Goal: Use online tool/utility: Utilize a website feature to perform a specific function

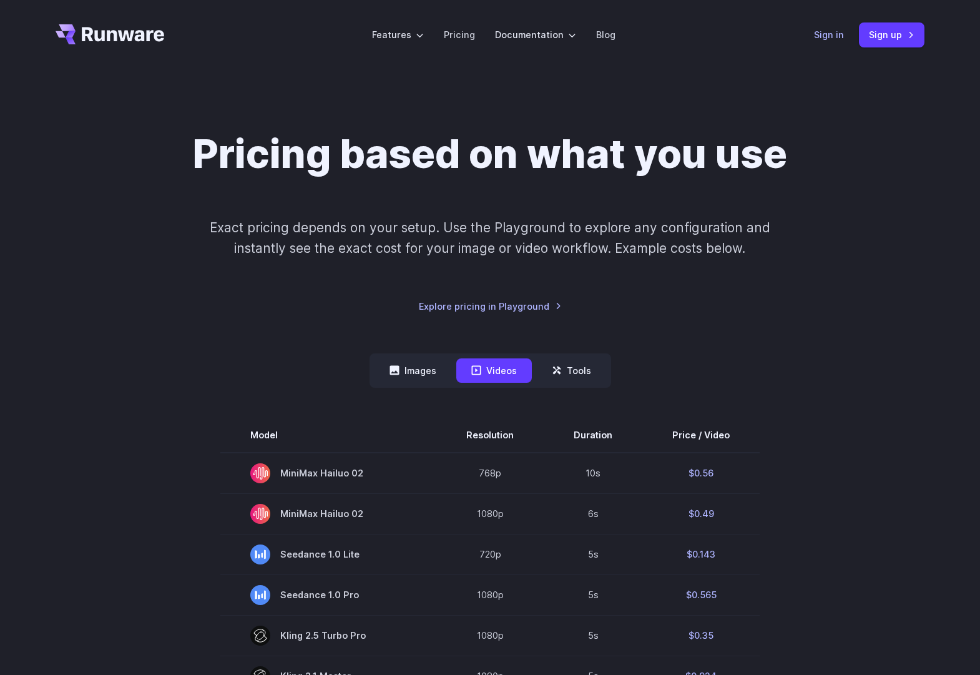
click at [820, 35] on link "Sign in" at bounding box center [829, 34] width 30 height 14
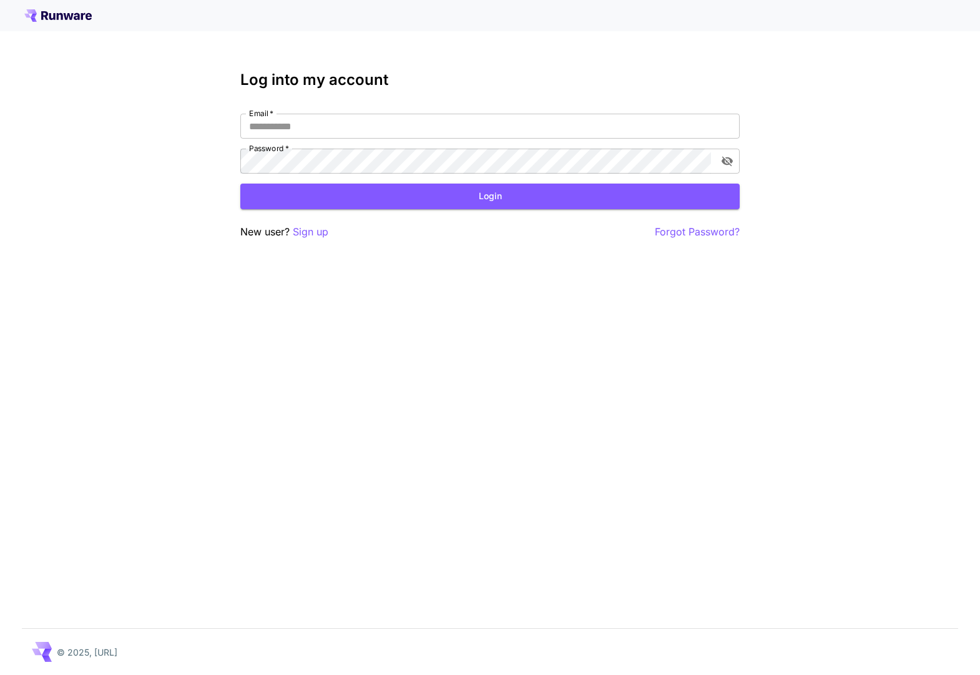
type input "**********"
click at [508, 210] on div "**********" at bounding box center [489, 155] width 499 height 169
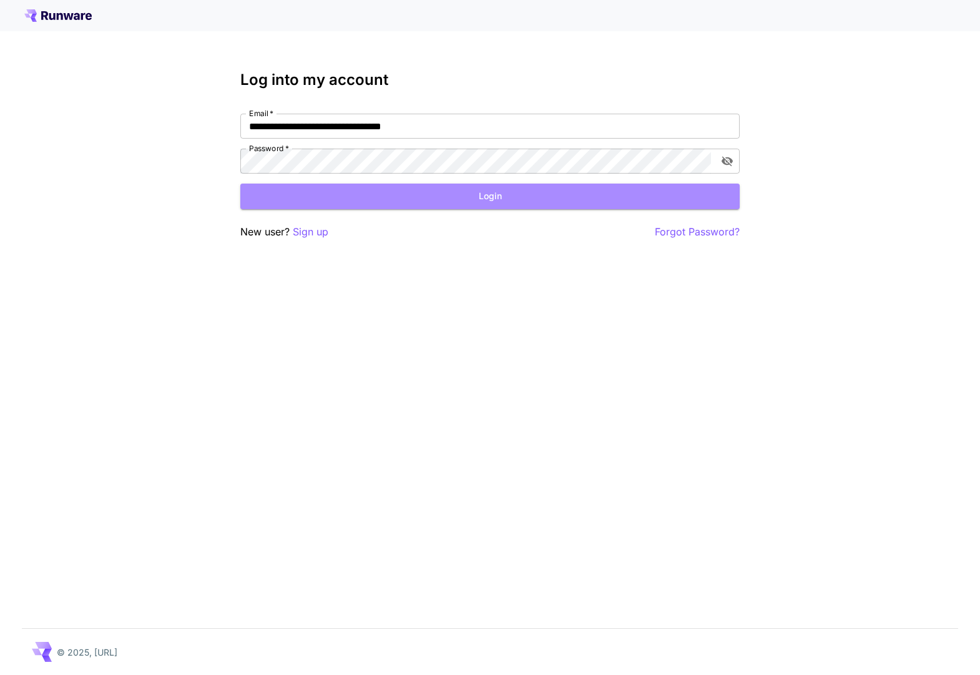
click at [509, 200] on button "Login" at bounding box center [489, 197] width 499 height 26
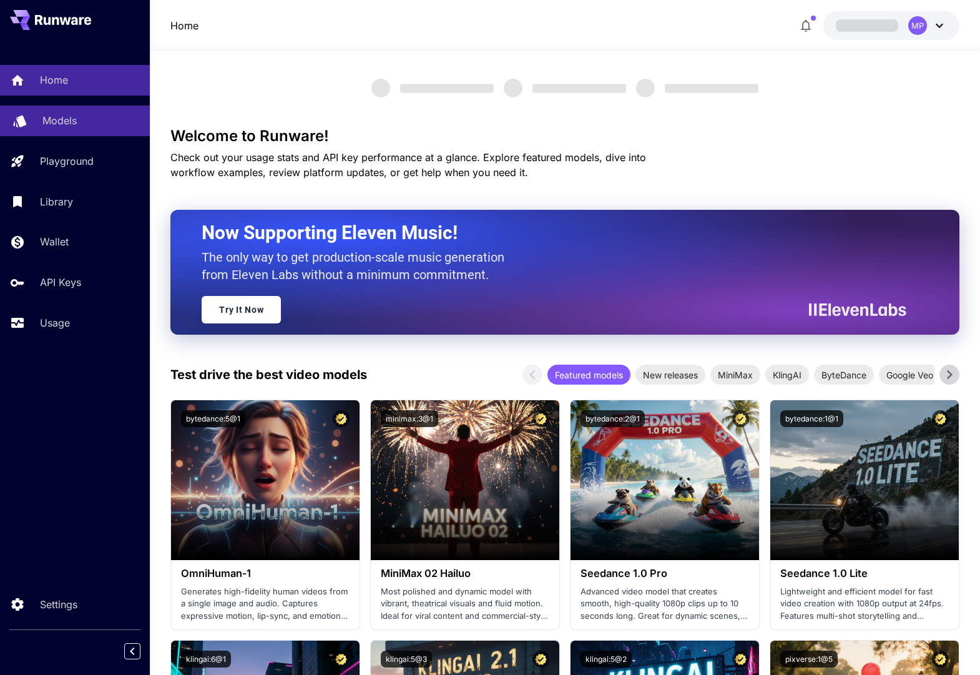
click at [81, 119] on div "Models" at bounding box center [90, 120] width 97 height 15
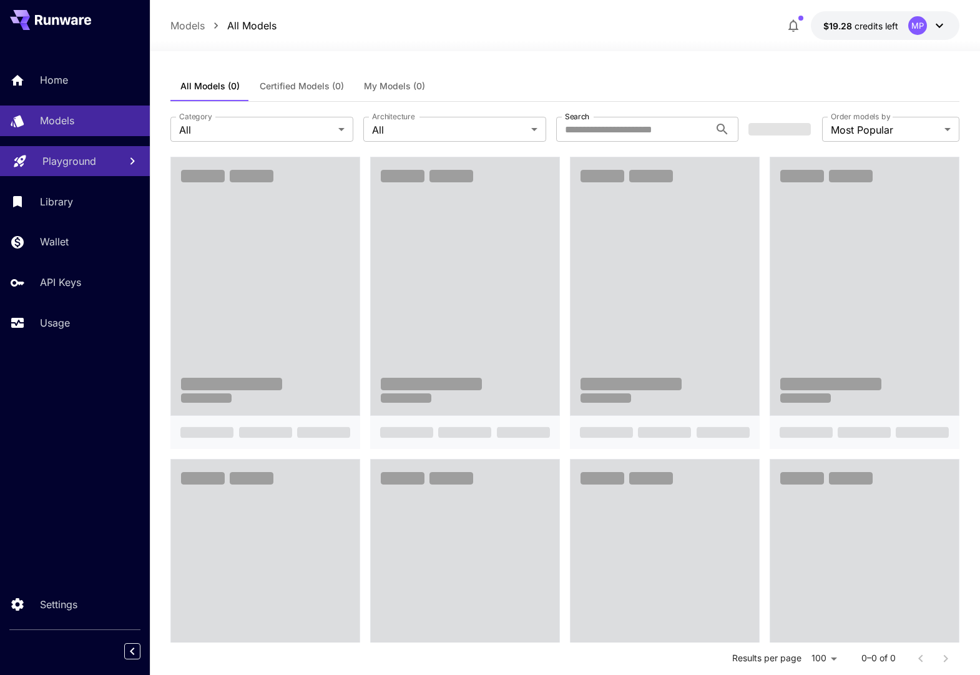
drag, startPoint x: 68, startPoint y: 178, endPoint x: 71, endPoint y: 169, distance: 9.3
click at [68, 177] on div "Home Models Playground Library Wallet API Keys Usage" at bounding box center [75, 201] width 150 height 273
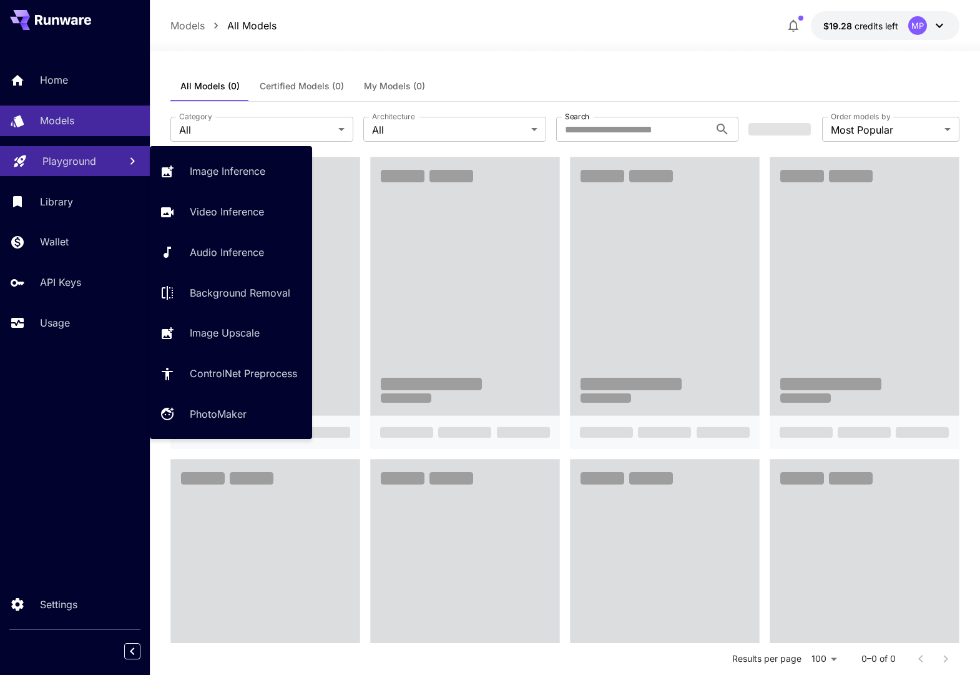
click at [72, 165] on p "Playground" at bounding box center [69, 161] width 54 height 15
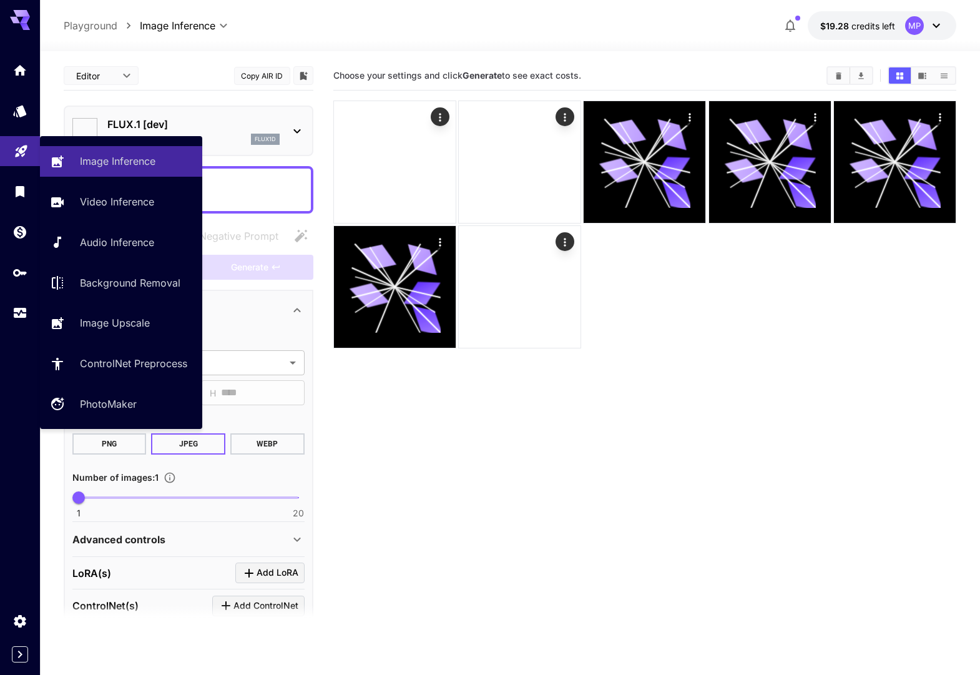
type input "**********"
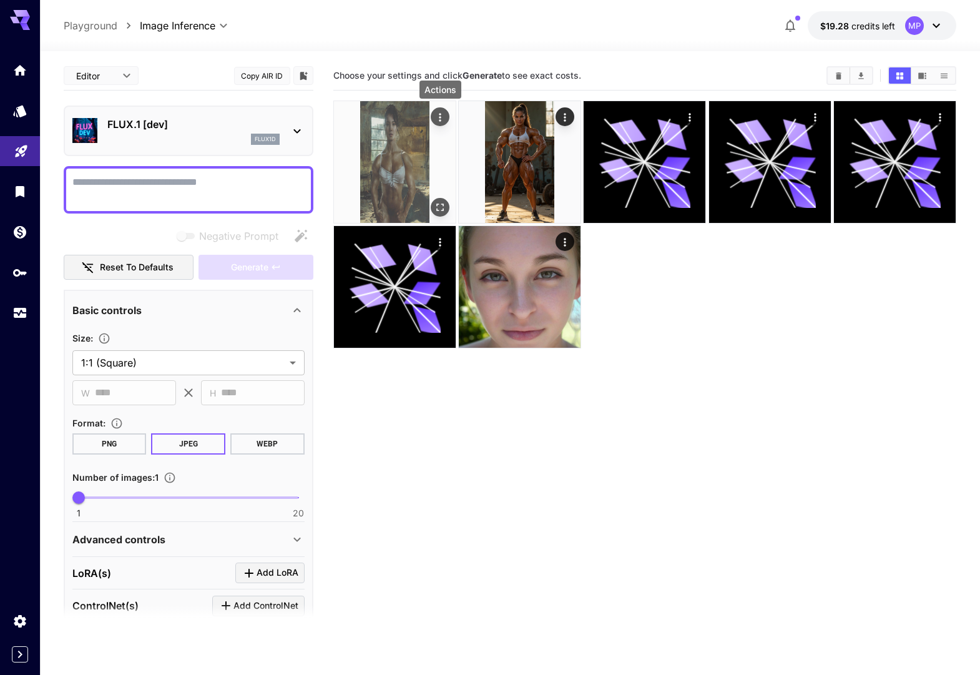
click at [441, 118] on icon "Actions" at bounding box center [440, 117] width 12 height 12
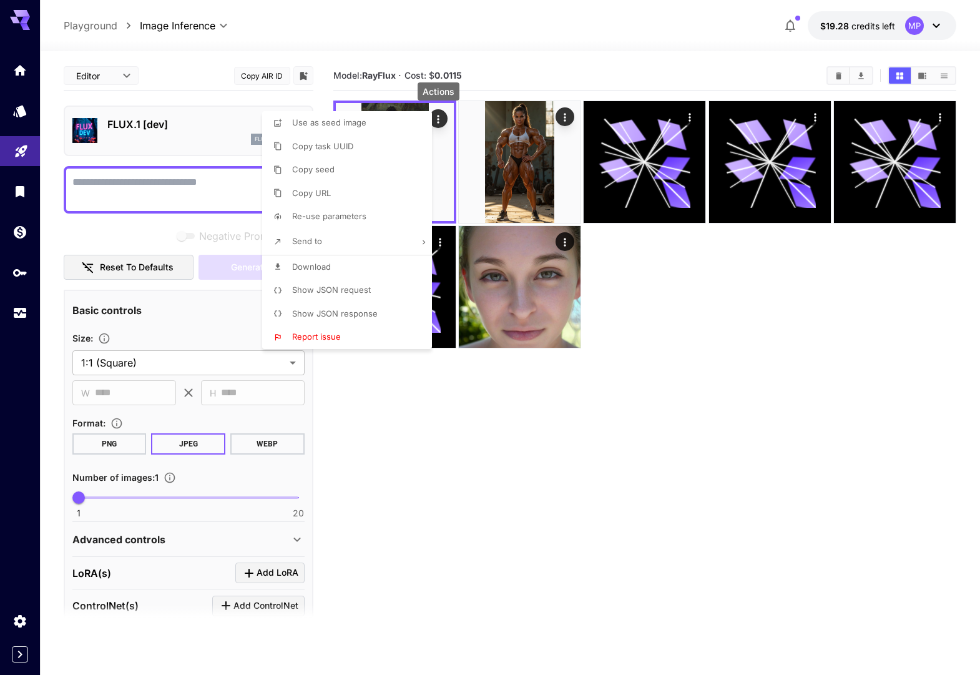
click at [335, 266] on li "Download" at bounding box center [350, 267] width 177 height 24
click at [563, 121] on div at bounding box center [490, 337] width 980 height 675
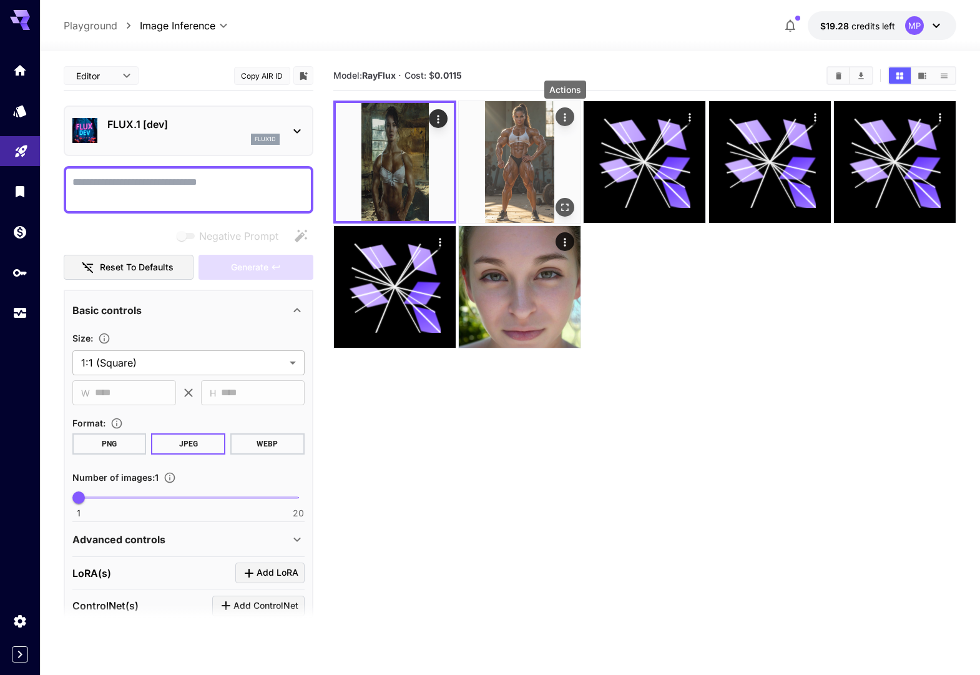
click at [566, 115] on icon "Actions" at bounding box center [565, 117] width 12 height 12
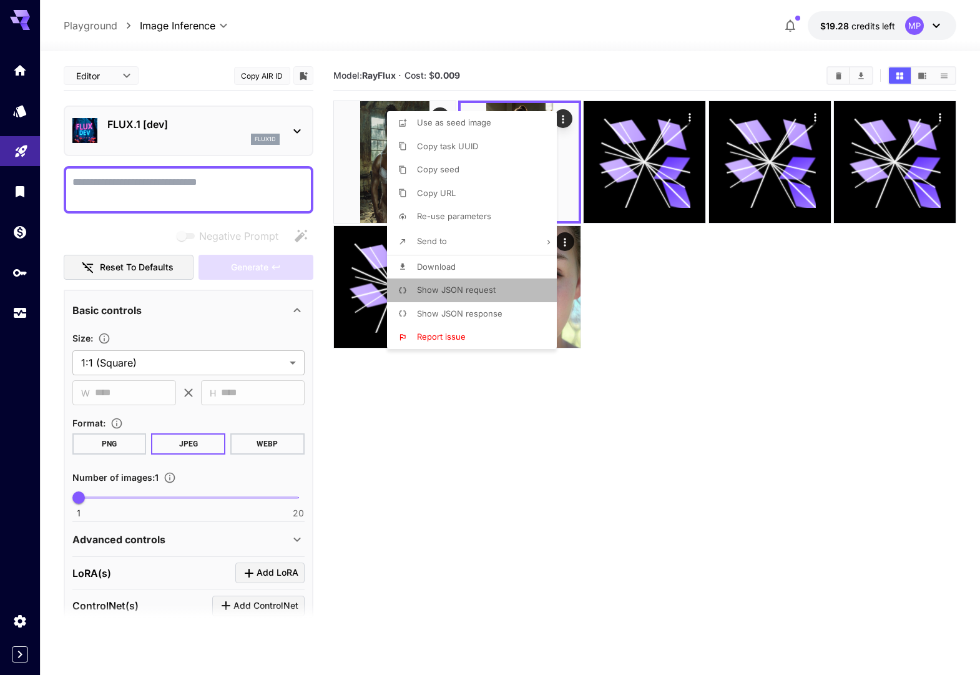
click at [484, 292] on span "Show JSON request" at bounding box center [456, 290] width 79 height 10
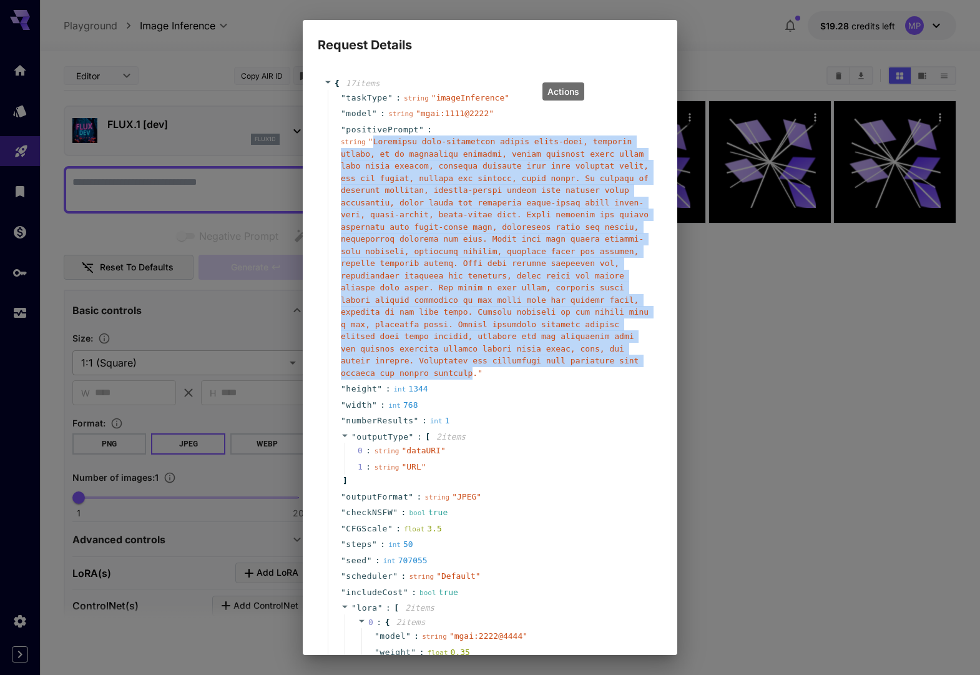
drag, startPoint x: 475, startPoint y: 373, endPoint x: 370, endPoint y: 146, distance: 250.3
click at [371, 146] on div "string " "" at bounding box center [495, 256] width 308 height 243
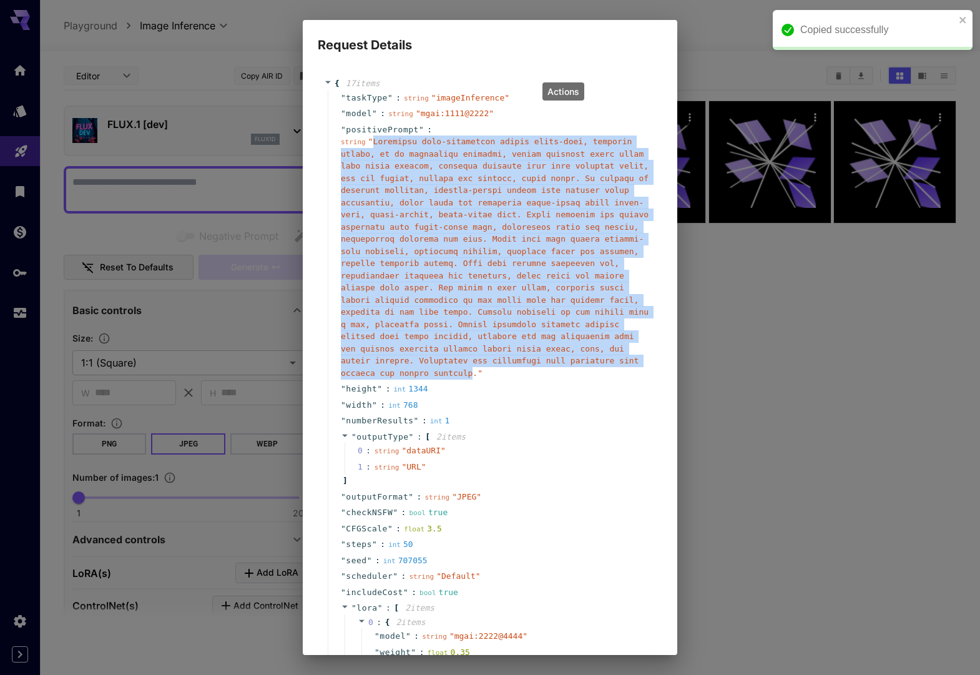
copy span "Cinematic high-resolution mostly front-view, slightly angled, of an impossibly …"
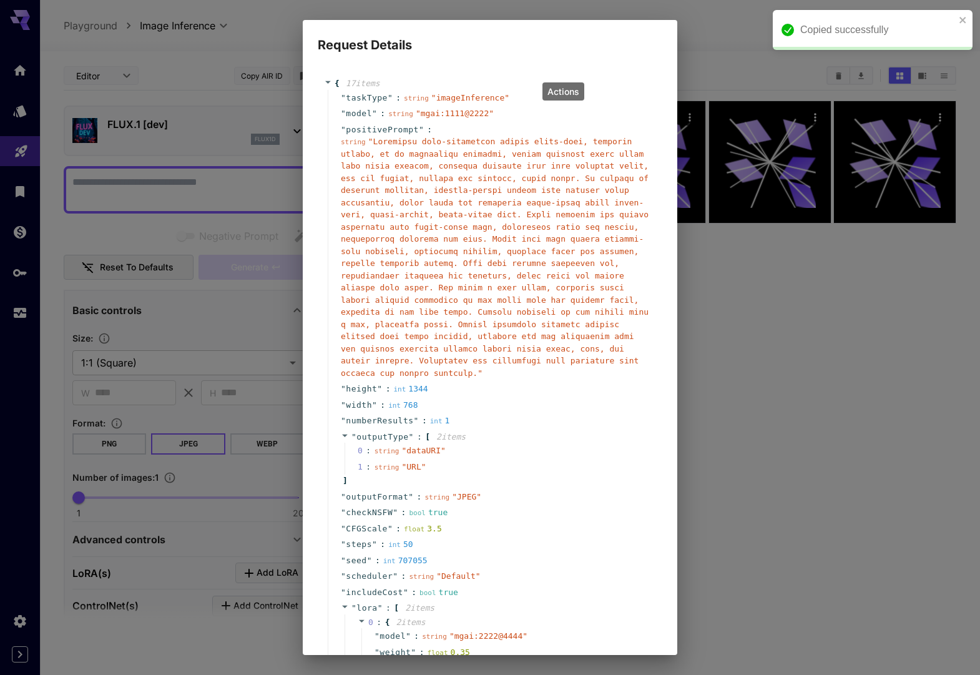
click at [184, 189] on div "Request Details { 17 item s " taskType " : string " imageInference " " model " …" at bounding box center [490, 337] width 980 height 675
click at [181, 189] on div "Request Details { 17 item s " taskType " : string " imageInference " " model " …" at bounding box center [490, 337] width 980 height 675
click at [180, 189] on div "Request Details { 17 item s " taskType " : string " imageInference " " model " …" at bounding box center [490, 337] width 980 height 675
drag, startPoint x: 182, startPoint y: 187, endPoint x: 477, endPoint y: 104, distance: 306.8
click at [182, 187] on div "Request Details { 17 item s " taskType " : string " imageInference " " model " …" at bounding box center [490, 337] width 980 height 675
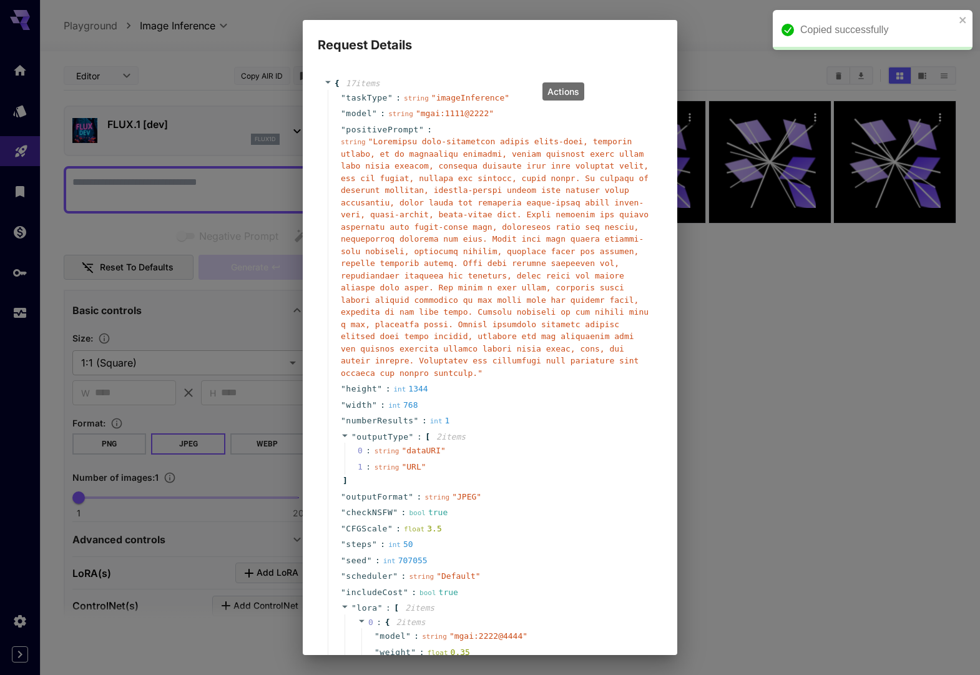
click at [969, 470] on div "Request Details { 17 item s " taskType " : string " imageInference " " model " …" at bounding box center [490, 337] width 980 height 675
click at [870, 358] on div "Request Details { 17 item s " taskType " : string " imageInference " " model " …" at bounding box center [490, 337] width 980 height 675
drag, startPoint x: 961, startPoint y: 17, endPoint x: 942, endPoint y: 23, distance: 19.6
click at [960, 18] on icon "close" at bounding box center [963, 20] width 6 height 6
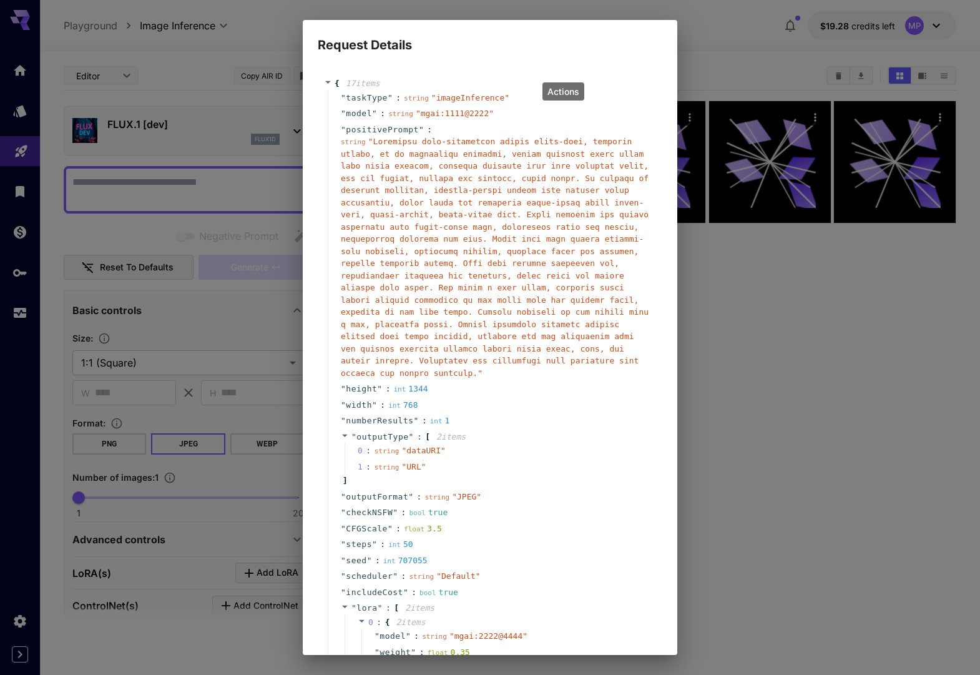
click at [772, 458] on div "Request Details { 17 item s " taskType " : string " imageInference " " model " …" at bounding box center [490, 337] width 980 height 675
drag, startPoint x: 713, startPoint y: 378, endPoint x: 695, endPoint y: 383, distance: 19.0
click at [708, 379] on div "Request Details { 17 item s " taskType " : string " imageInference " " model " …" at bounding box center [490, 337] width 980 height 675
drag, startPoint x: 639, startPoint y: 420, endPoint x: 674, endPoint y: 391, distance: 44.9
click at [639, 420] on div "" numberResults " : int 1" at bounding box center [492, 421] width 328 height 16
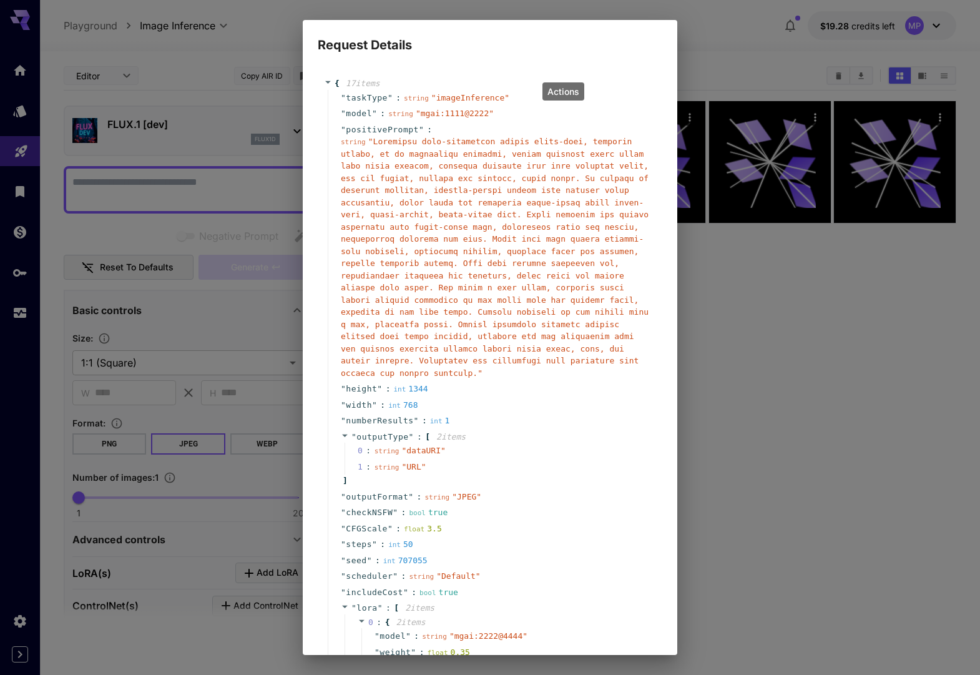
drag, startPoint x: 727, startPoint y: 368, endPoint x: 521, endPoint y: 268, distance: 228.7
click at [725, 367] on div "Request Details { 17 item s " taskType " : string " imageInference " " model " …" at bounding box center [490, 337] width 980 height 675
click at [245, 97] on div "Request Details { 17 item s " taskType " : string " imageInference " " model " …" at bounding box center [490, 337] width 980 height 675
drag, startPoint x: 488, startPoint y: 4, endPoint x: 589, endPoint y: 10, distance: 102.0
click at [487, 4] on div "Request Details { 17 item s " taskType " : string " imageInference " " model " …" at bounding box center [490, 337] width 980 height 675
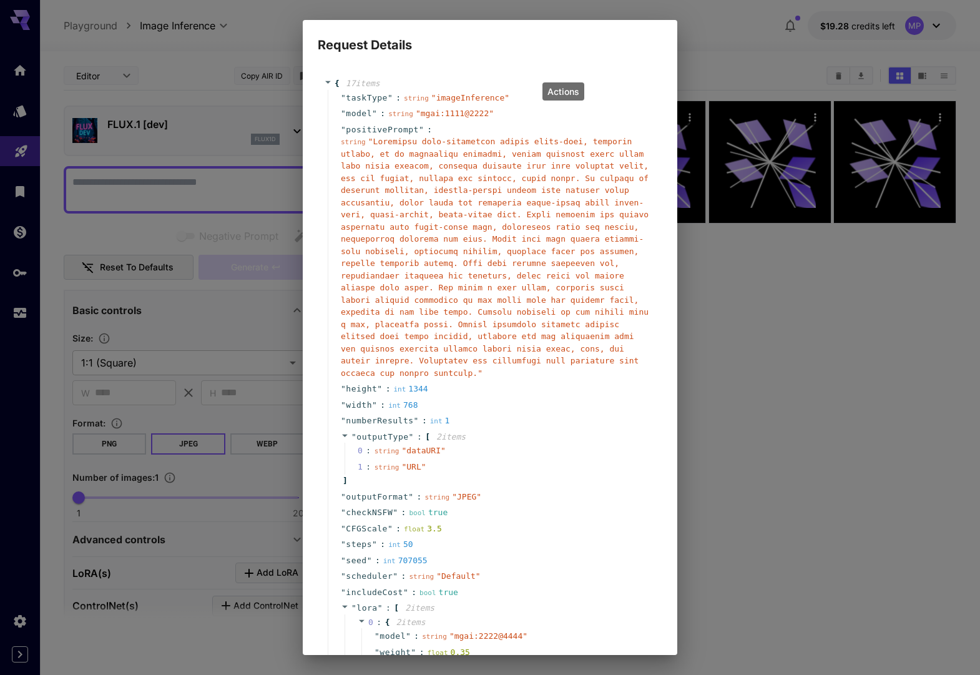
click at [641, 6] on div "Request Details { 17 item s " taskType " : string " imageInference " " model " …" at bounding box center [490, 337] width 980 height 675
drag, startPoint x: 208, startPoint y: 24, endPoint x: 241, endPoint y: 38, distance: 35.8
click at [209, 24] on div "Request Details { 17 item s " taskType " : string " imageInference " " model " …" at bounding box center [490, 337] width 980 height 675
drag, startPoint x: 258, startPoint y: 39, endPoint x: 329, endPoint y: 91, distance: 87.7
click at [258, 39] on div "Request Details { 17 item s " taskType " : string " imageInference " " model " …" at bounding box center [490, 337] width 980 height 675
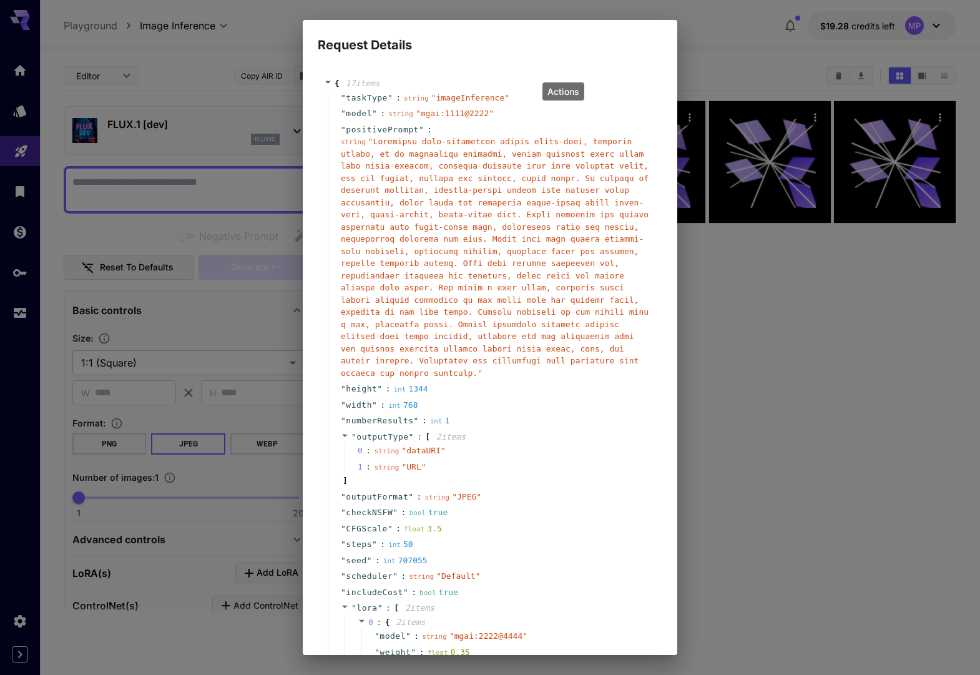
drag, startPoint x: 473, startPoint y: 200, endPoint x: 469, endPoint y: 258, distance: 58.2
click at [473, 201] on span "" "" at bounding box center [495, 257] width 308 height 241
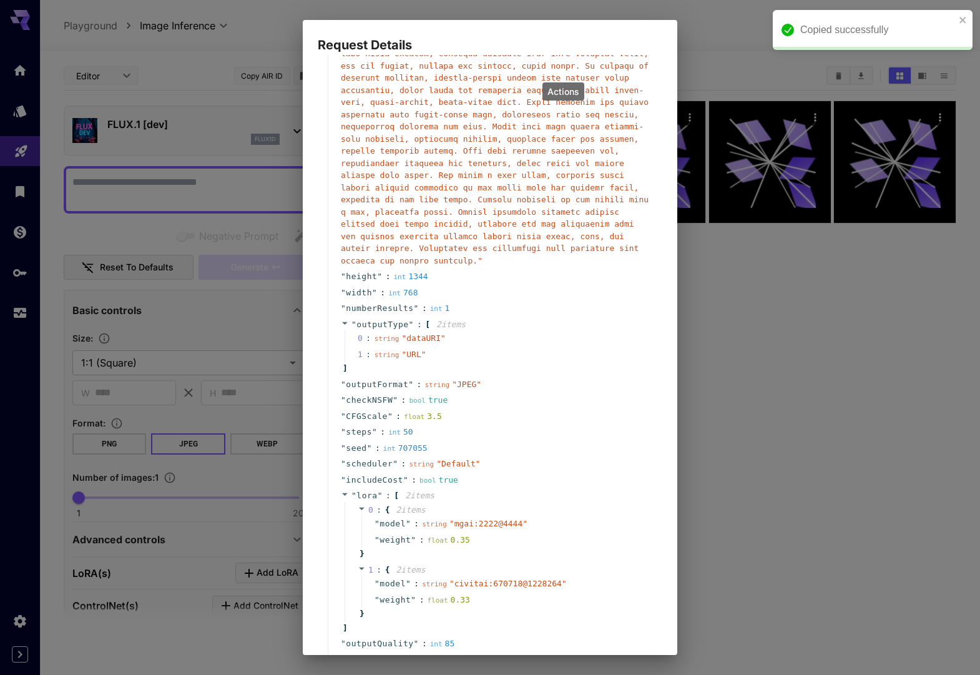
scroll to position [212, 0]
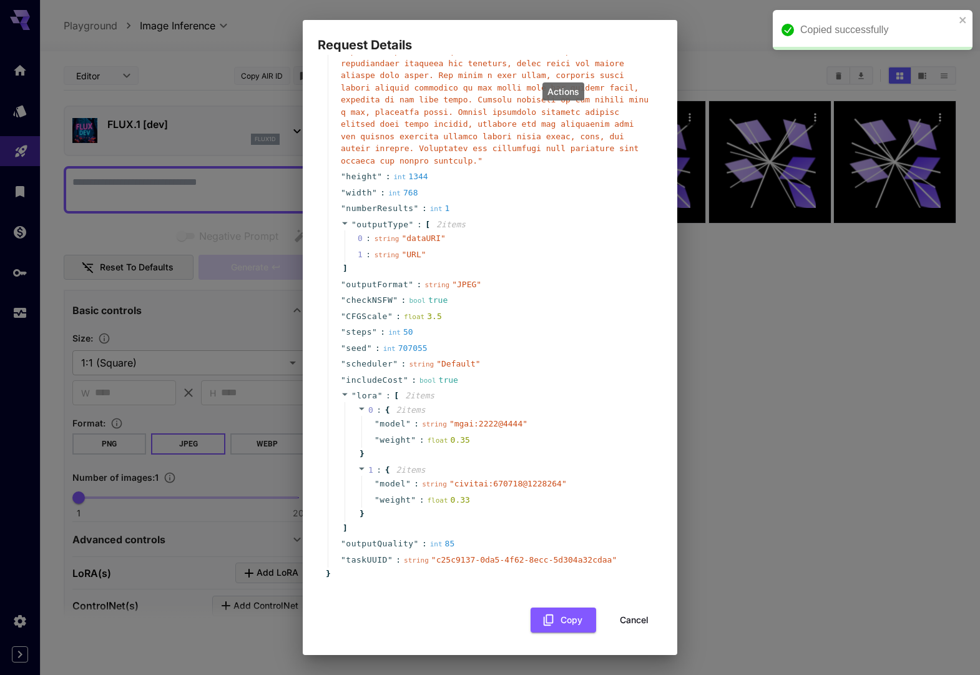
click at [638, 624] on button "Cancel" at bounding box center [634, 620] width 56 height 26
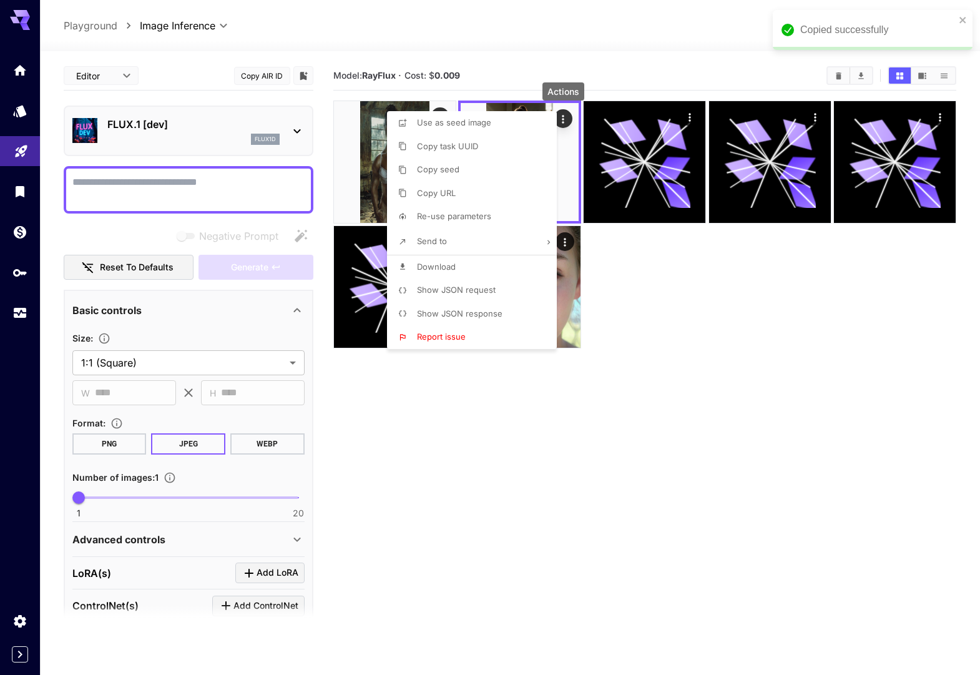
click at [142, 180] on div at bounding box center [490, 337] width 980 height 675
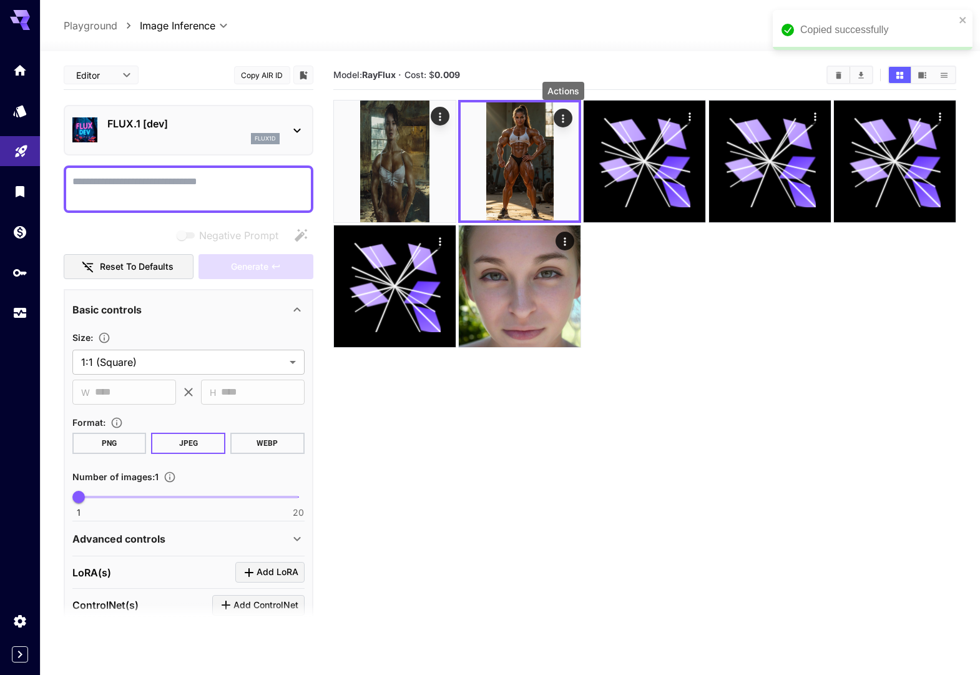
scroll to position [3, 0]
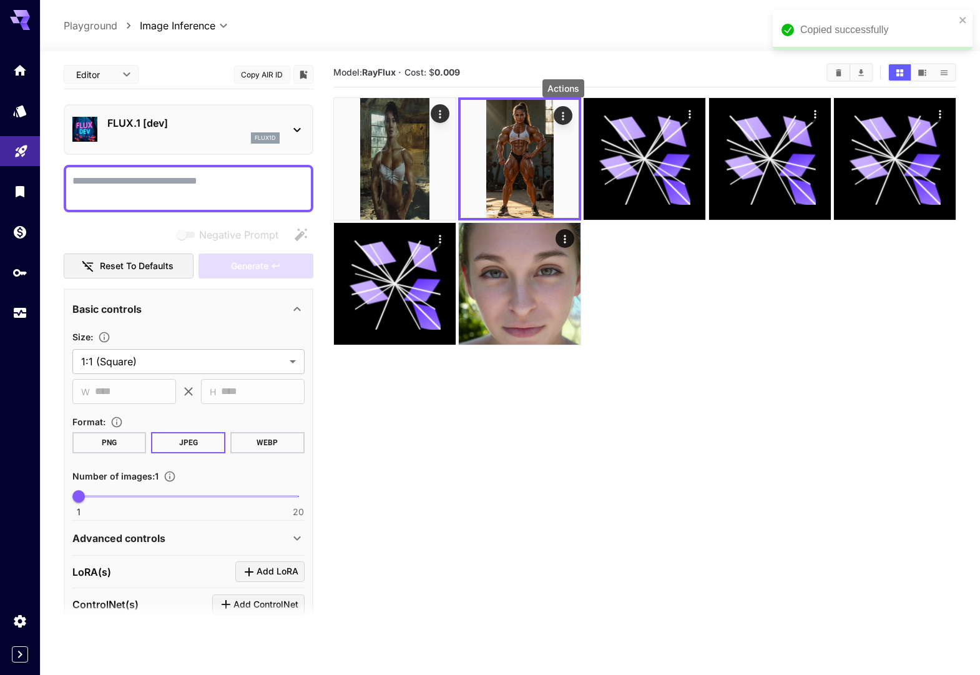
click at [142, 180] on textarea "Negative Prompt" at bounding box center [188, 189] width 232 height 30
paste textarea "**********"
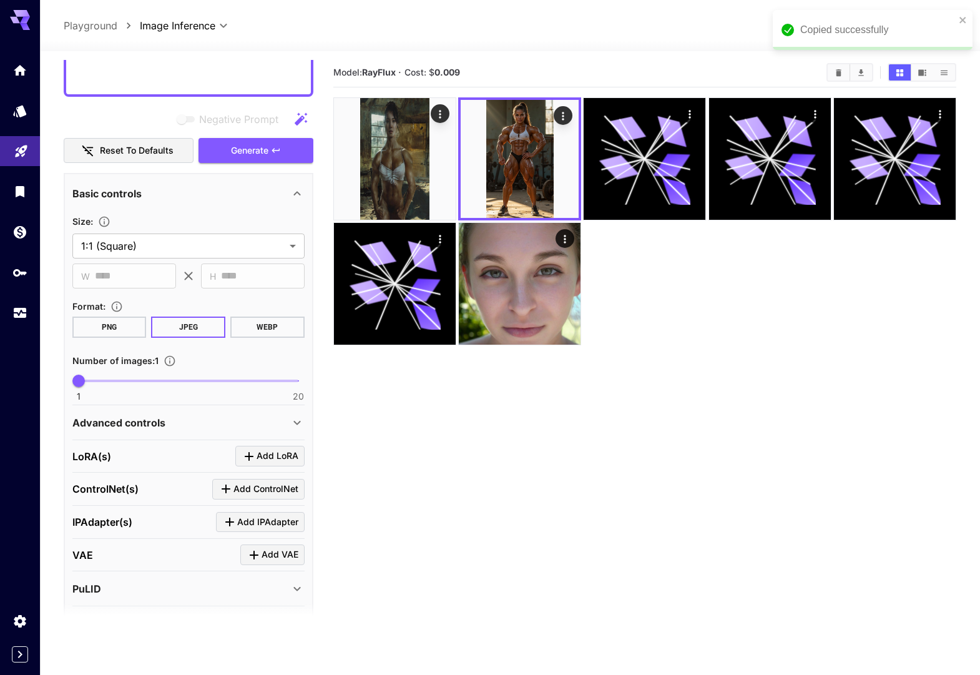
scroll to position [447, 0]
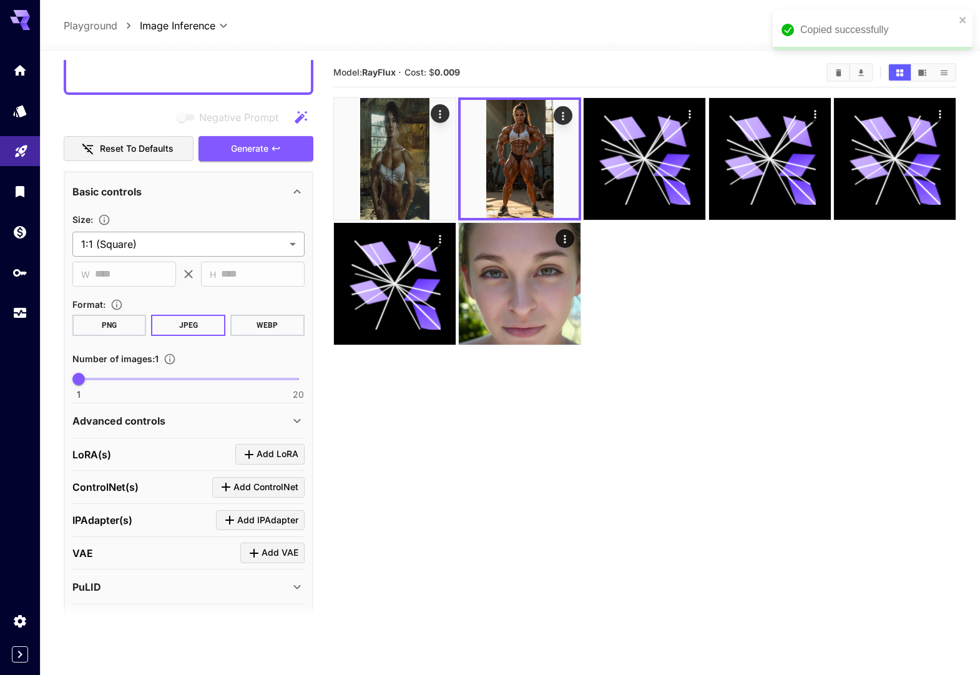
type textarea "**********"
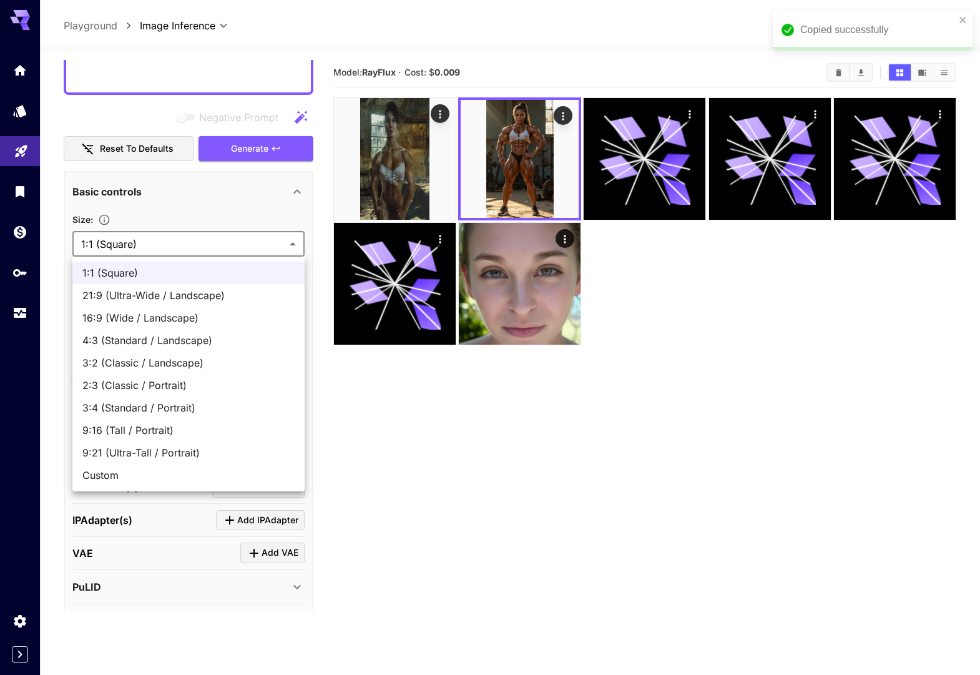
click at [164, 240] on body "**********" at bounding box center [490, 384] width 980 height 774
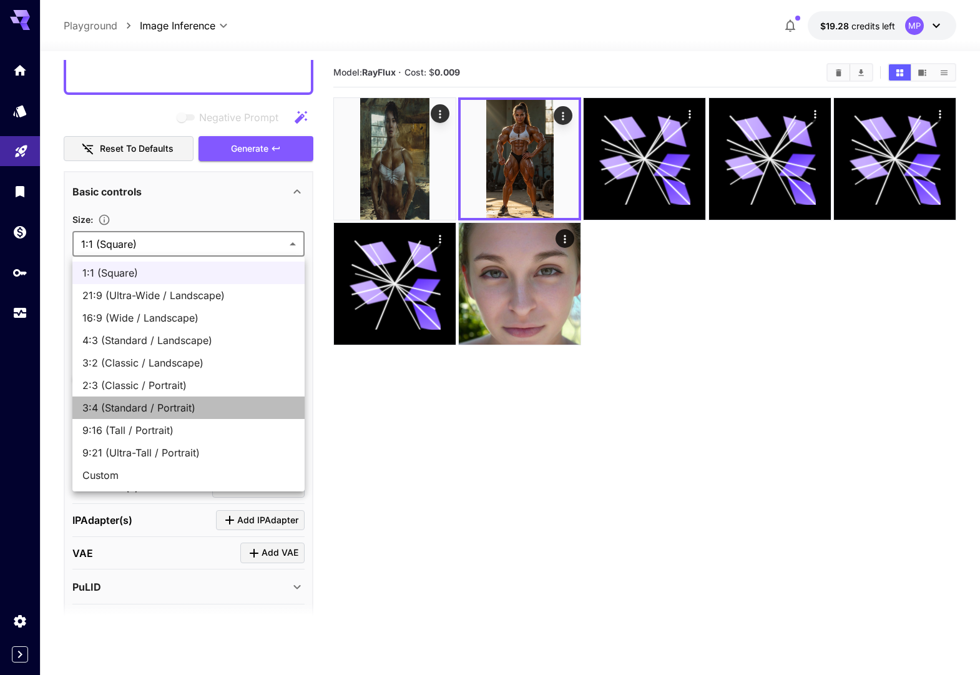
click at [161, 408] on span "3:4 (Standard / Portrait)" at bounding box center [188, 407] width 212 height 15
type input "**********"
type input "***"
type input "****"
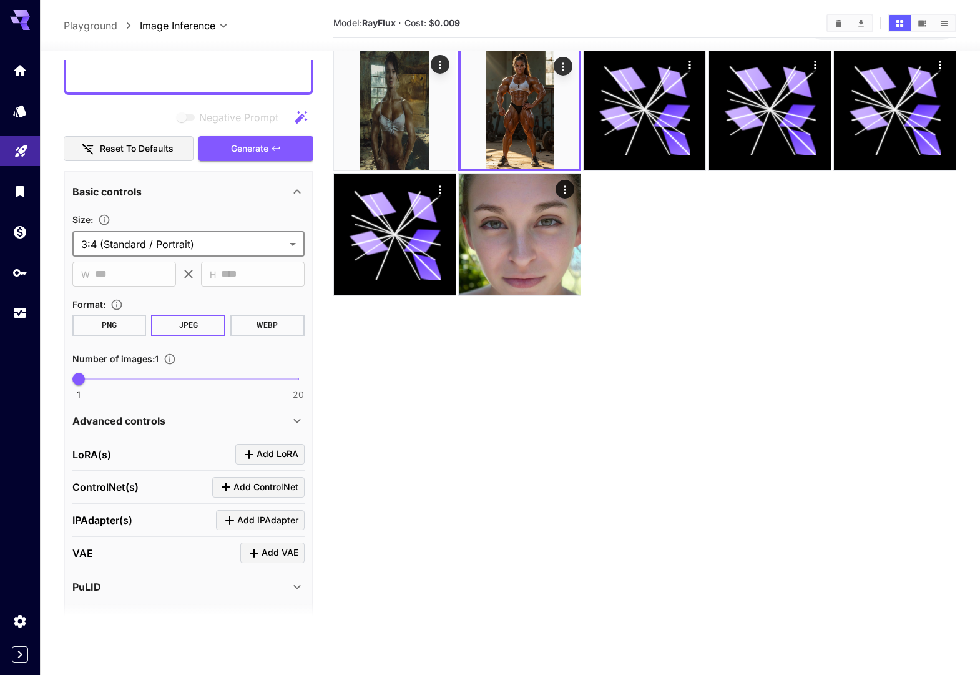
scroll to position [96, 0]
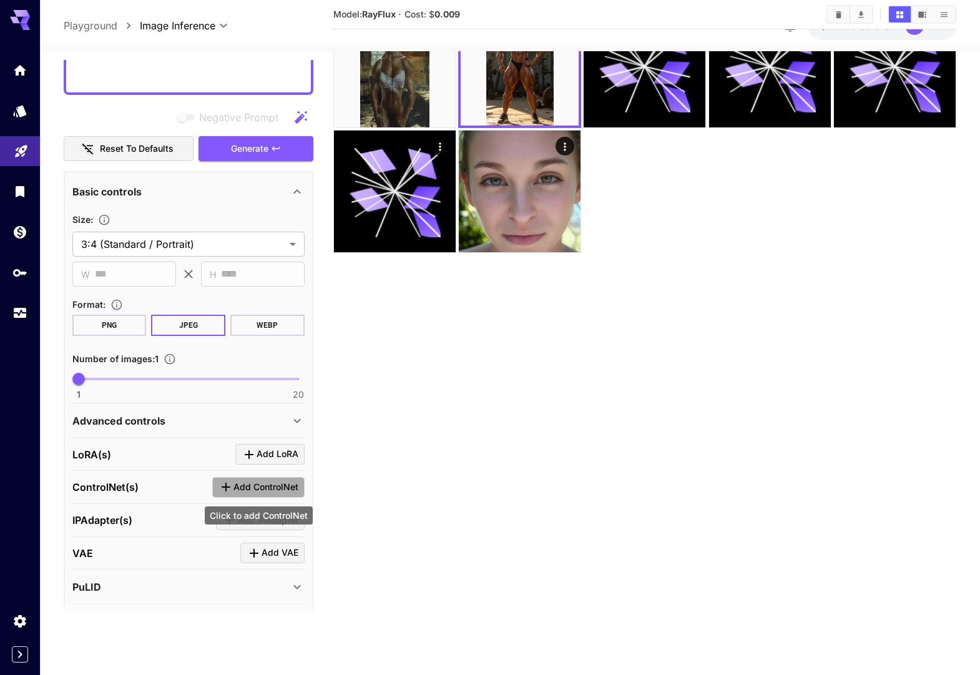
click at [240, 488] on span "Add ControlNet" at bounding box center [266, 487] width 65 height 16
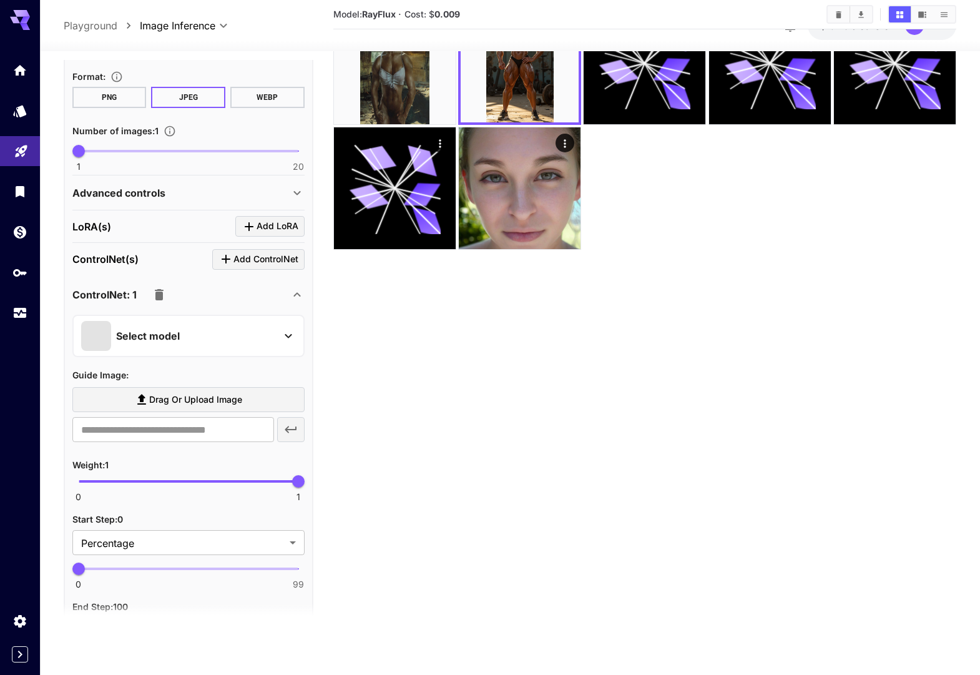
scroll to position [680, 0]
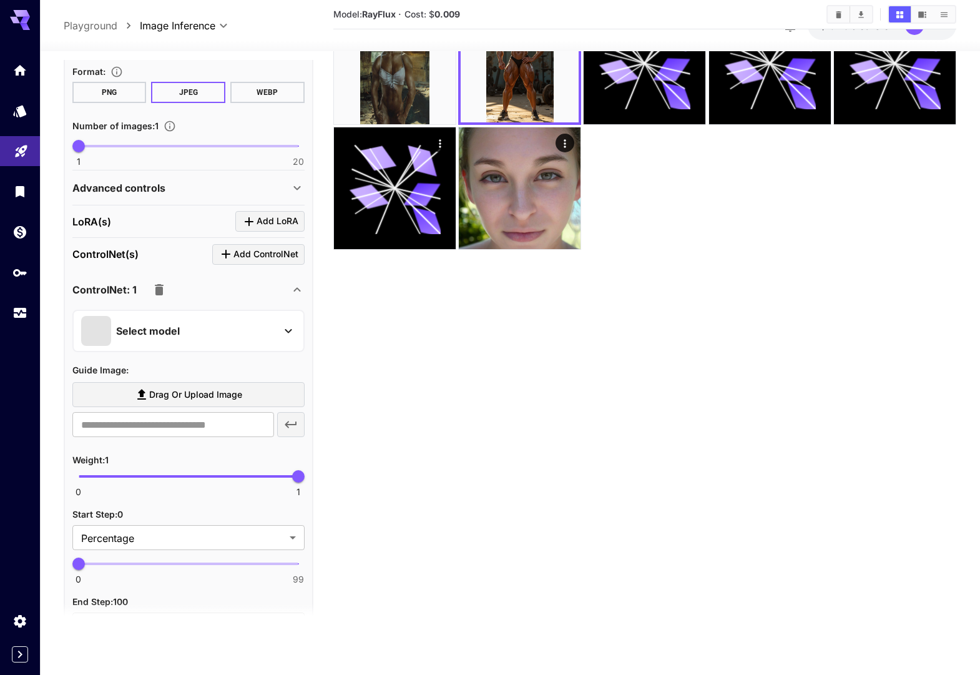
click at [273, 341] on div "Select model" at bounding box center [178, 331] width 195 height 30
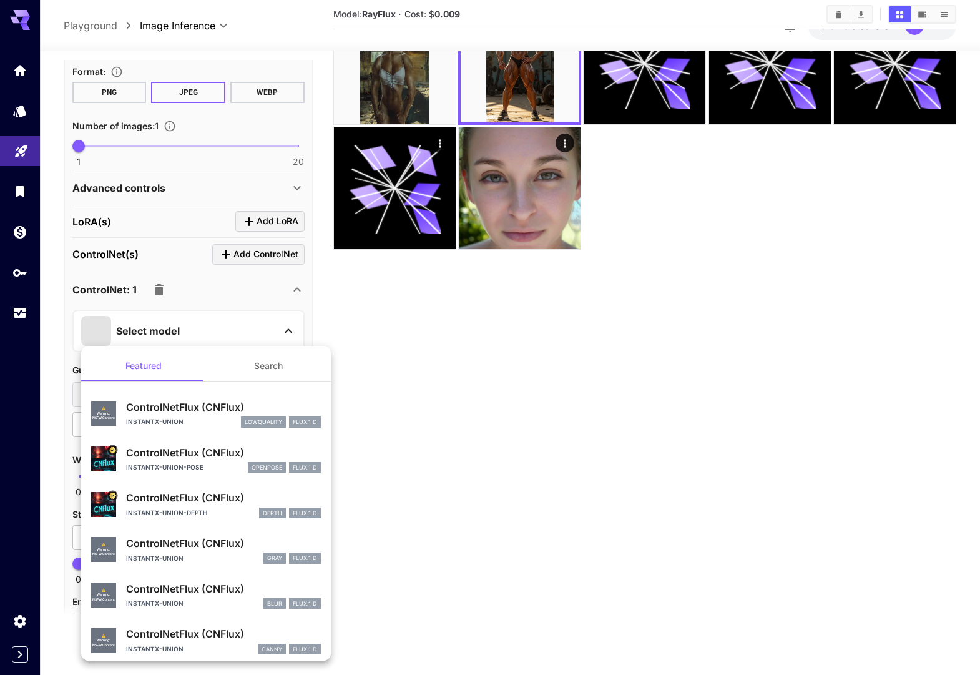
click at [163, 464] on p "instantx-union-pose" at bounding box center [164, 467] width 77 height 9
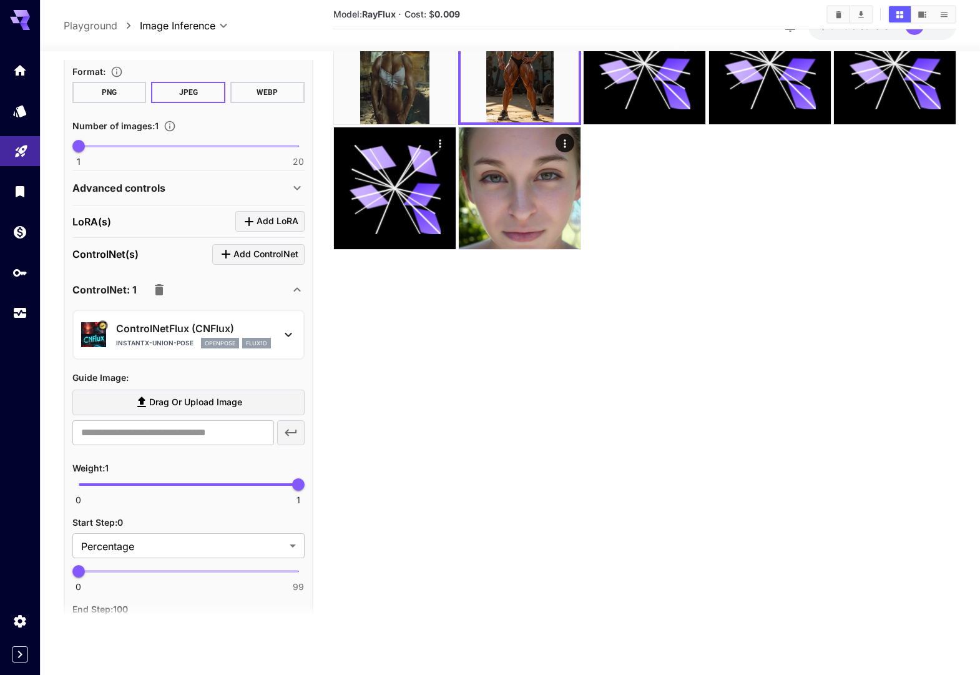
scroll to position [97, 0]
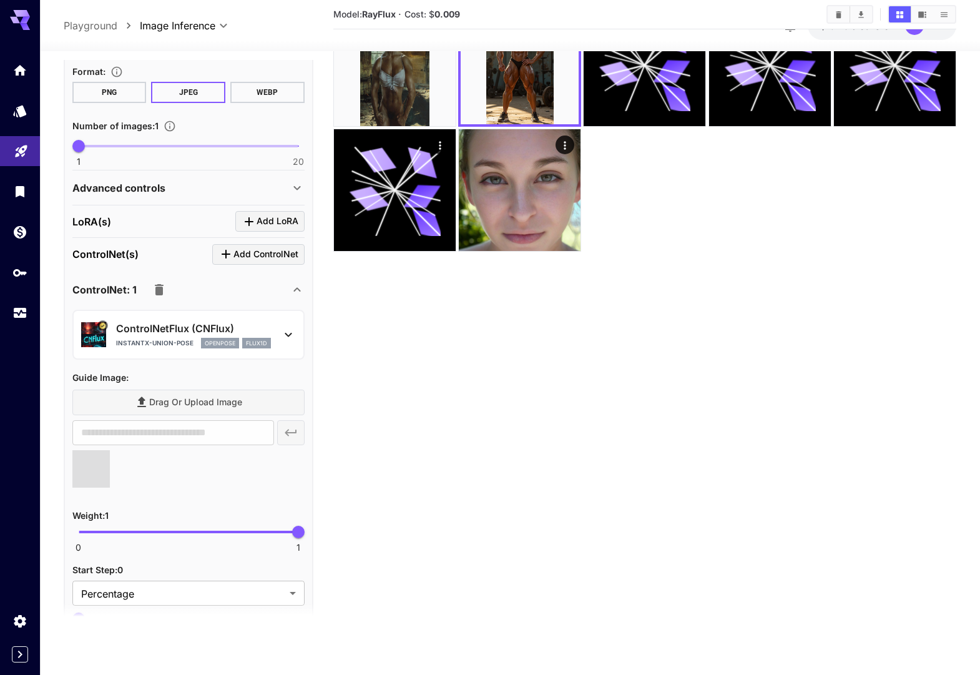
type input "**********"
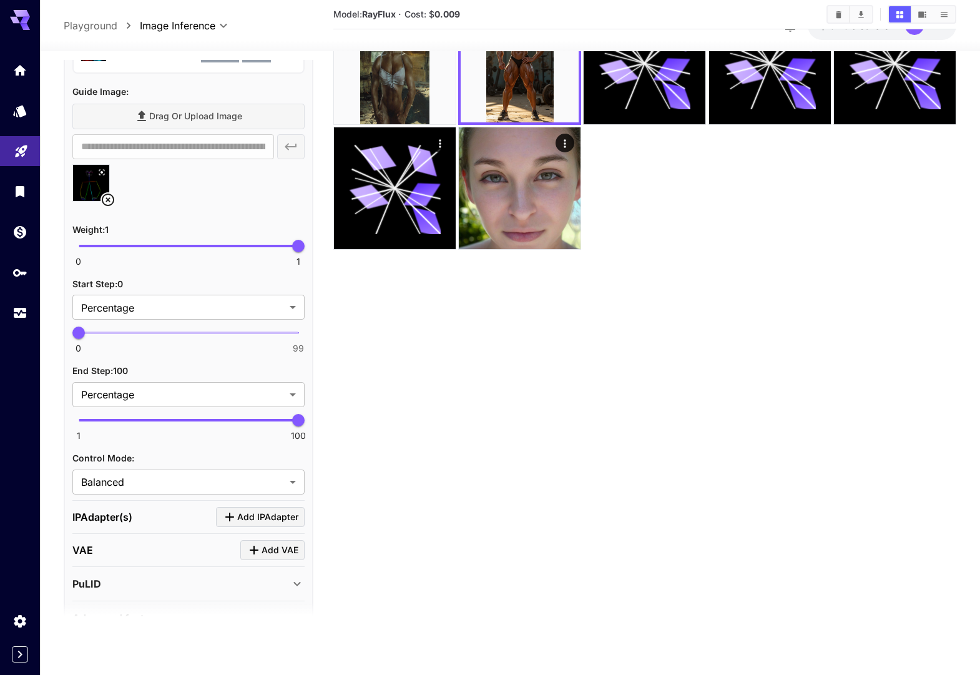
scroll to position [969, 0]
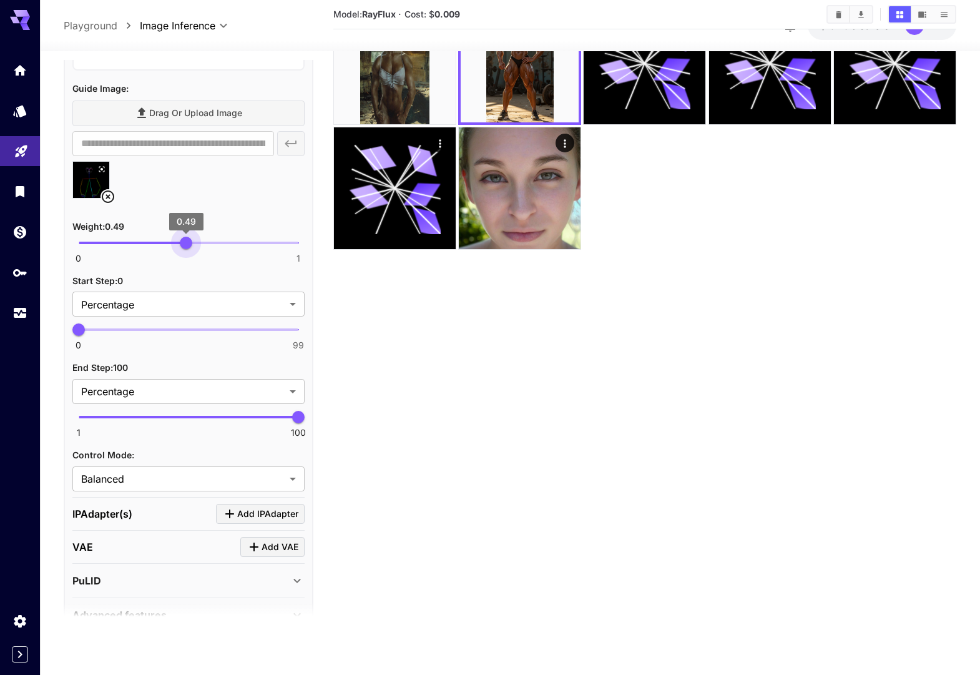
type input "***"
drag, startPoint x: 260, startPoint y: 244, endPoint x: 187, endPoint y: 242, distance: 73.7
click at [187, 242] on span "0.5" at bounding box center [188, 243] width 12 height 12
type input "**"
drag, startPoint x: 200, startPoint y: 421, endPoint x: 187, endPoint y: 421, distance: 13.1
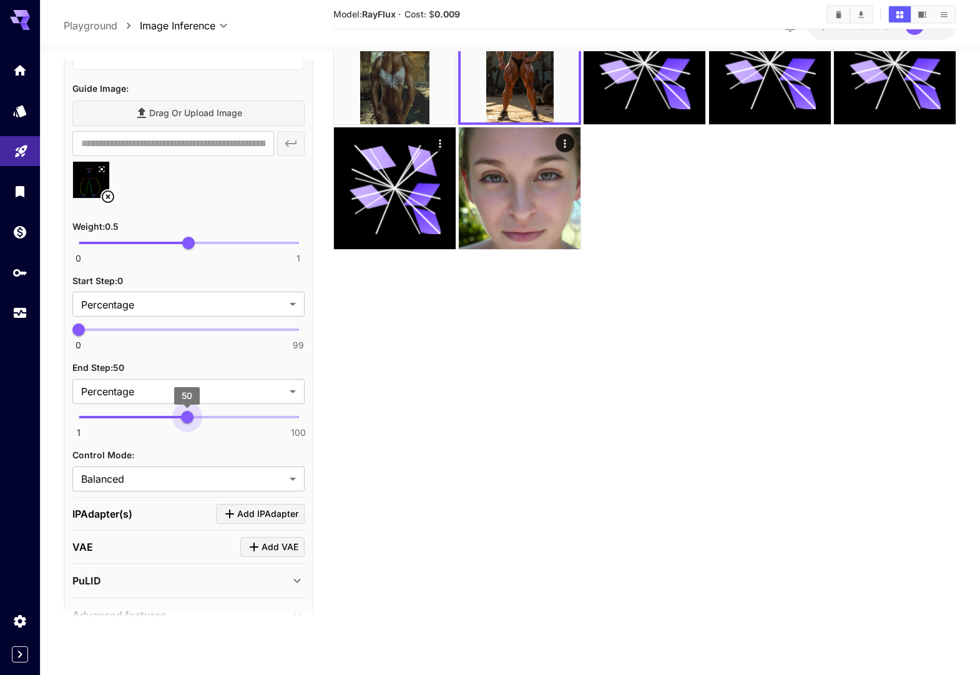
click at [187, 421] on span "50" at bounding box center [187, 417] width 12 height 12
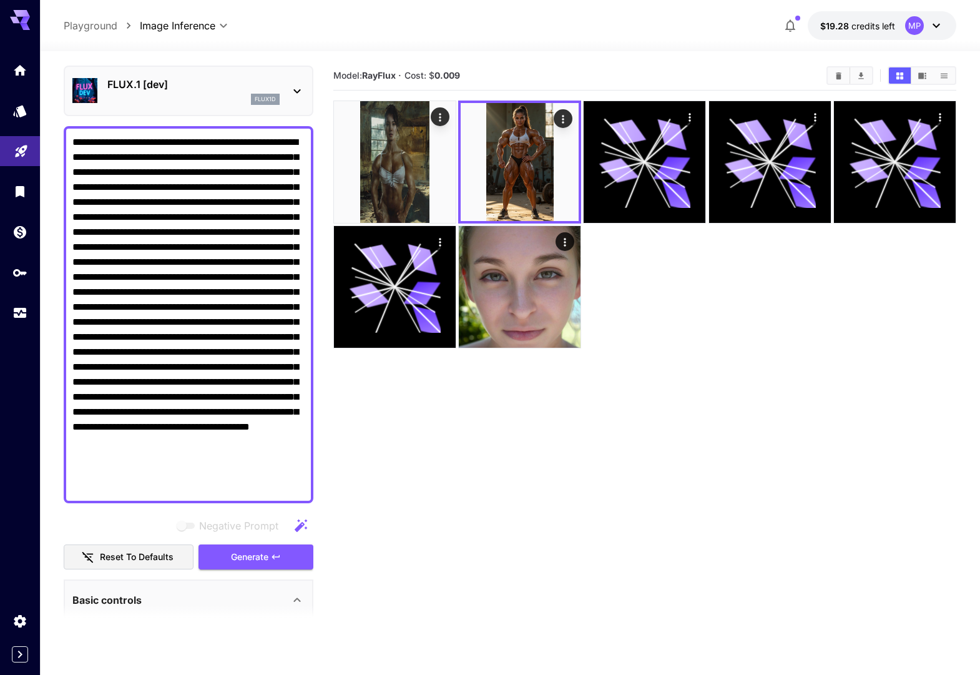
scroll to position [37, 0]
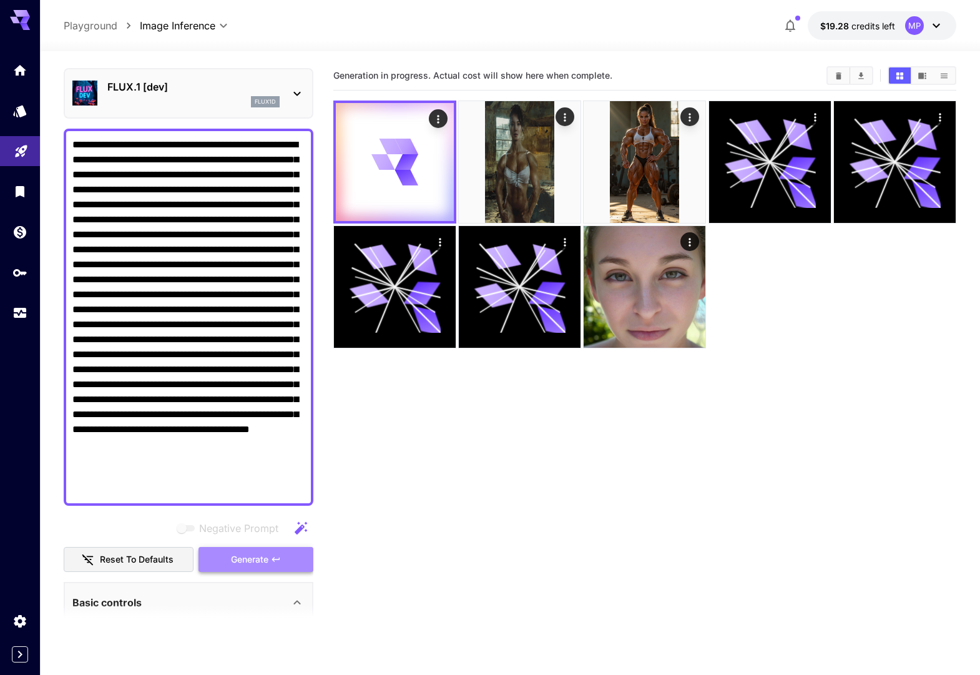
click at [239, 555] on span "Generate" at bounding box center [249, 560] width 37 height 16
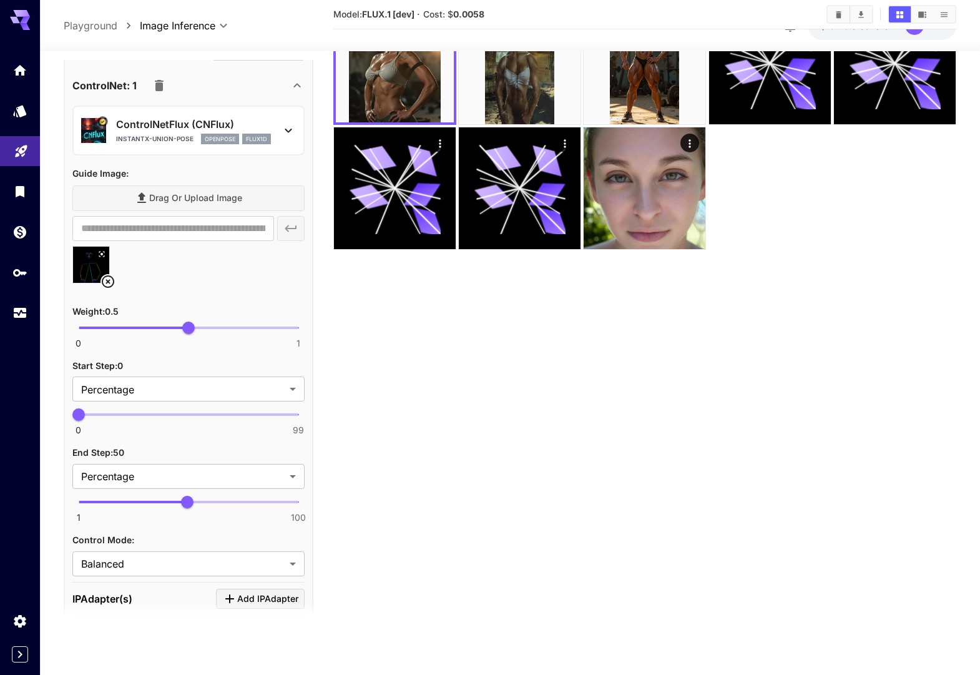
scroll to position [878, 0]
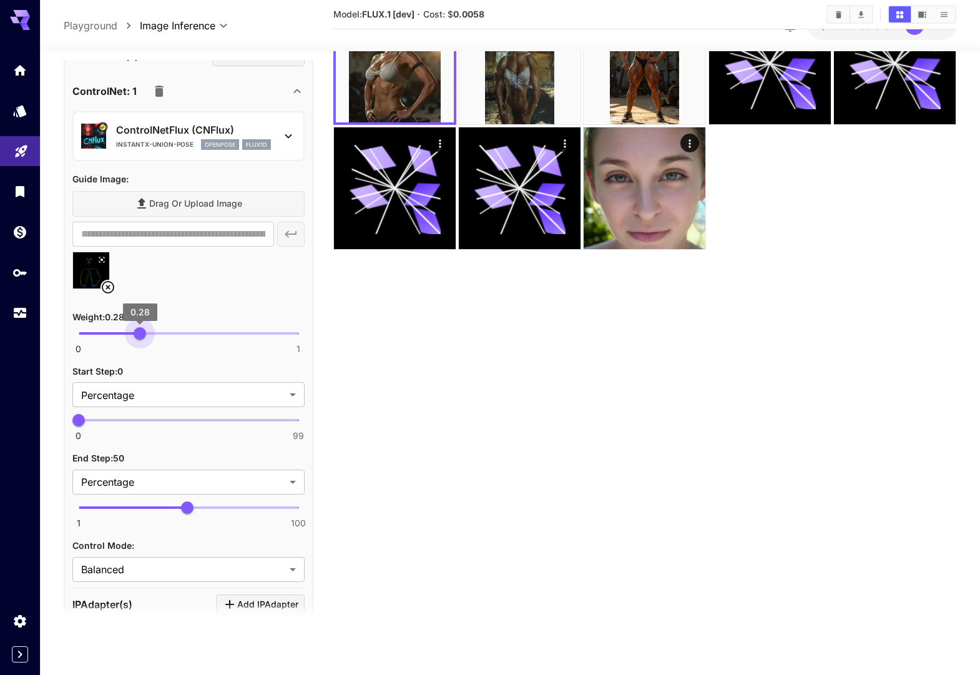
type input "****"
drag, startPoint x: 176, startPoint y: 333, endPoint x: 134, endPoint y: 335, distance: 42.5
click at [134, 335] on span "0.25" at bounding box center [133, 333] width 12 height 12
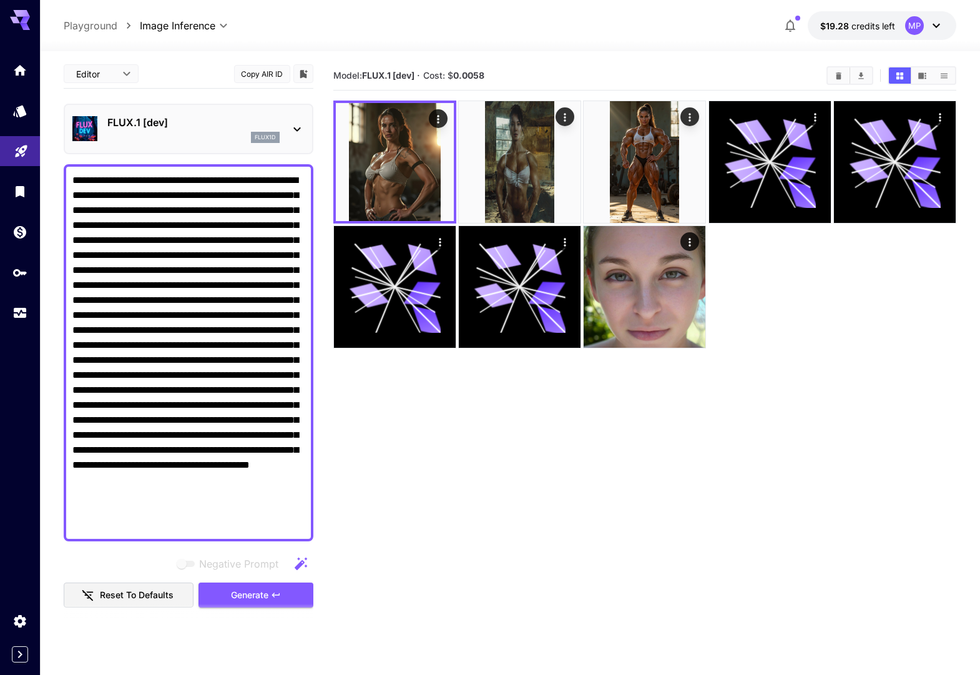
scroll to position [0, 0]
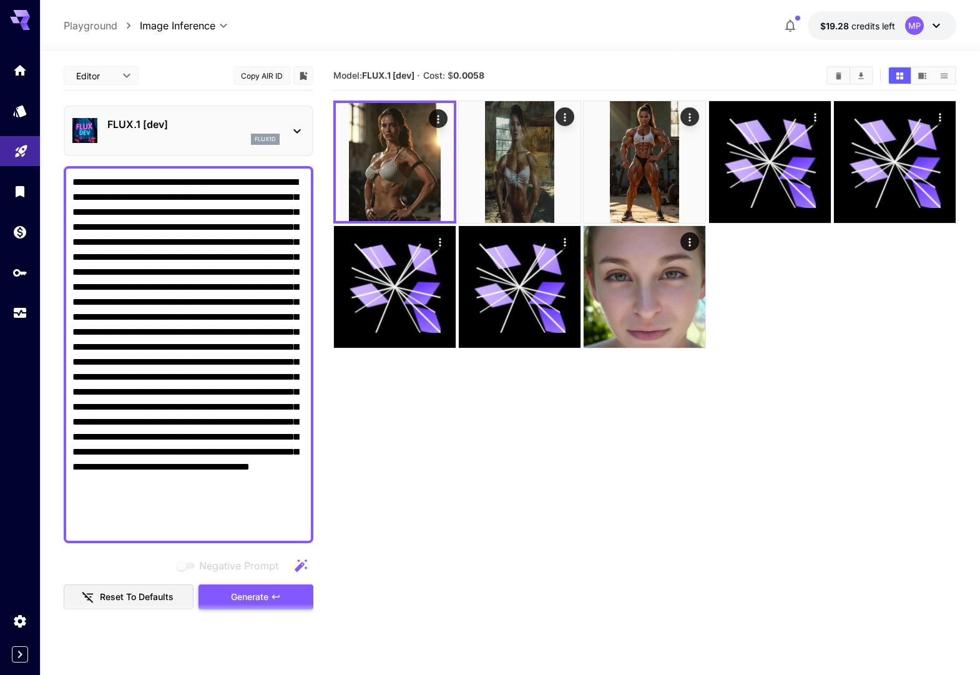
click at [248, 597] on span "Generate" at bounding box center [249, 597] width 37 height 16
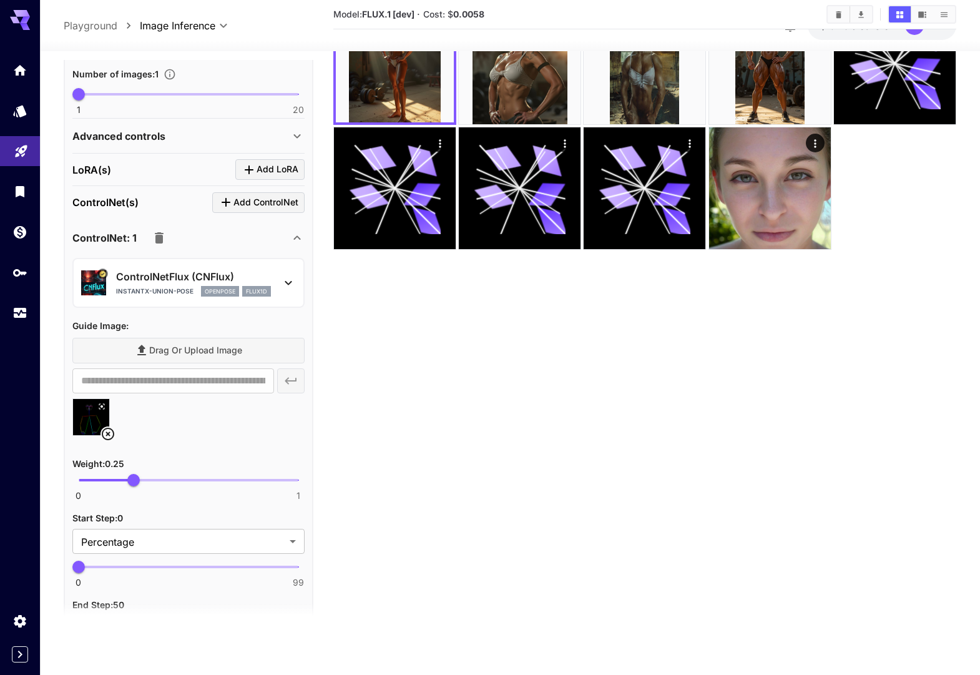
scroll to position [858, 0]
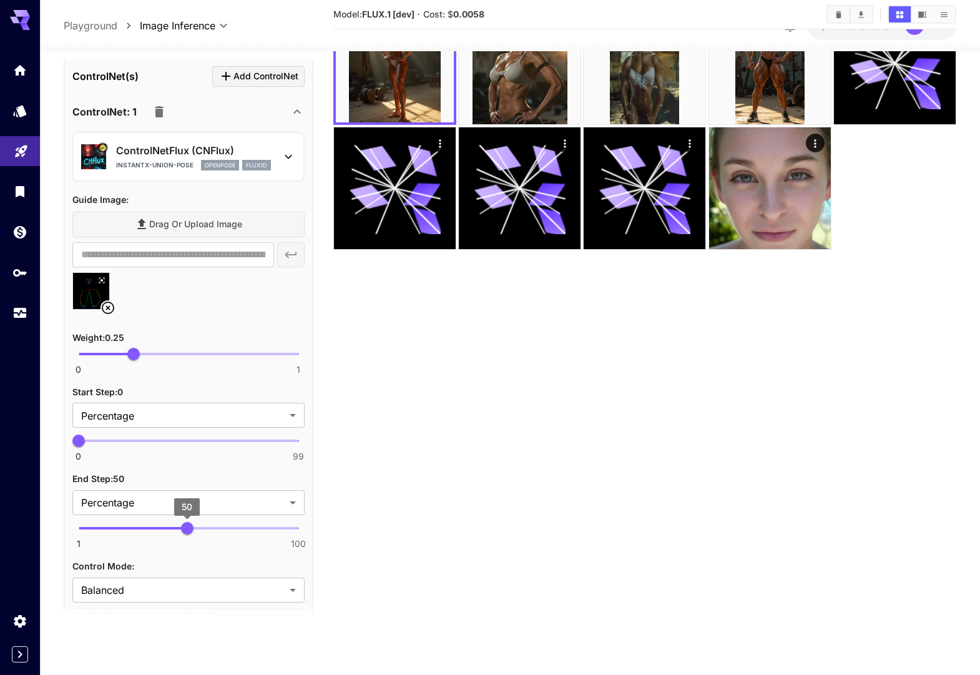
type input "***"
drag, startPoint x: 319, startPoint y: 524, endPoint x: 413, endPoint y: 488, distance: 100.2
click at [377, 521] on main "**********" at bounding box center [510, 305] width 893 height 685
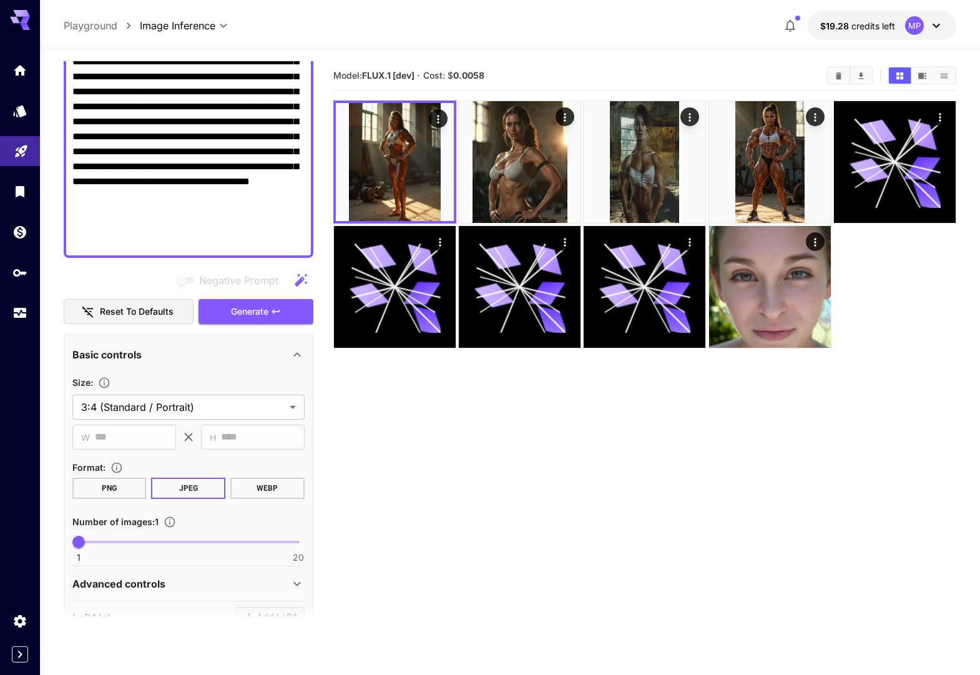
scroll to position [0, 0]
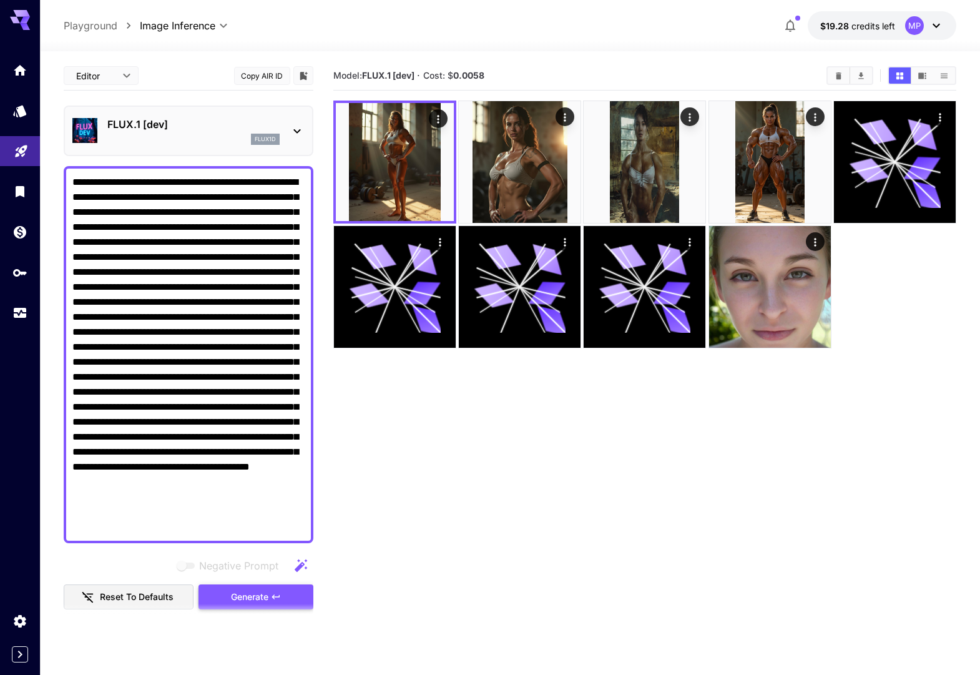
click at [258, 591] on span "Generate" at bounding box center [249, 597] width 37 height 16
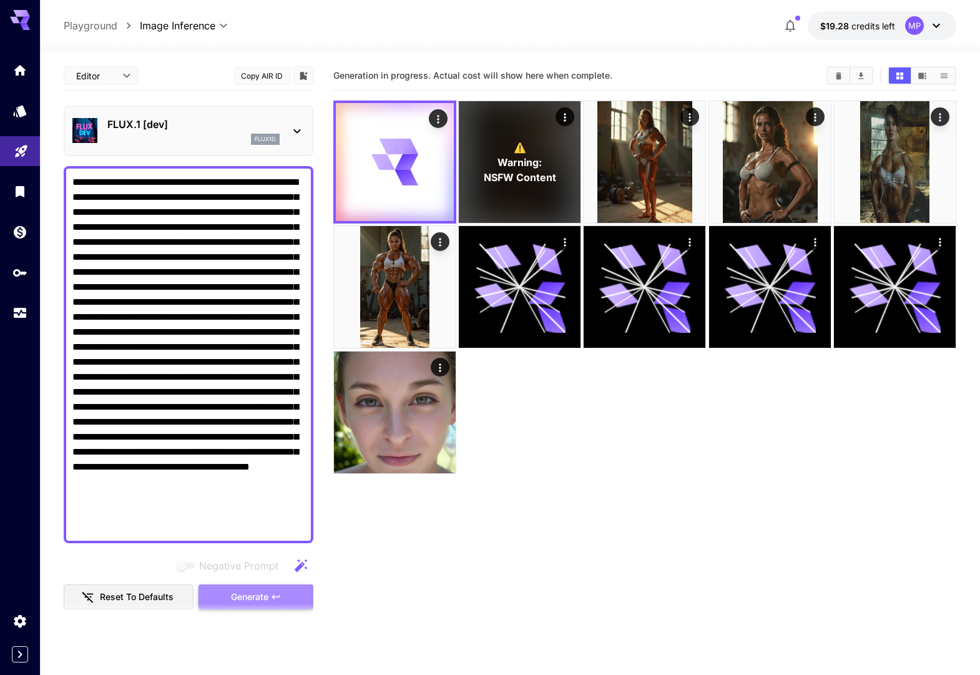
click at [243, 599] on span "Generate" at bounding box center [249, 597] width 37 height 16
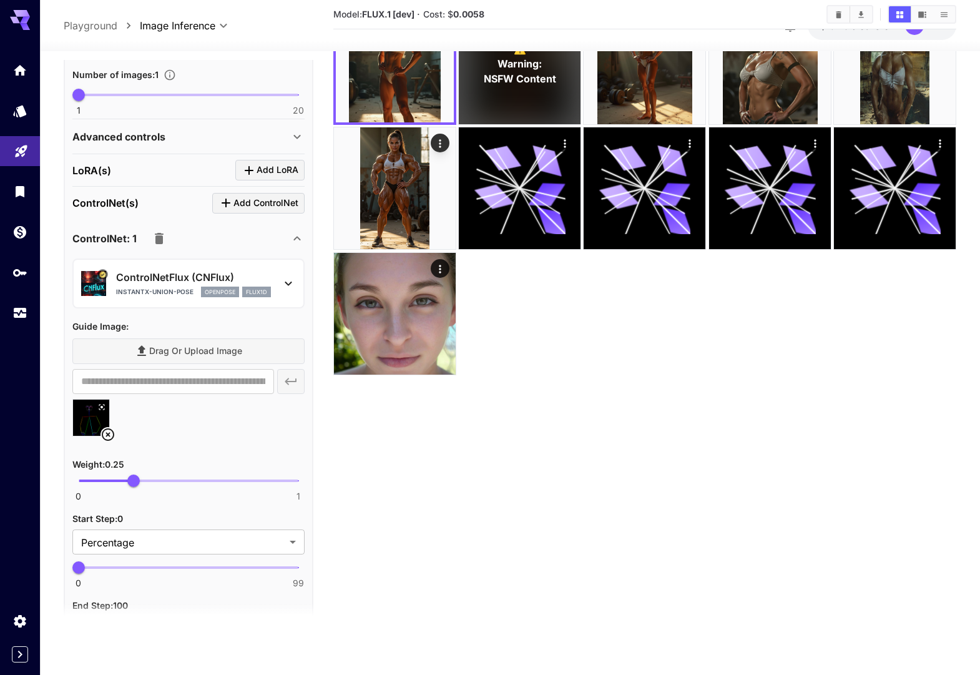
scroll to position [994, 0]
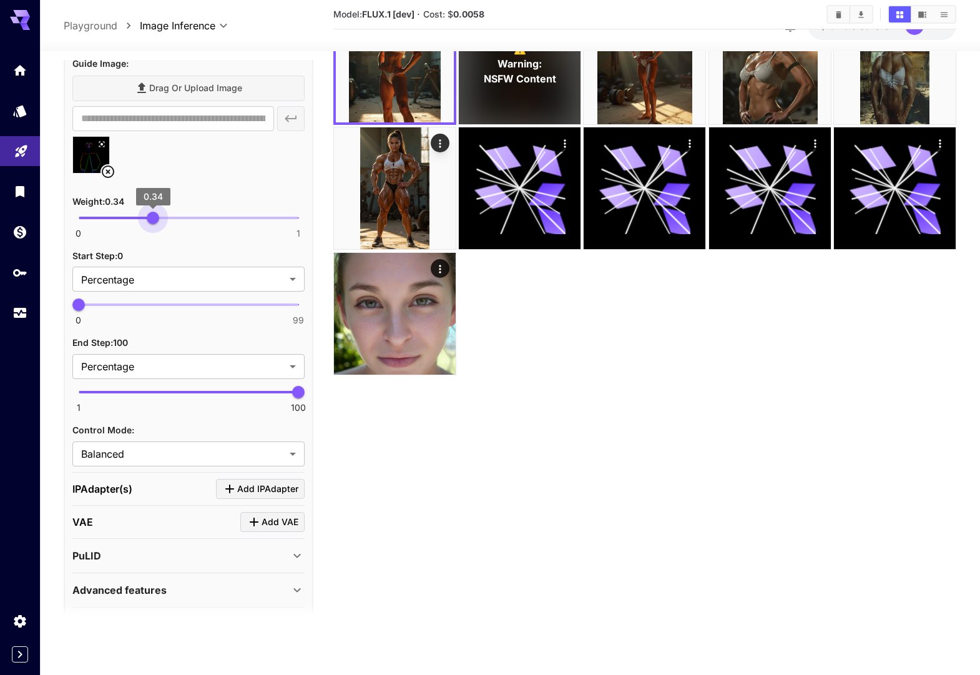
type input "****"
drag, startPoint x: 136, startPoint y: 219, endPoint x: 265, endPoint y: 364, distance: 193.7
click at [155, 219] on span "0.35" at bounding box center [155, 218] width 12 height 12
type input "**"
drag, startPoint x: 268, startPoint y: 391, endPoint x: 187, endPoint y: 391, distance: 80.5
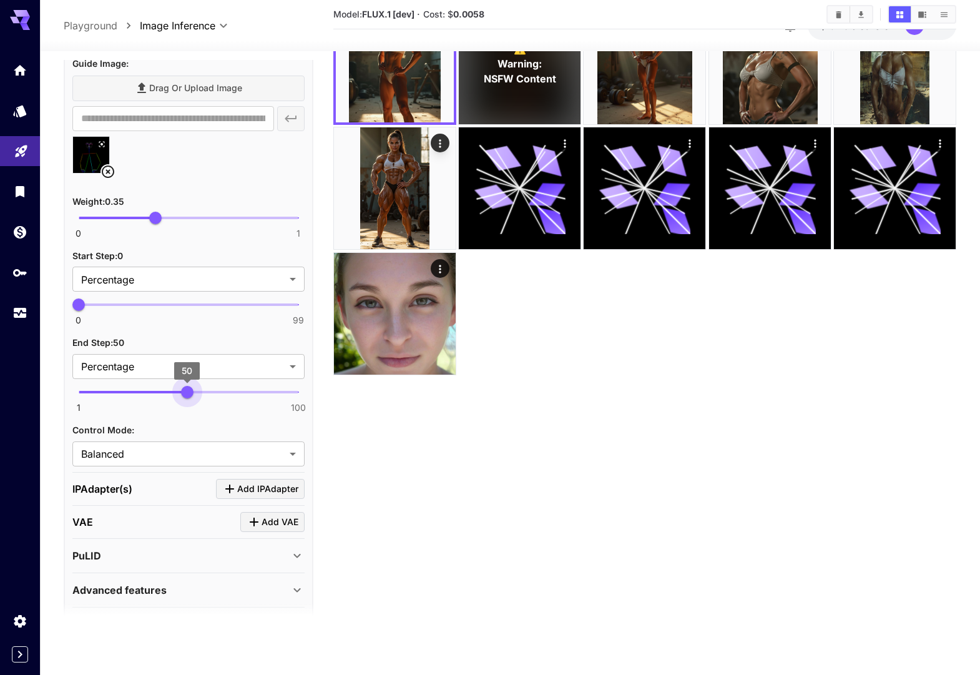
click at [187, 391] on span "50" at bounding box center [187, 392] width 12 height 12
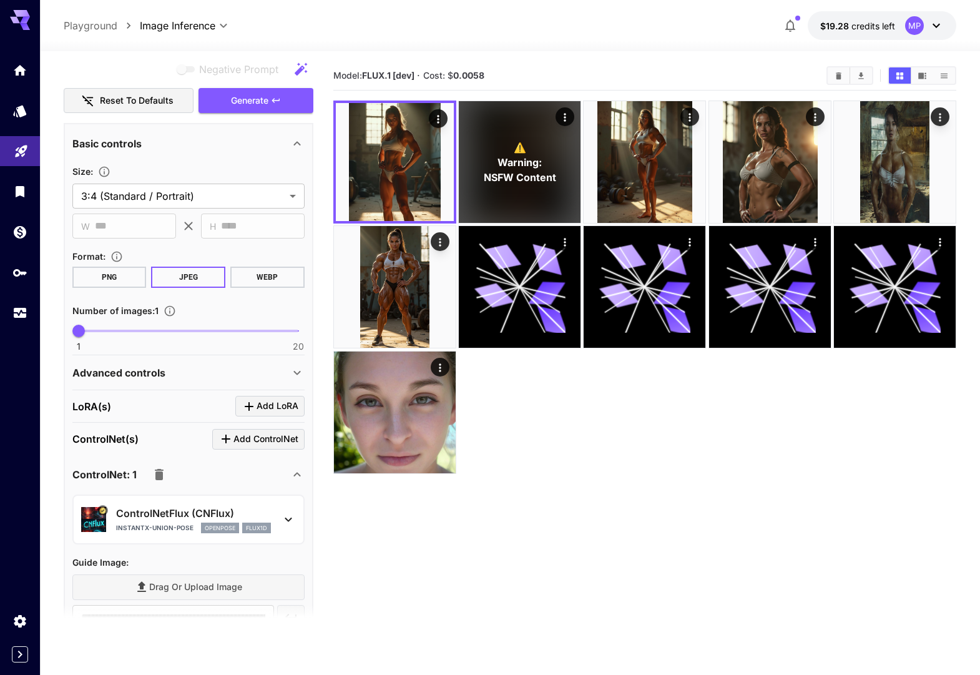
scroll to position [23, 0]
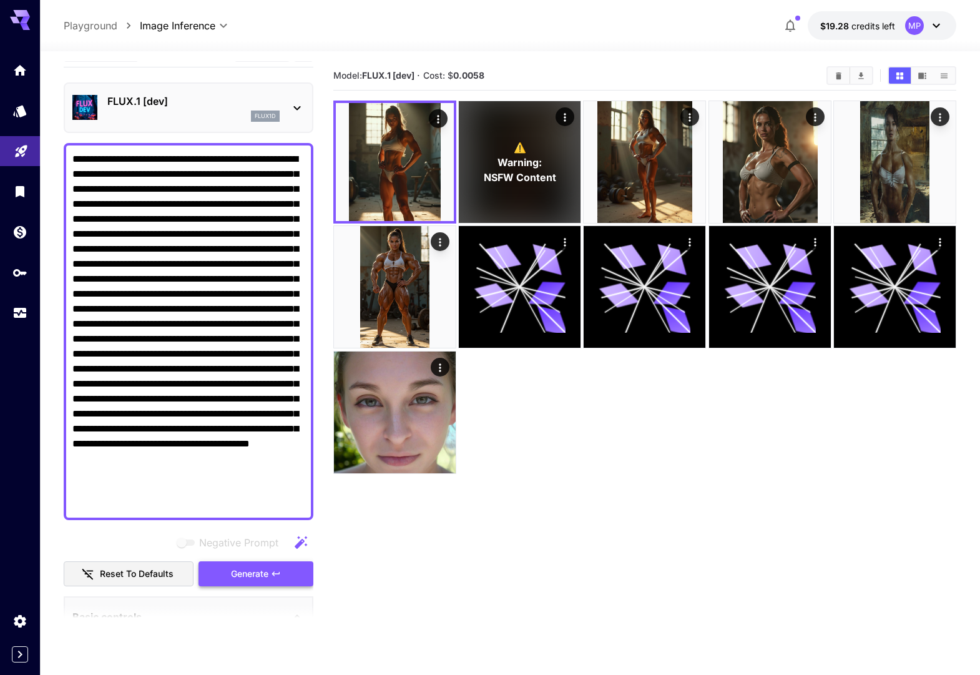
click at [228, 573] on button "Generate" at bounding box center [256, 574] width 115 height 26
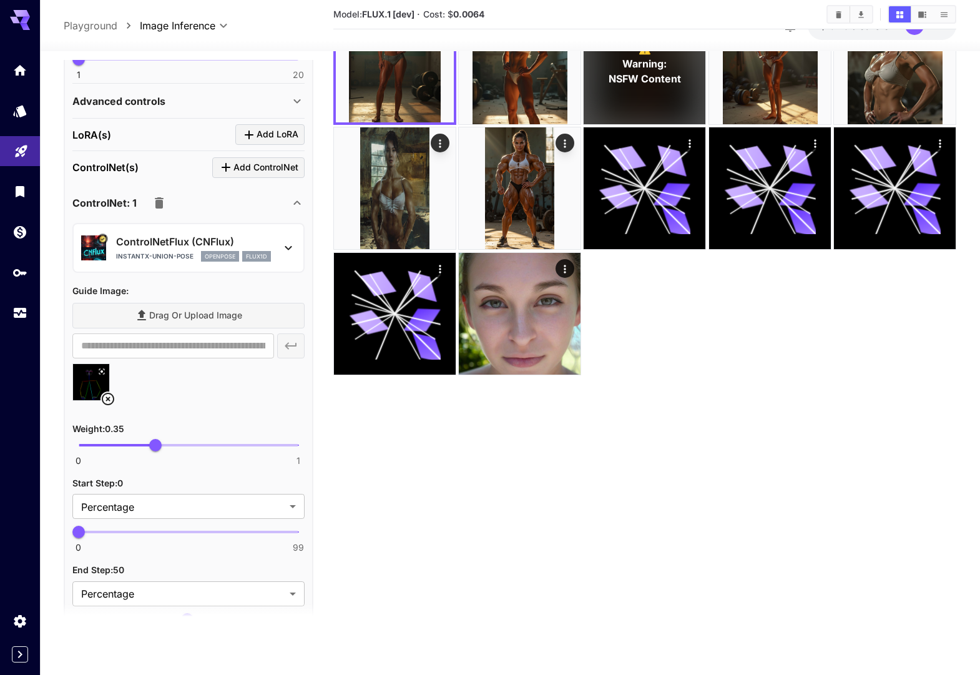
scroll to position [790, 0]
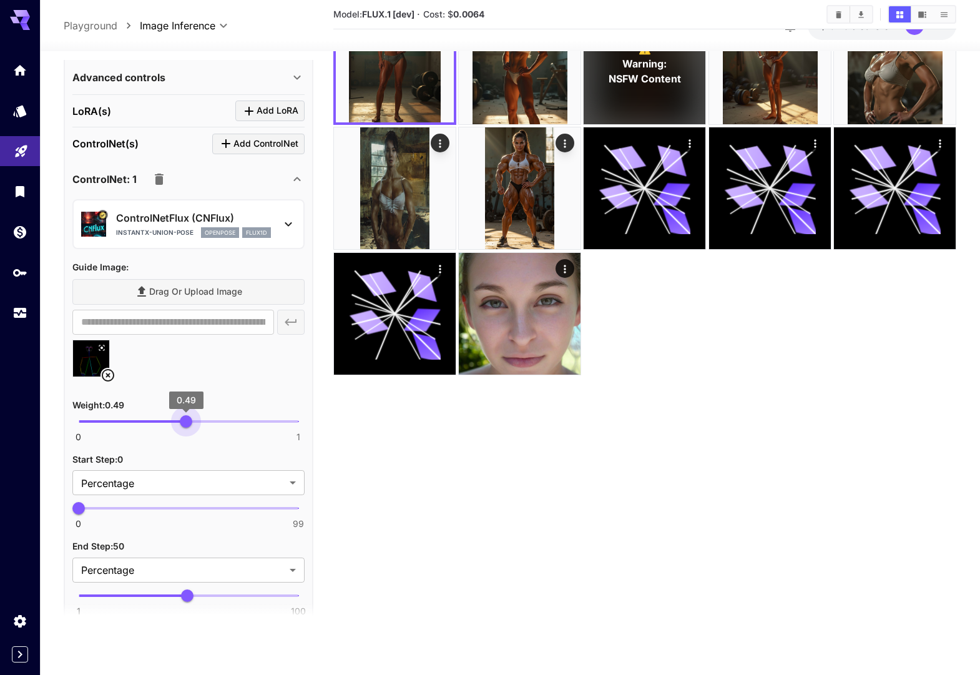
type input "***"
drag, startPoint x: 156, startPoint y: 423, endPoint x: 189, endPoint y: 417, distance: 32.9
click at [189, 417] on span "0.5" at bounding box center [188, 421] width 12 height 12
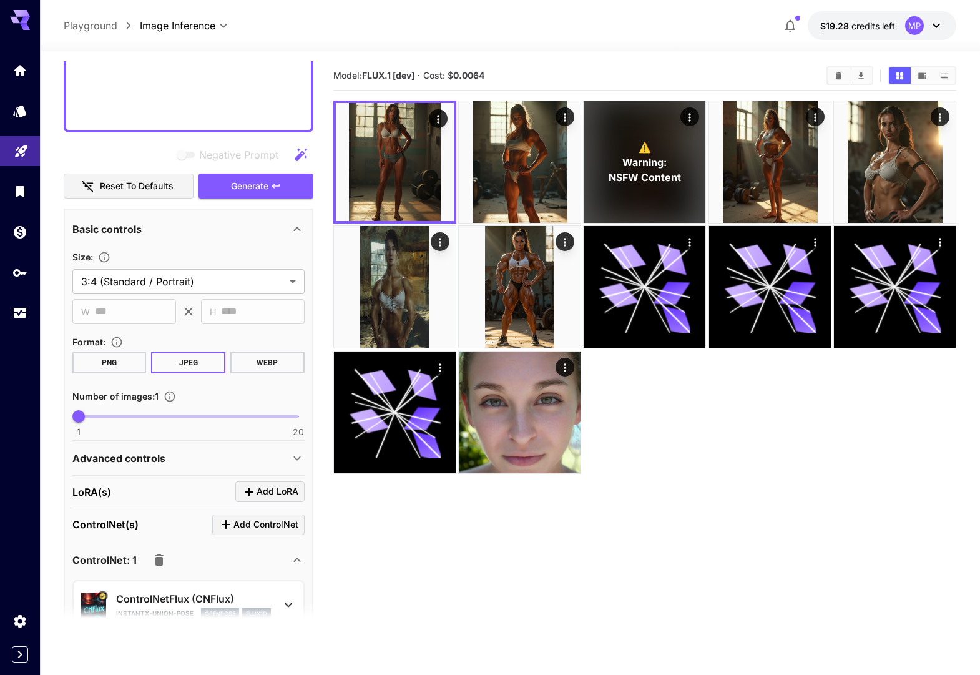
scroll to position [0, 0]
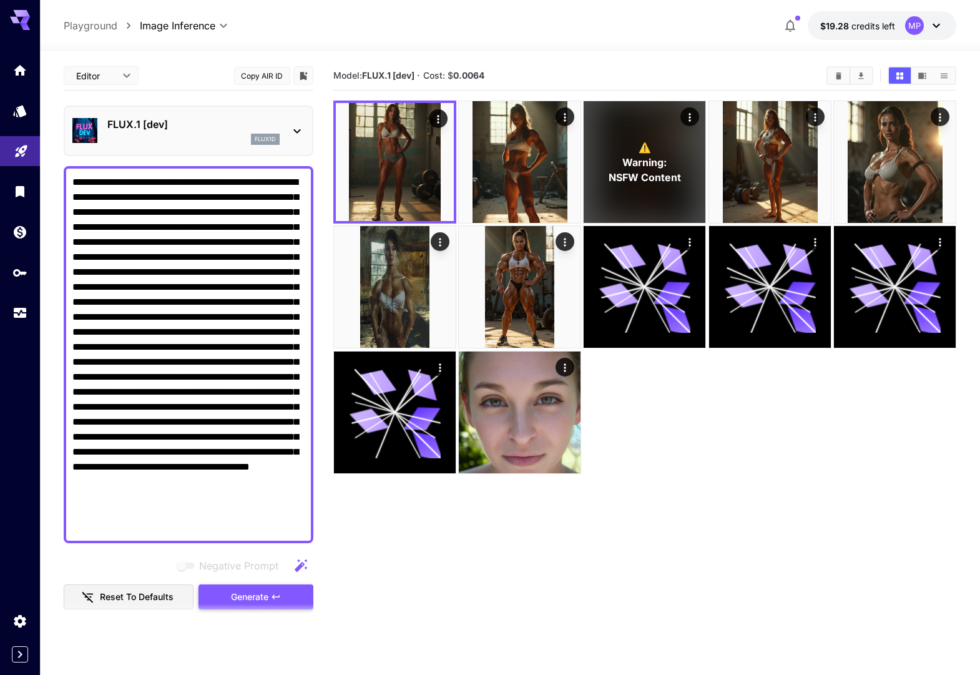
click at [235, 600] on span "Generate" at bounding box center [249, 597] width 37 height 16
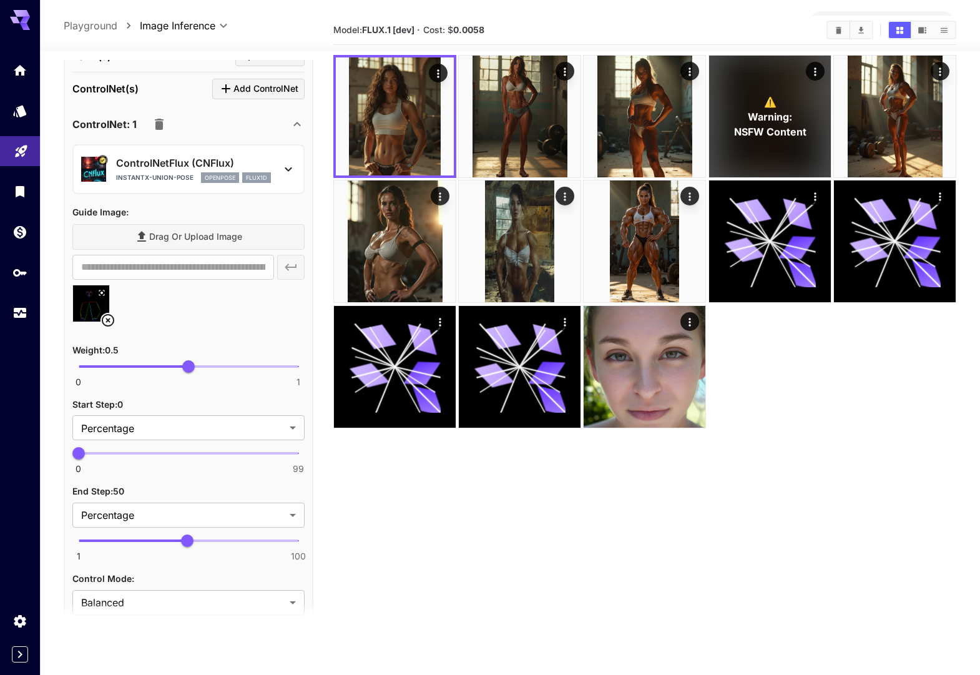
scroll to position [880, 0]
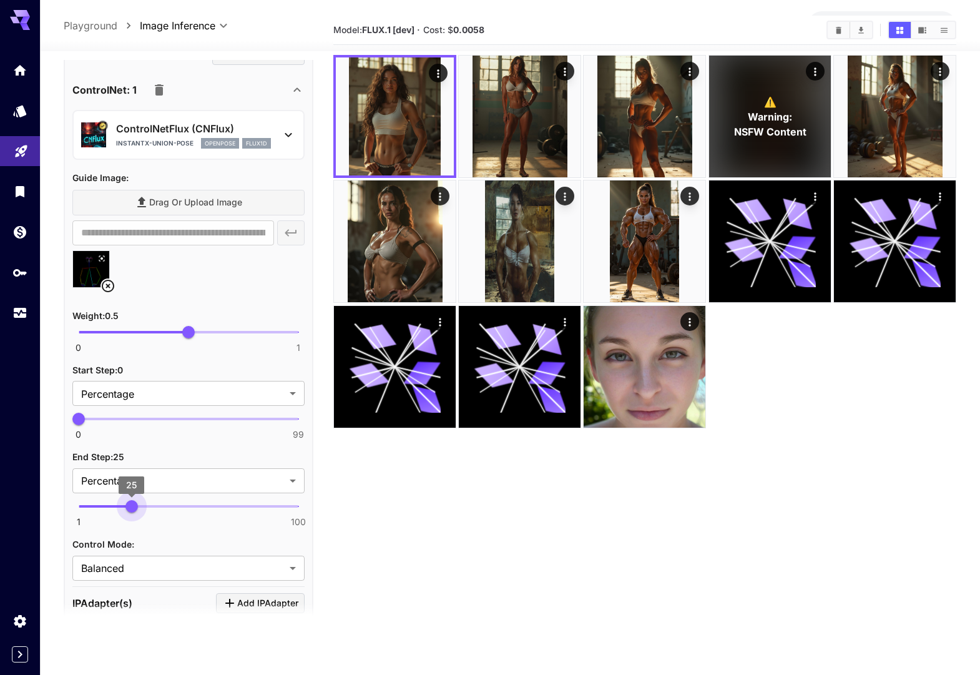
drag, startPoint x: 189, startPoint y: 508, endPoint x: 132, endPoint y: 513, distance: 57.7
click at [132, 513] on span "25" at bounding box center [131, 506] width 12 height 12
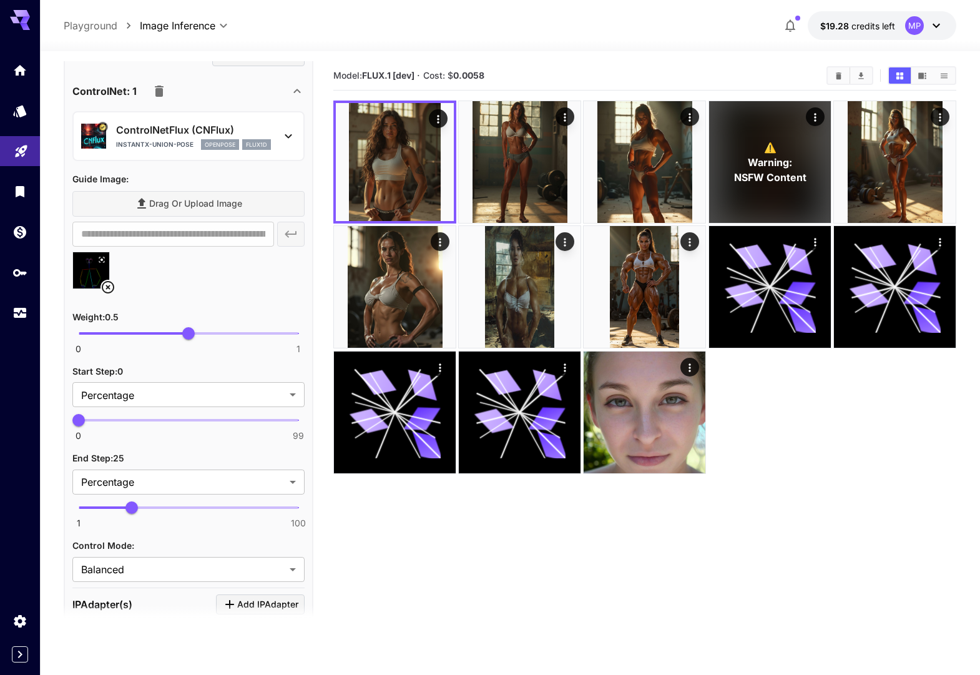
scroll to position [0, 0]
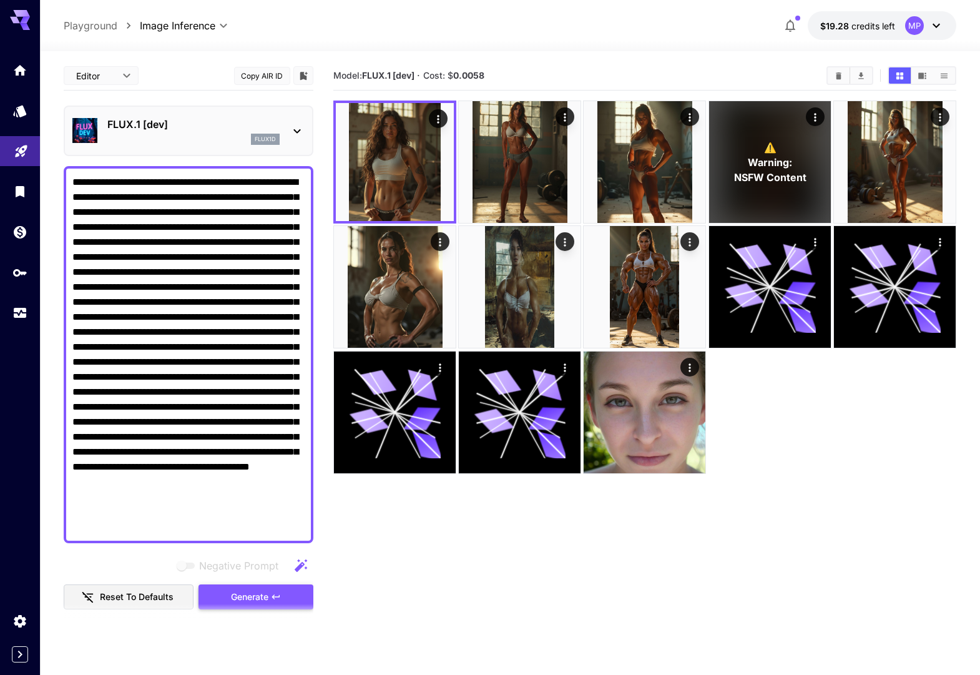
click at [234, 589] on span "Generate" at bounding box center [249, 597] width 37 height 16
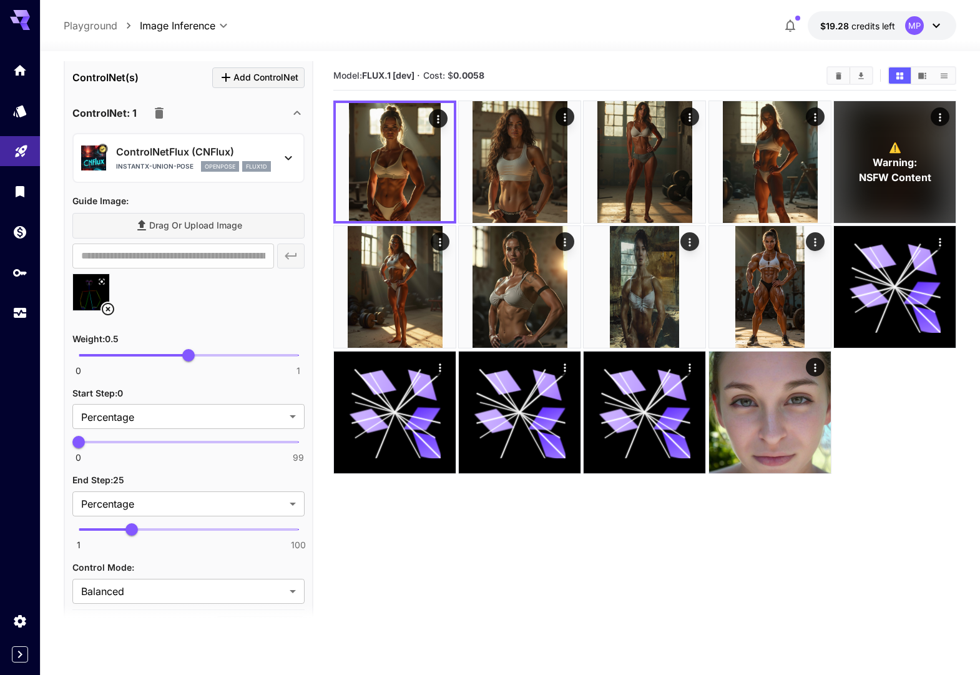
scroll to position [893, 0]
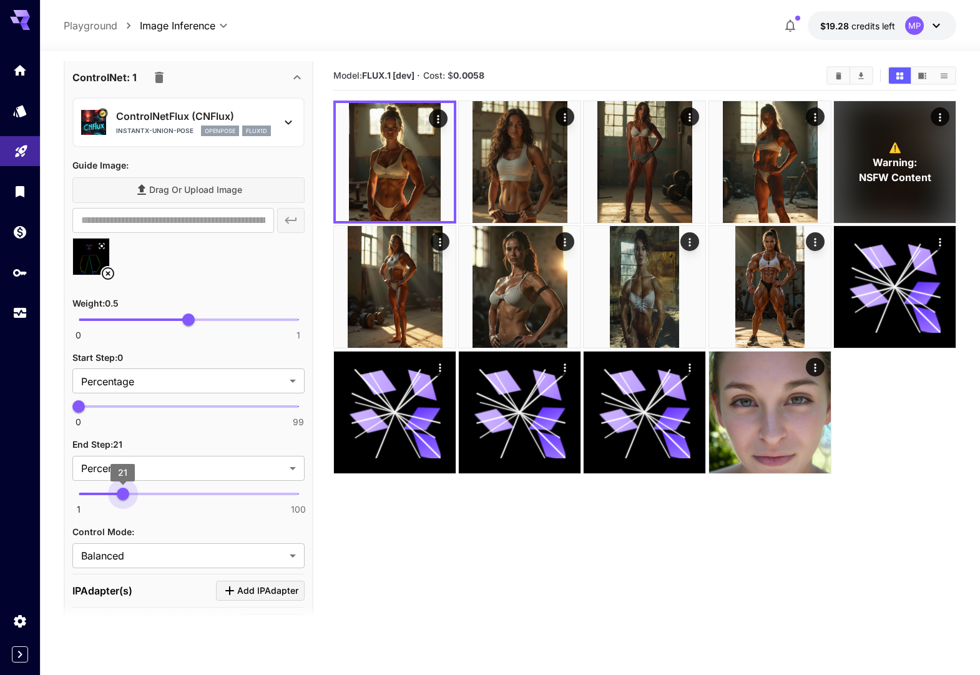
type input "**"
drag, startPoint x: 132, startPoint y: 491, endPoint x: 187, endPoint y: 514, distance: 59.6
click at [120, 493] on span "20" at bounding box center [120, 494] width 12 height 12
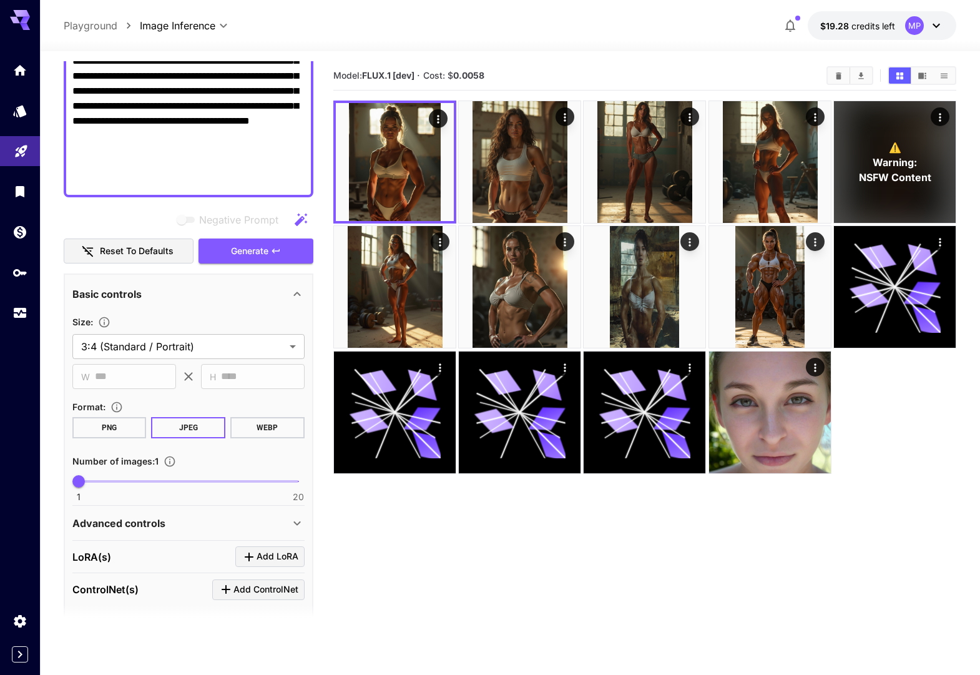
scroll to position [328, 0]
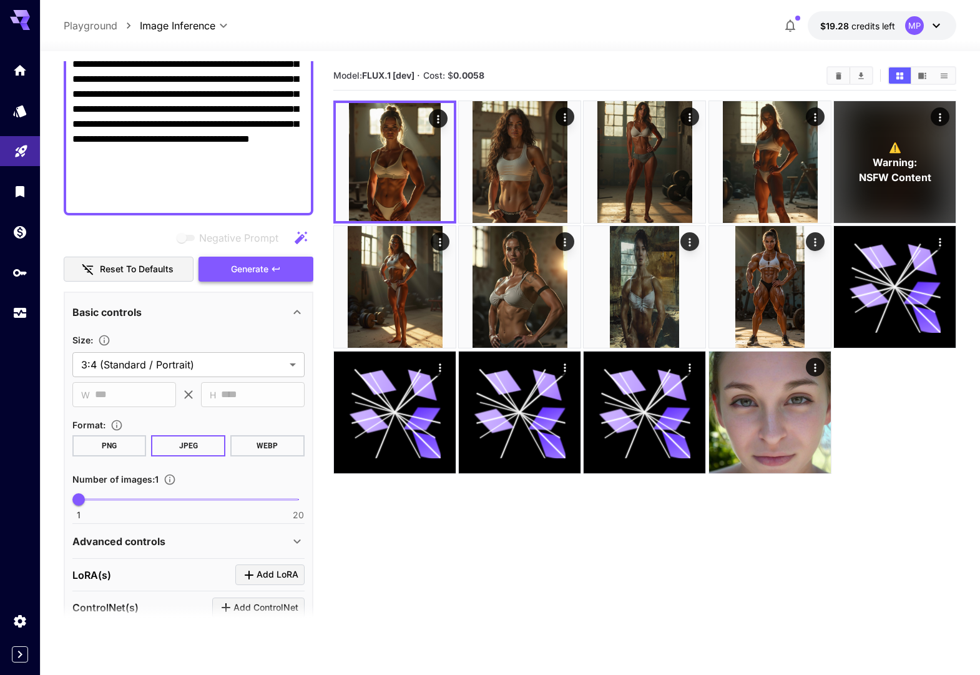
click at [232, 270] on span "Generate" at bounding box center [249, 270] width 37 height 16
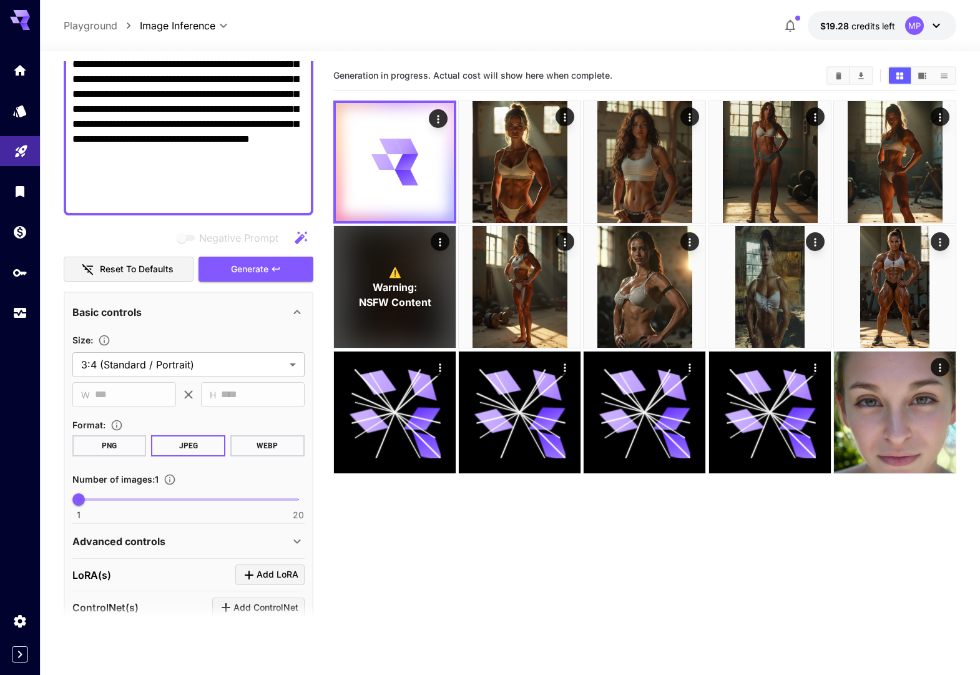
click at [212, 167] on textarea "Negative Prompt" at bounding box center [188, 27] width 232 height 360
drag, startPoint x: 204, startPoint y: 164, endPoint x: 147, endPoint y: 124, distance: 70.3
click at [147, 124] on textarea "Negative Prompt" at bounding box center [188, 27] width 232 height 360
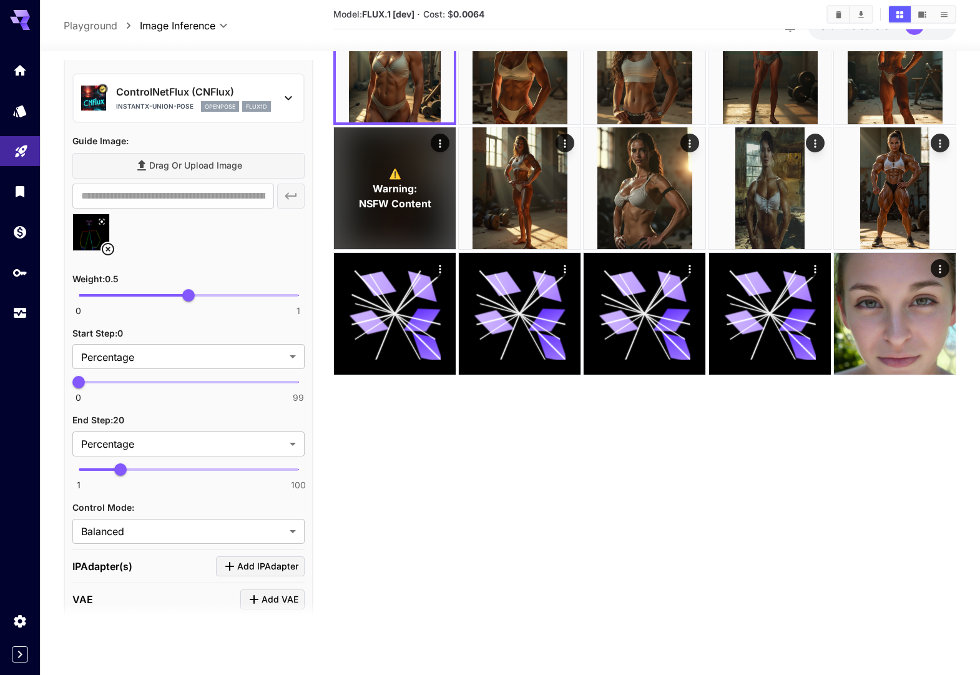
scroll to position [881, 0]
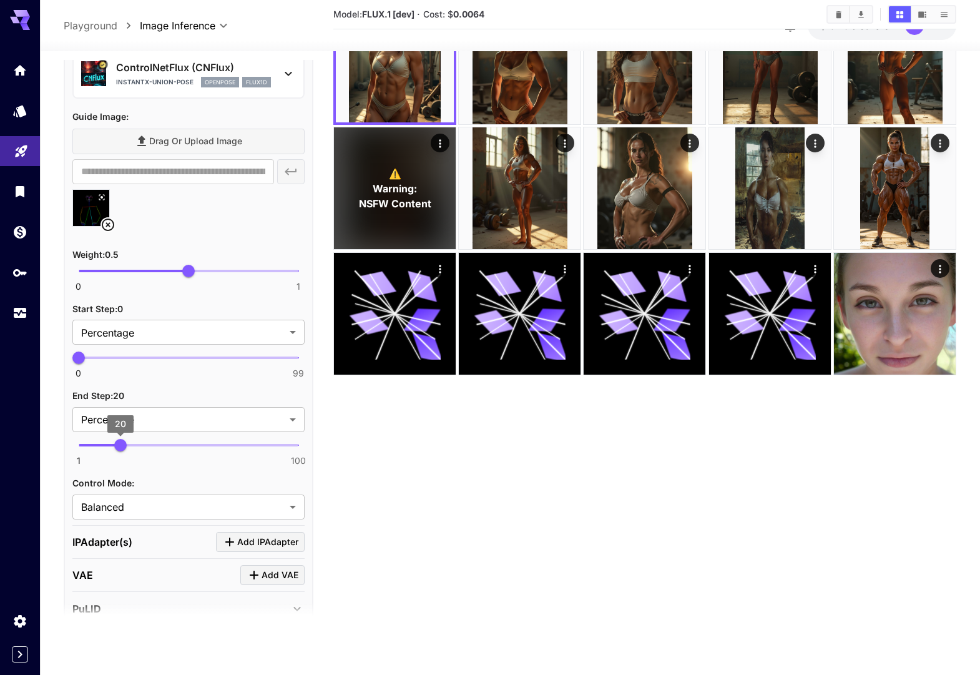
type textarea "**********"
type input "**"
drag, startPoint x: 126, startPoint y: 443, endPoint x: 132, endPoint y: 443, distance: 6.3
click at [132, 443] on span "25" at bounding box center [131, 445] width 12 height 12
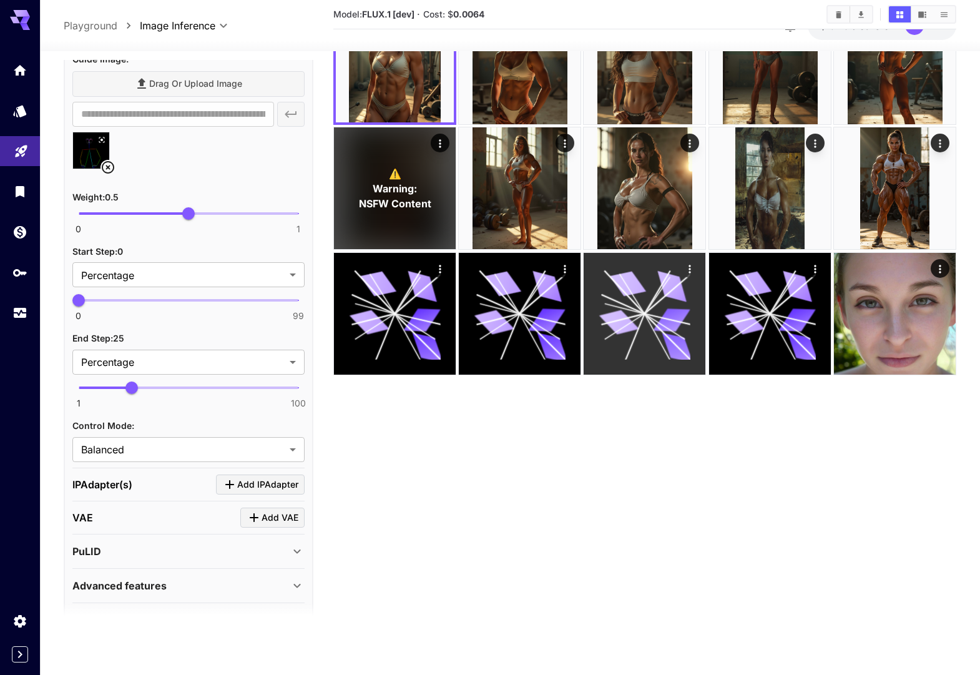
scroll to position [975, 0]
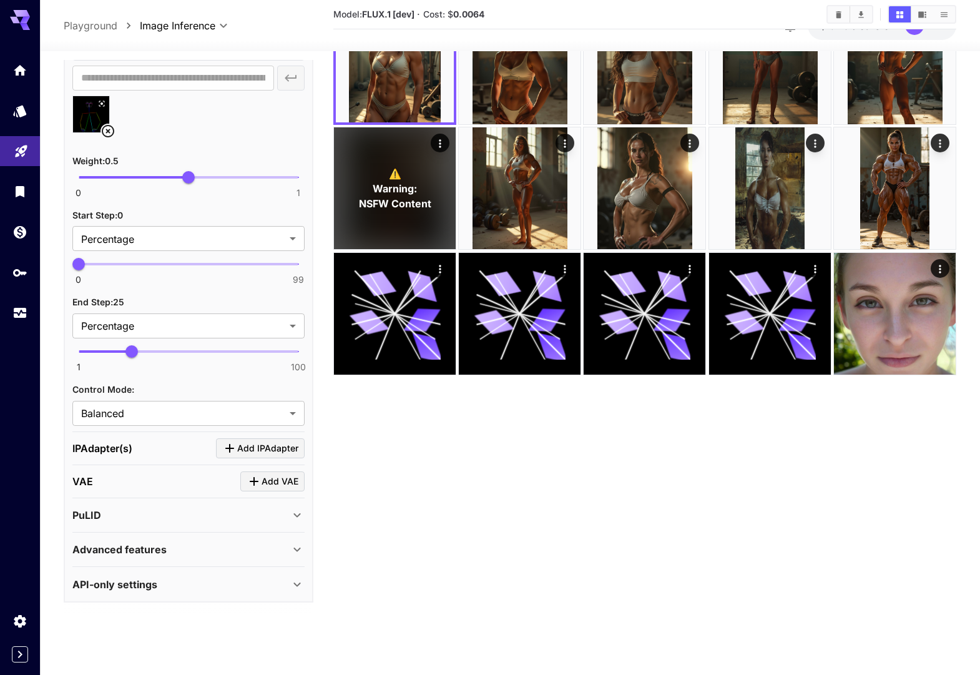
click at [107, 130] on icon at bounding box center [108, 131] width 15 height 15
type input "**********"
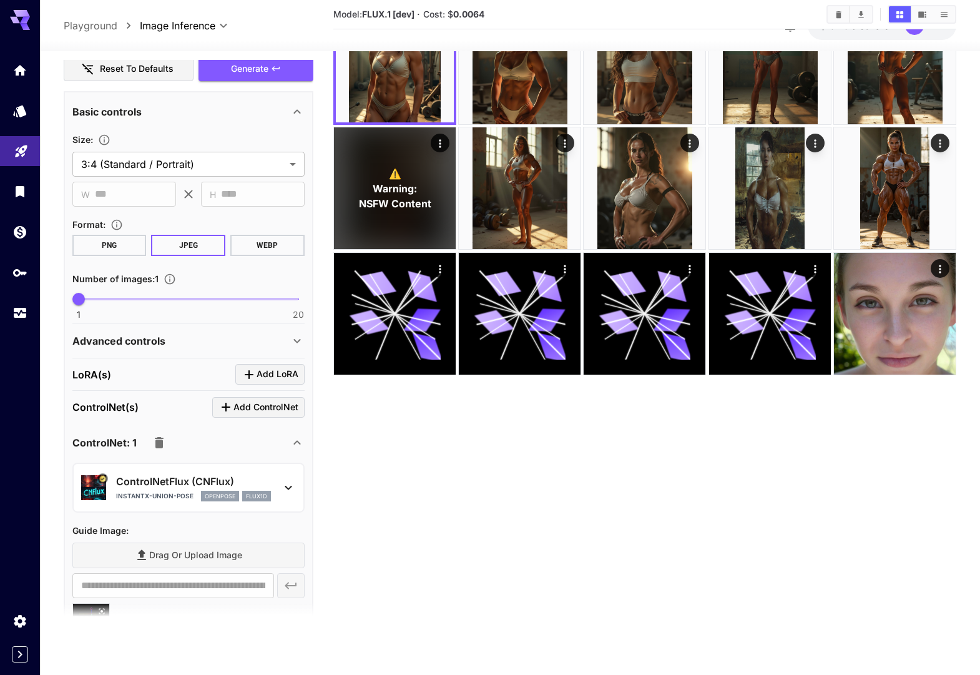
scroll to position [396, 0]
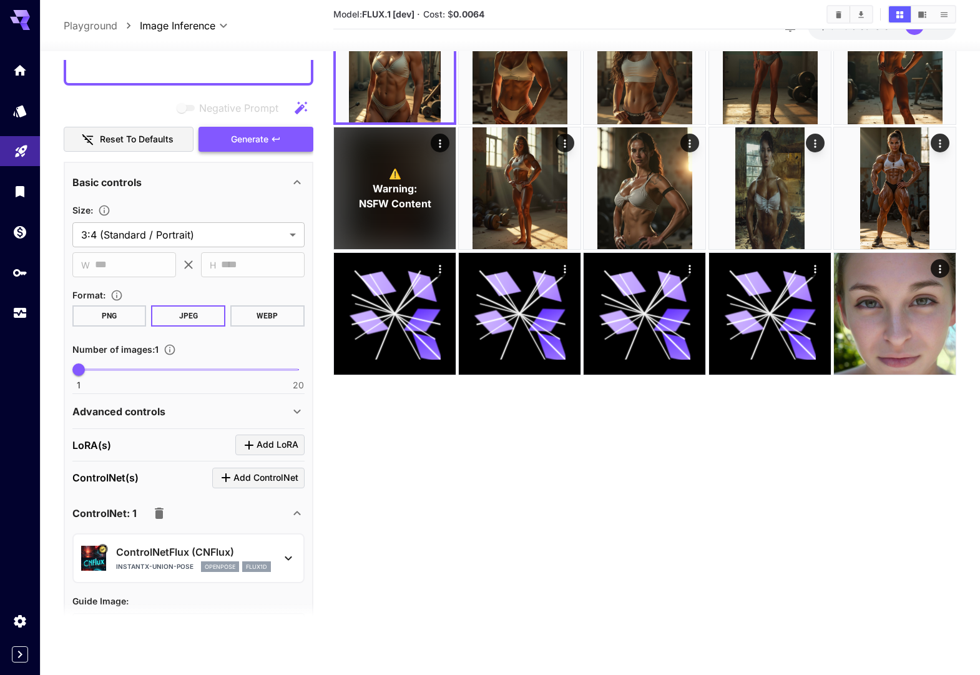
click at [251, 140] on span "Generate" at bounding box center [249, 140] width 37 height 16
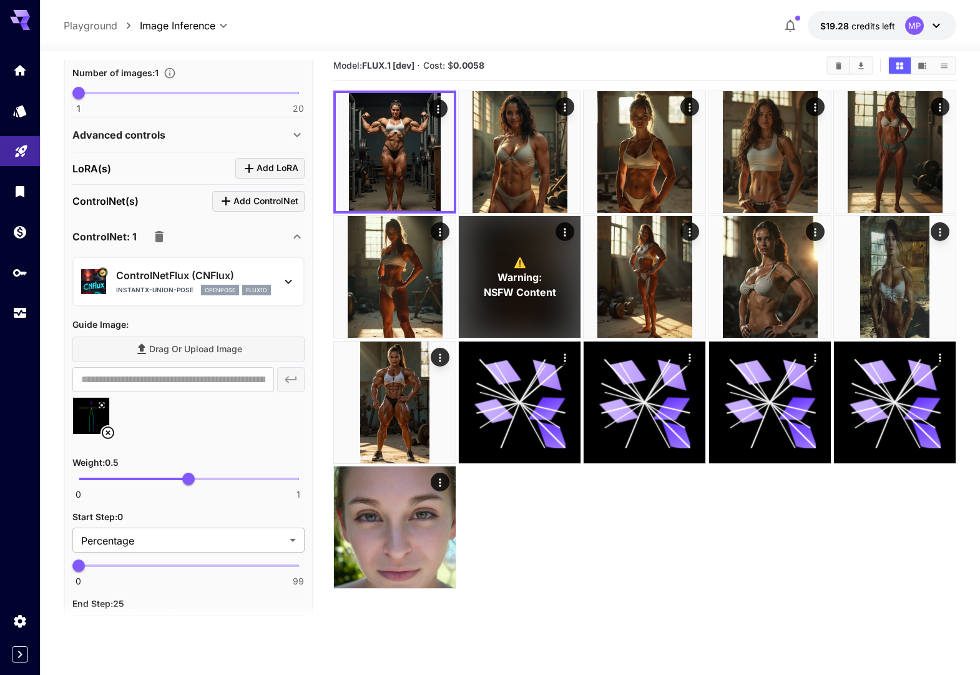
scroll to position [799, 0]
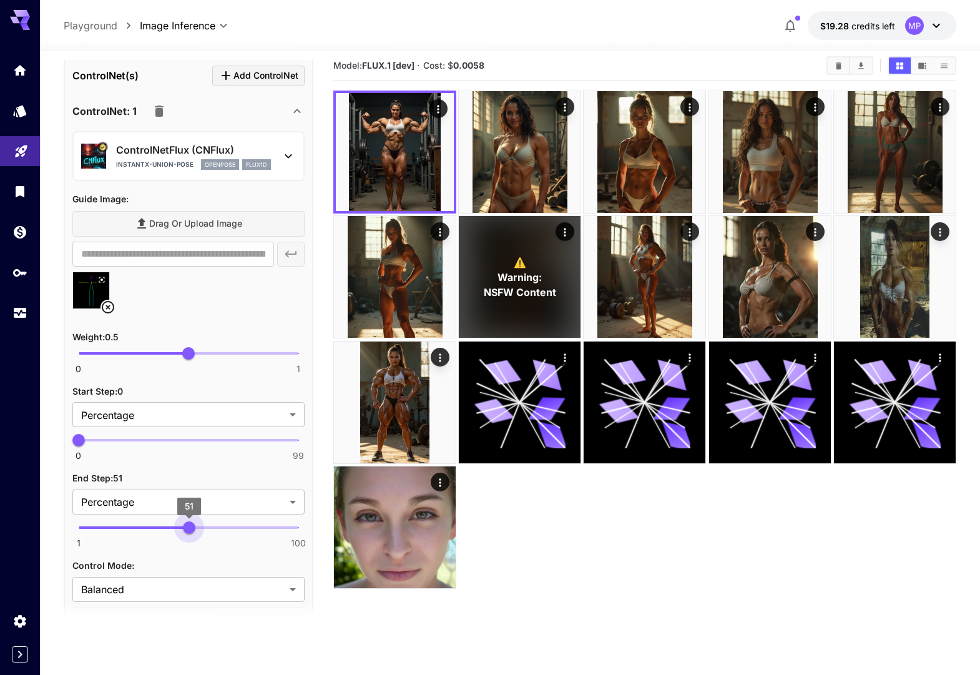
drag, startPoint x: 137, startPoint y: 528, endPoint x: 189, endPoint y: 521, distance: 51.7
click at [188, 521] on span "51" at bounding box center [189, 527] width 12 height 12
click at [187, 522] on span "50" at bounding box center [187, 527] width 12 height 12
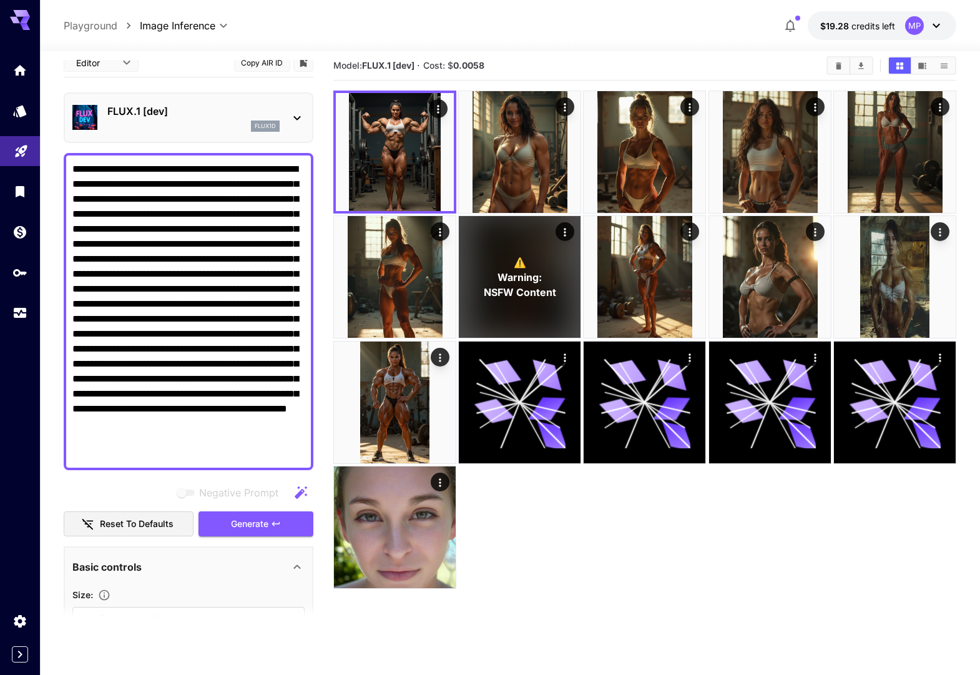
scroll to position [0, 0]
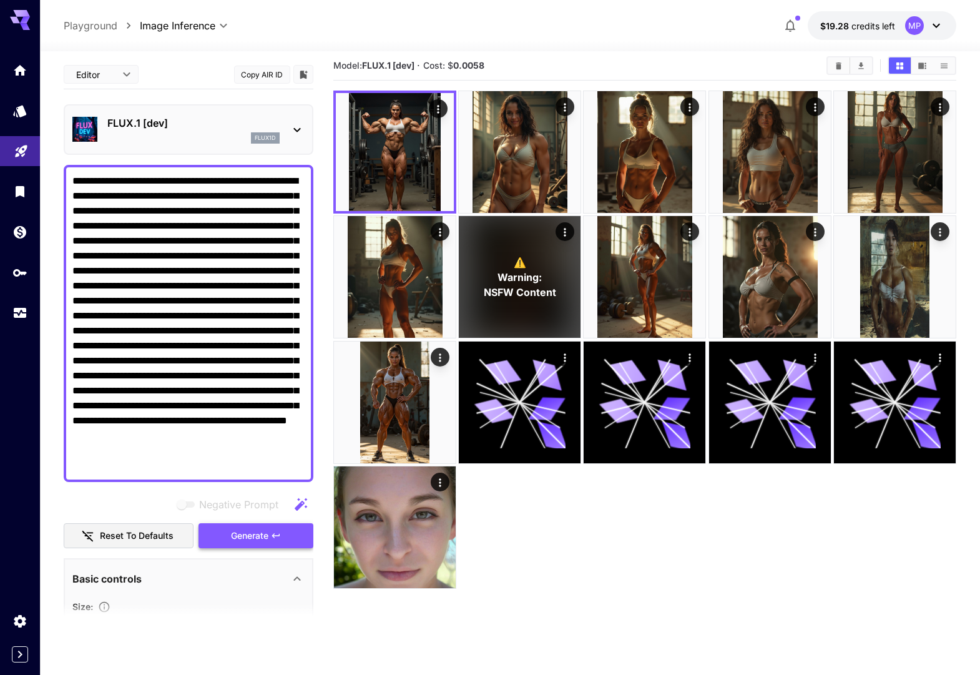
click at [245, 531] on span "Generate" at bounding box center [249, 536] width 37 height 16
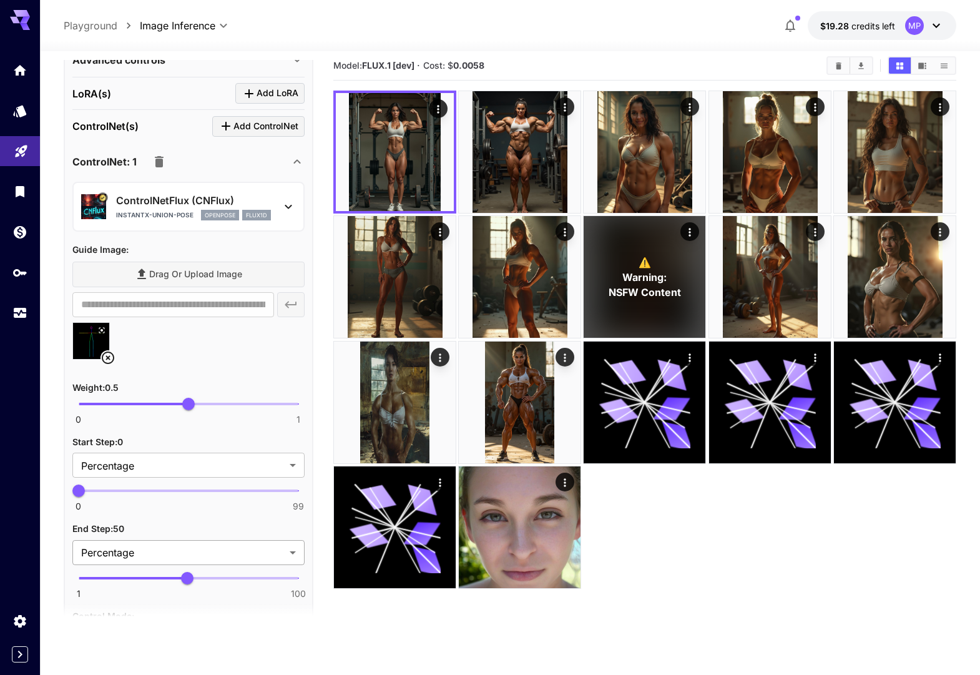
scroll to position [777, 0]
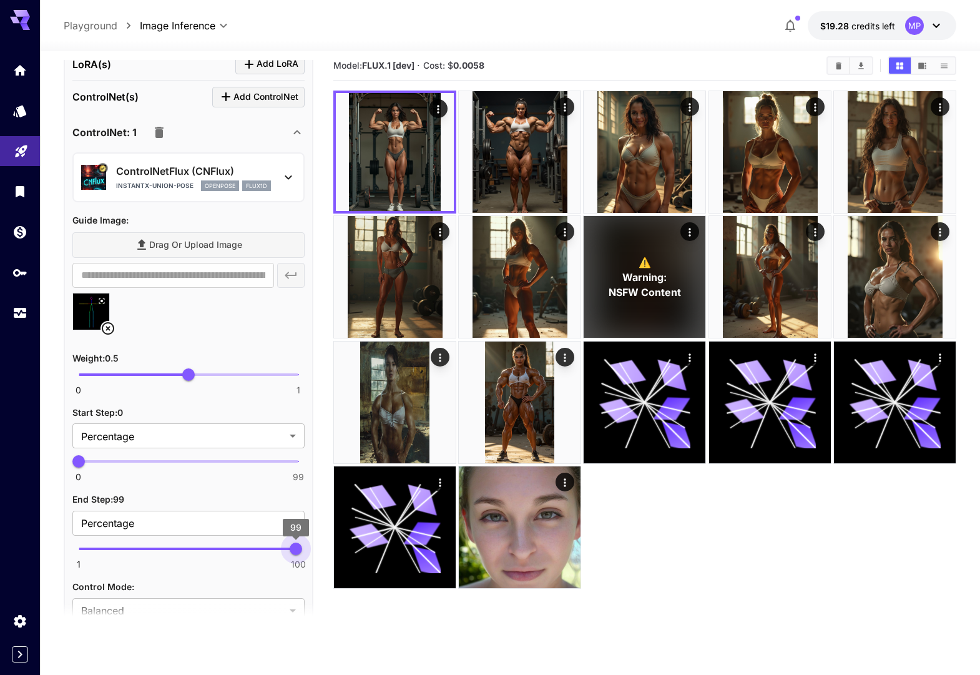
drag, startPoint x: 186, startPoint y: 548, endPoint x: 320, endPoint y: 549, distance: 133.6
click at [320, 549] on main "**********" at bounding box center [510, 393] width 893 height 685
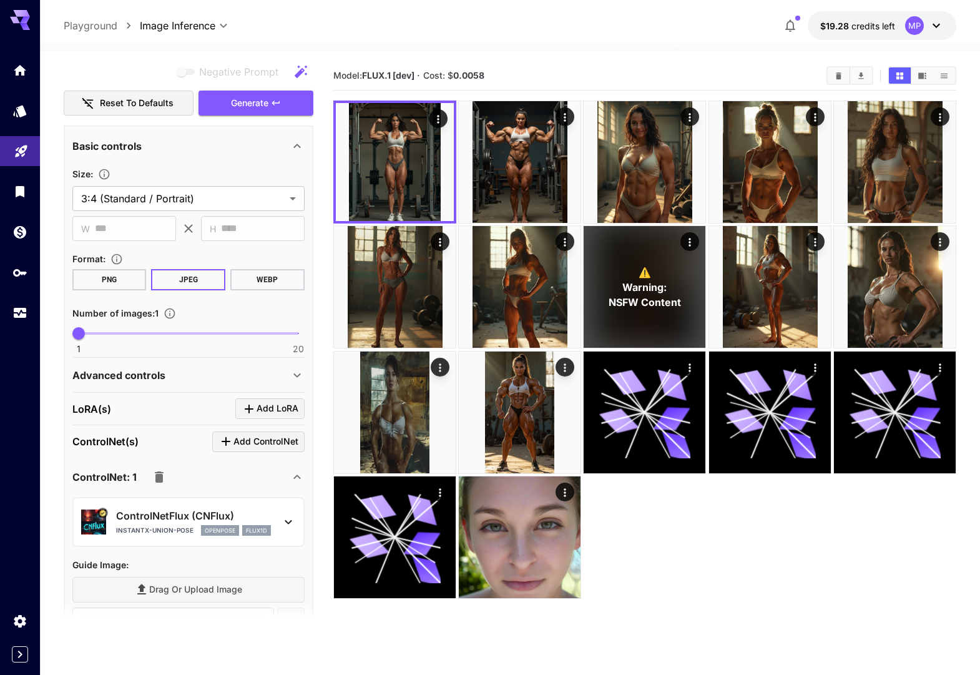
scroll to position [435, 0]
click at [267, 104] on span "Generate" at bounding box center [249, 103] width 37 height 16
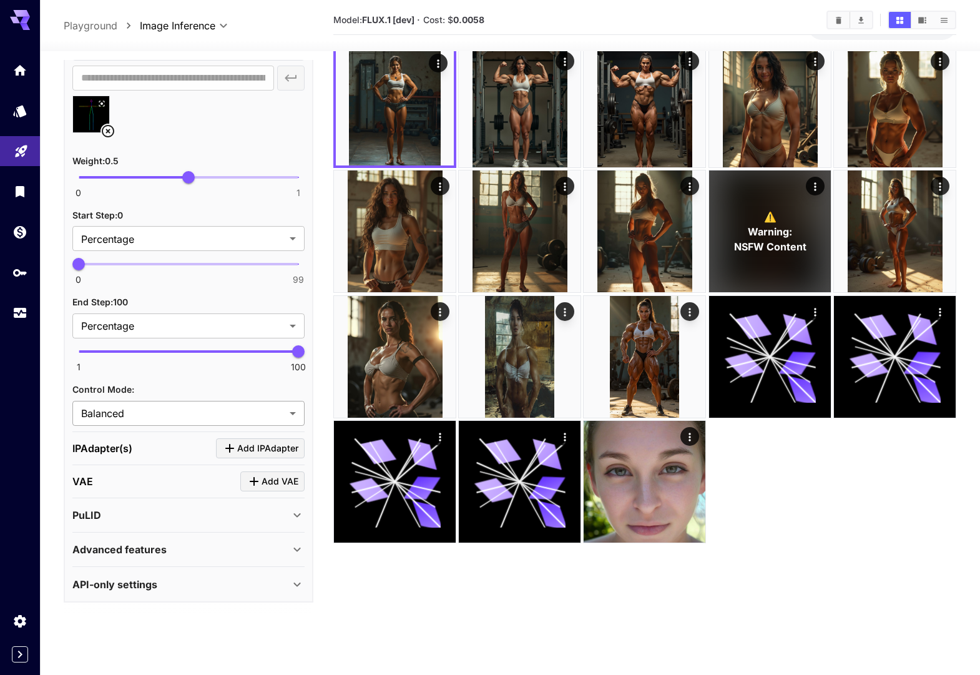
scroll to position [99, 0]
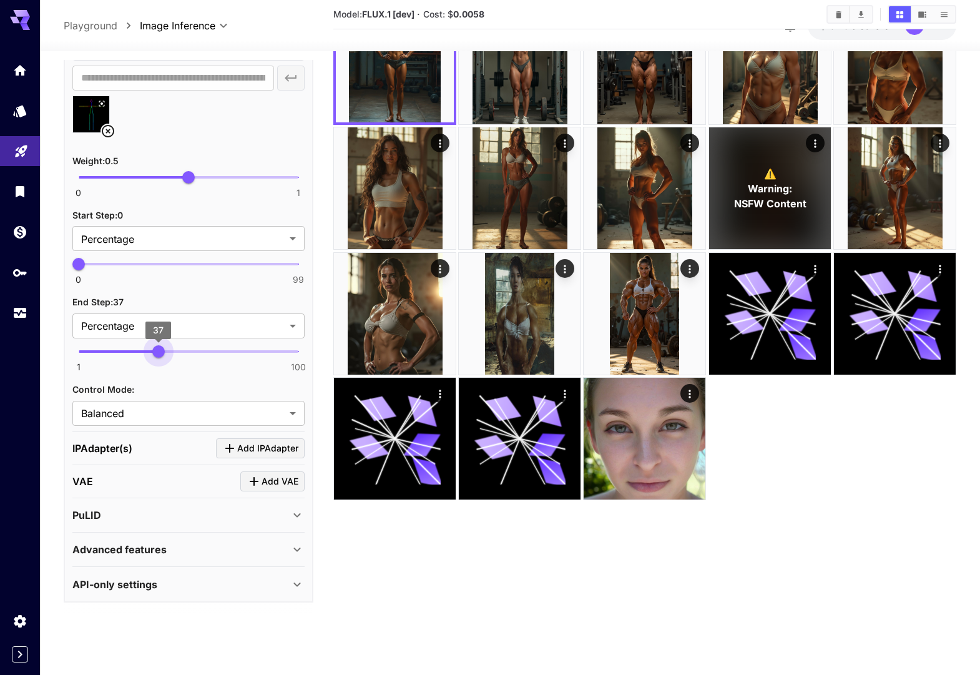
type input "**"
drag, startPoint x: 262, startPoint y: 350, endPoint x: 178, endPoint y: 302, distance: 96.5
click at [187, 346] on span "50" at bounding box center [187, 351] width 12 height 12
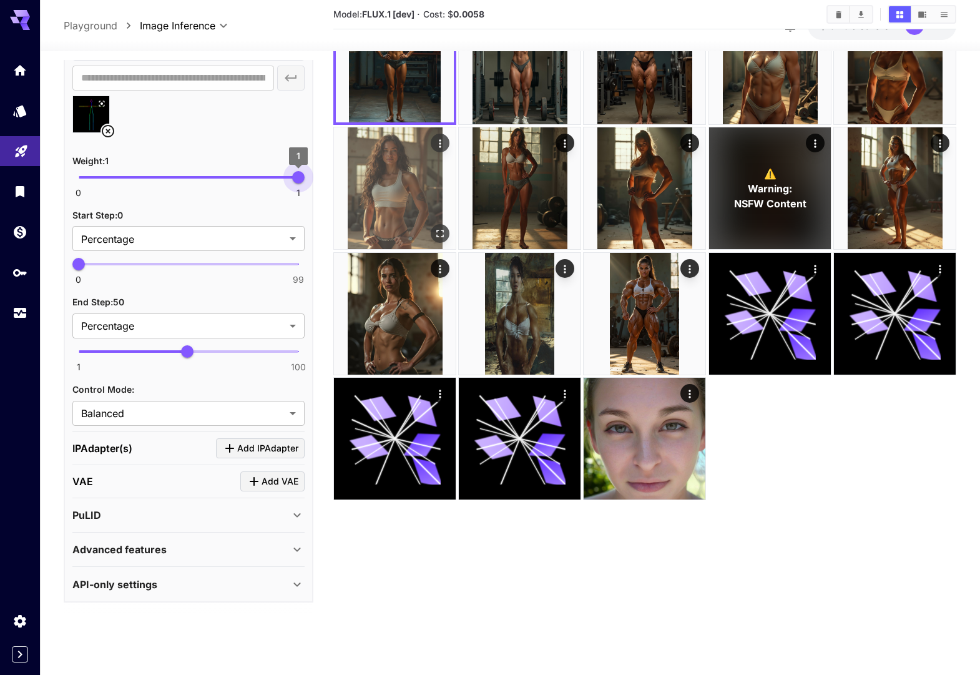
drag, startPoint x: 195, startPoint y: 178, endPoint x: 379, endPoint y: 263, distance: 202.8
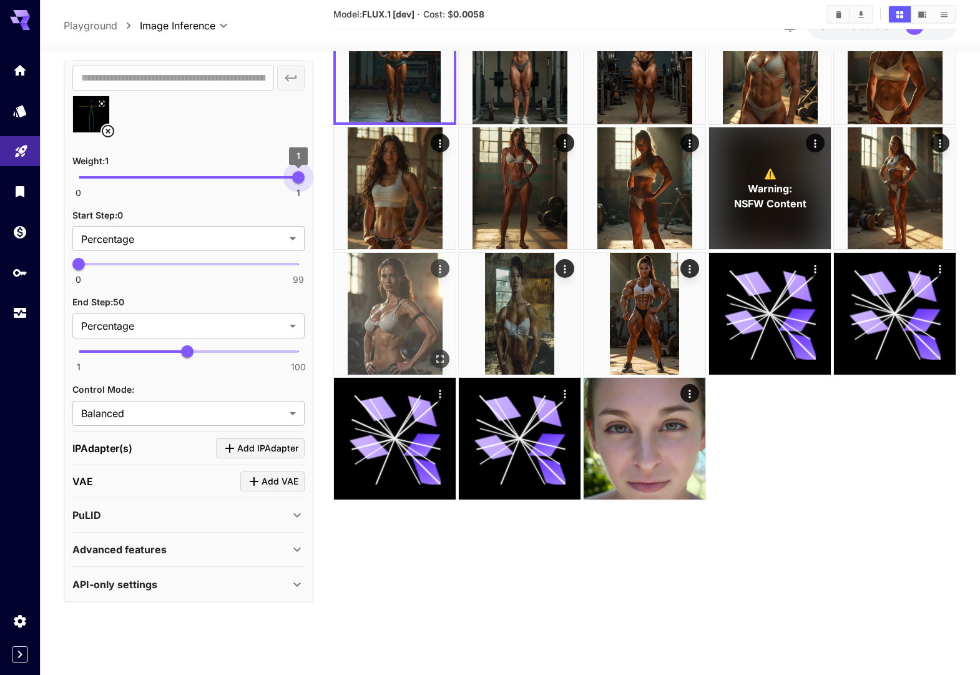
click at [356, 182] on main "**********" at bounding box center [510, 305] width 893 height 685
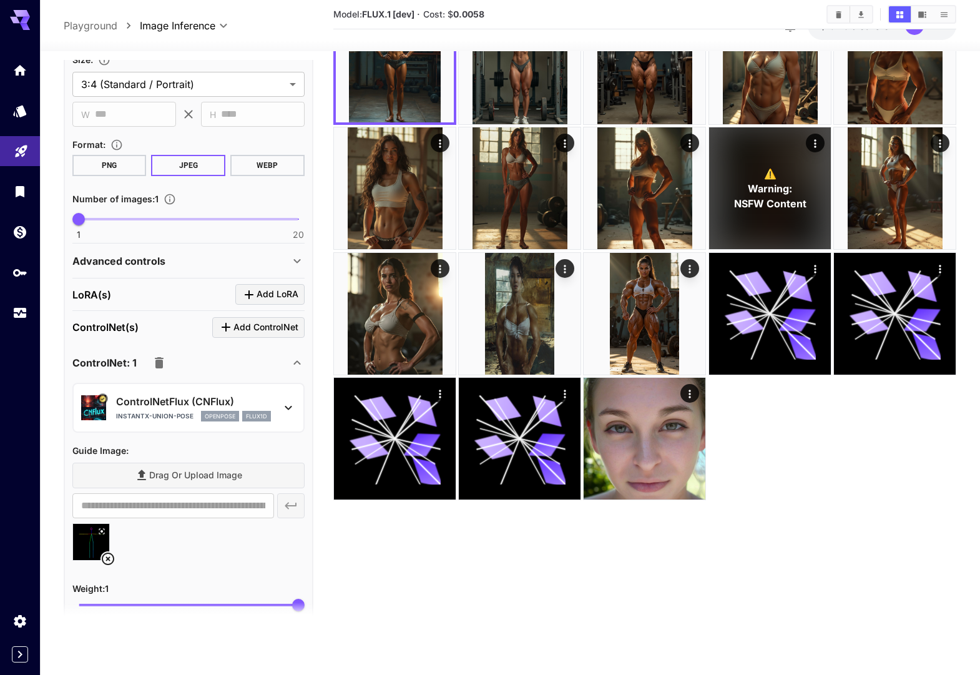
scroll to position [453, 0]
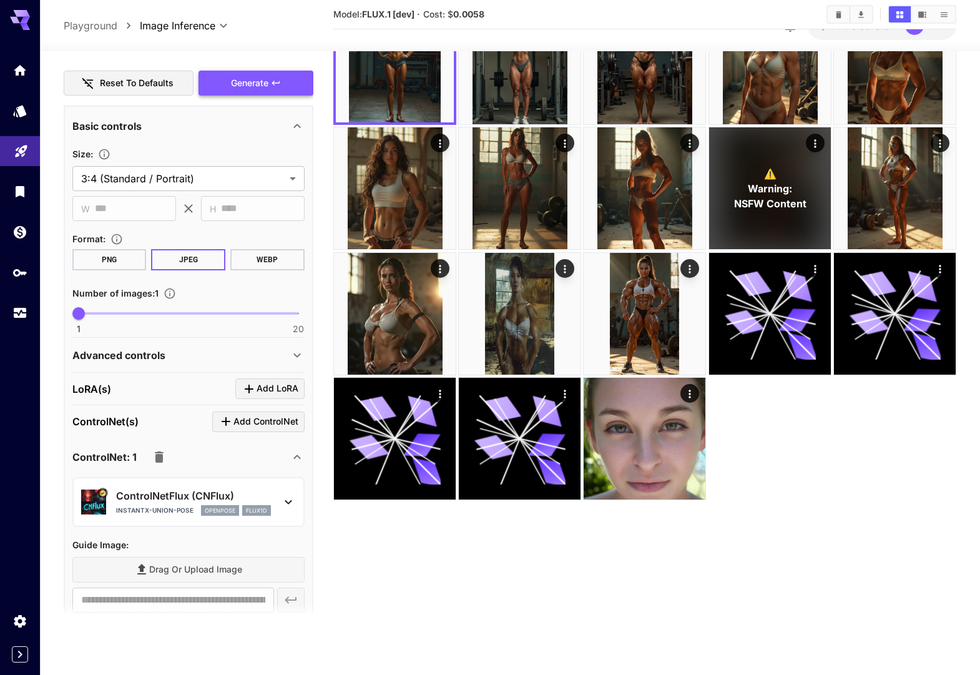
click at [242, 81] on span "Generate" at bounding box center [249, 84] width 37 height 16
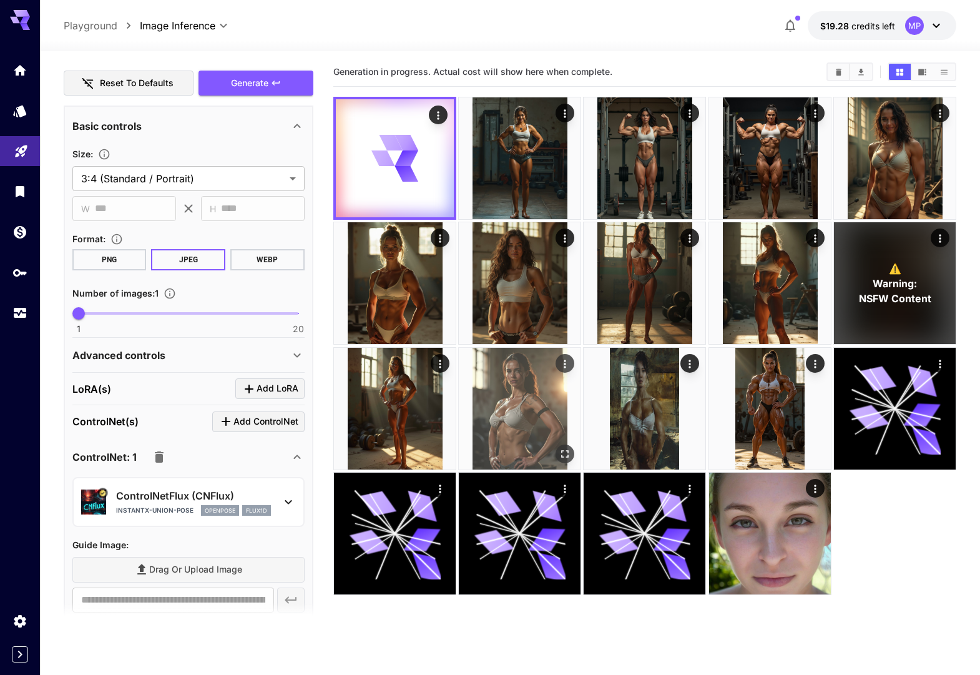
scroll to position [0, 0]
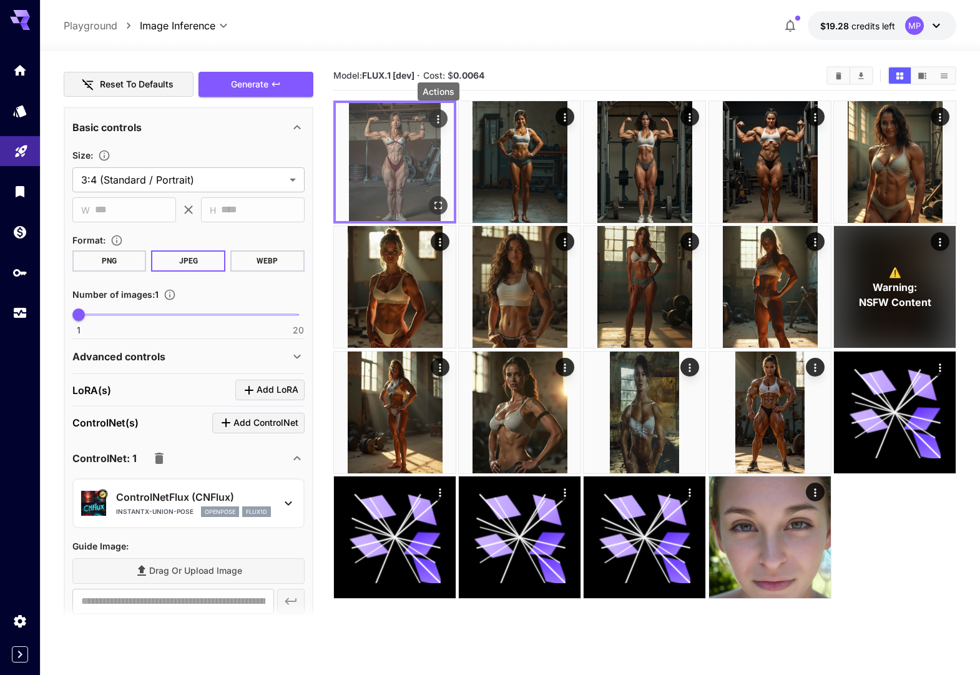
click at [441, 117] on icon "Actions" at bounding box center [438, 119] width 12 height 12
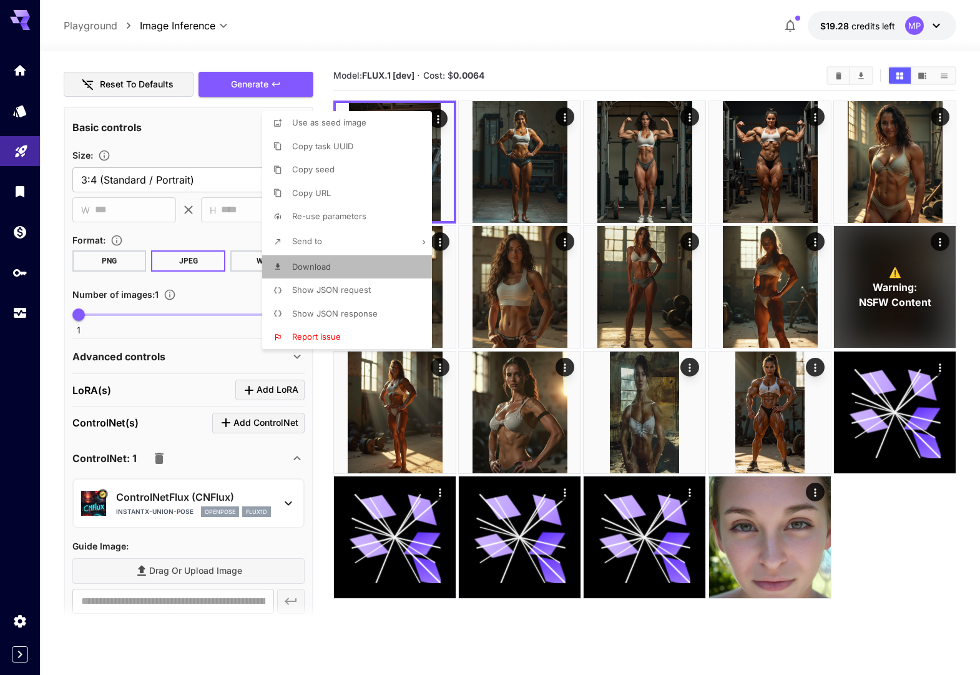
drag, startPoint x: 332, startPoint y: 266, endPoint x: 390, endPoint y: 298, distance: 67.1
click at [331, 266] on li "Download" at bounding box center [350, 267] width 177 height 24
click at [657, 76] on div at bounding box center [490, 337] width 980 height 675
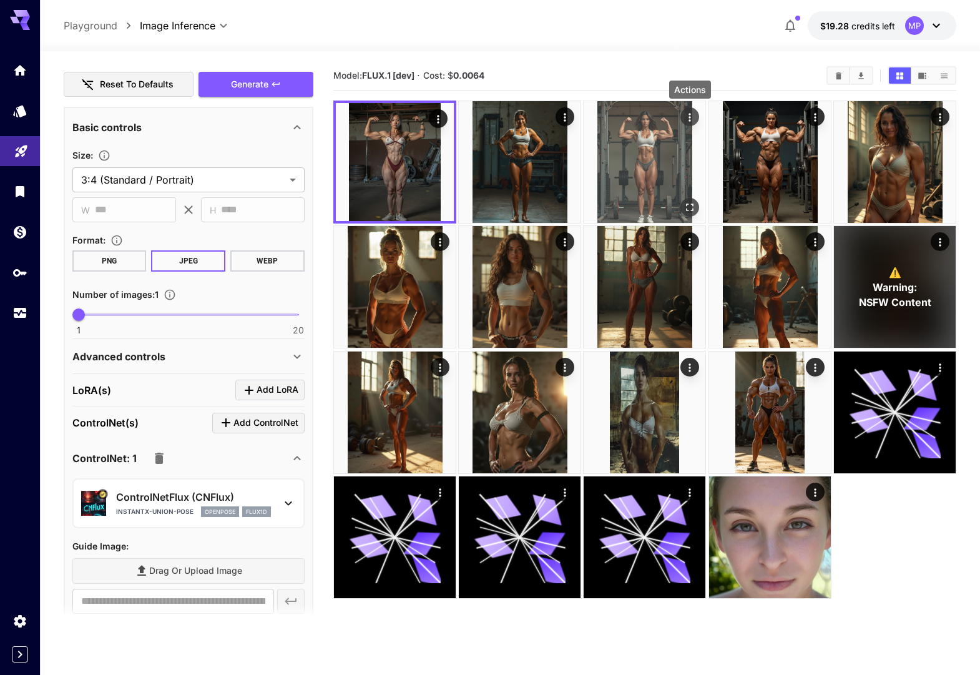
click at [686, 116] on icon "Actions" at bounding box center [690, 117] width 12 height 12
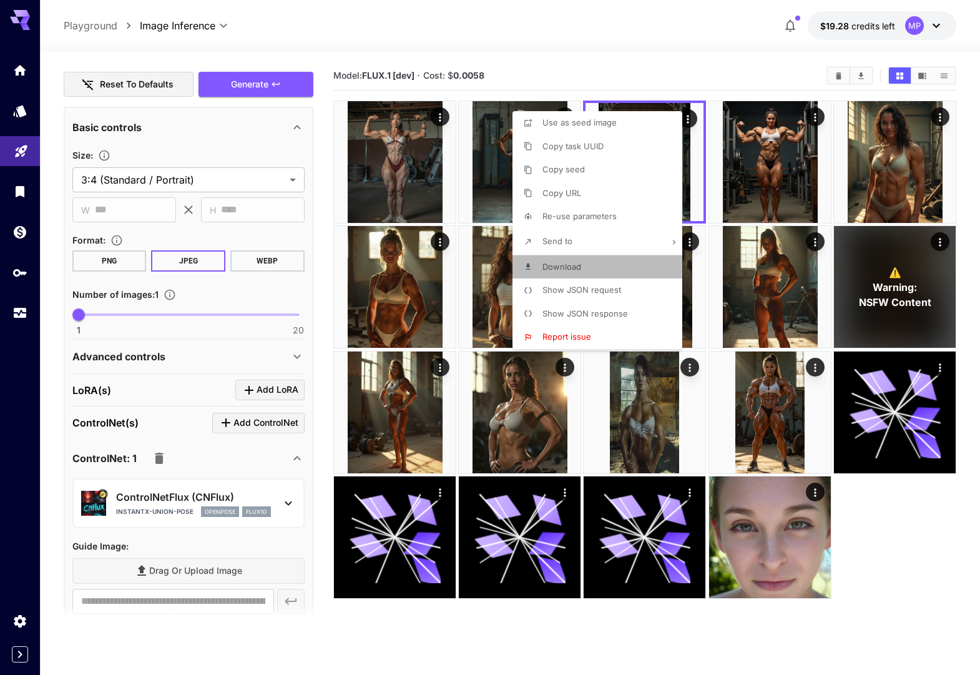
click at [578, 268] on span "Download" at bounding box center [562, 267] width 39 height 10
click at [606, 289] on span "Show JSON request" at bounding box center [582, 290] width 79 height 10
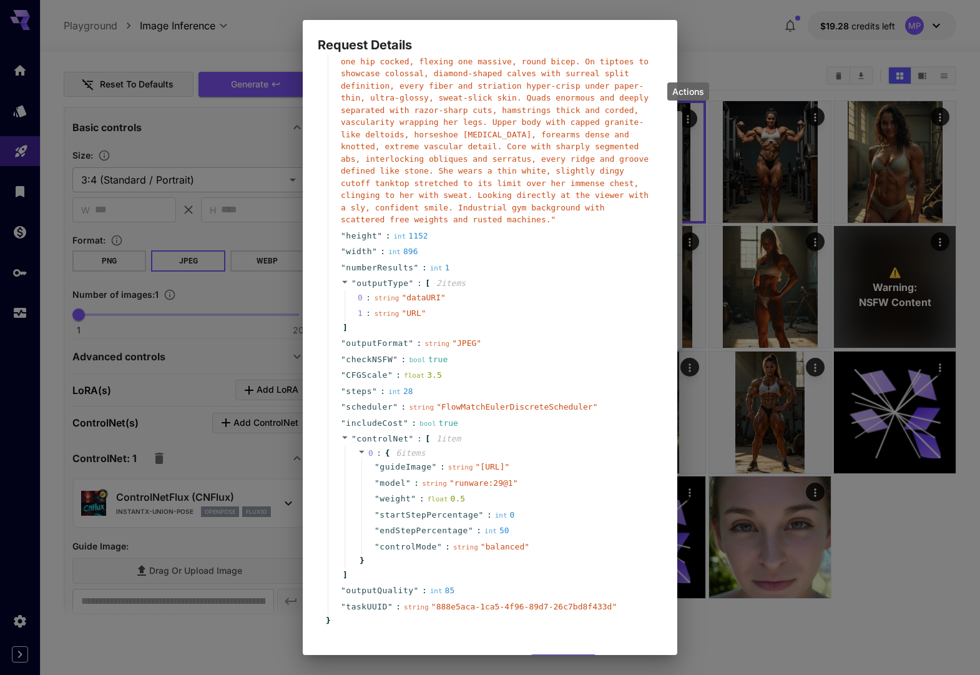
scroll to position [188, 0]
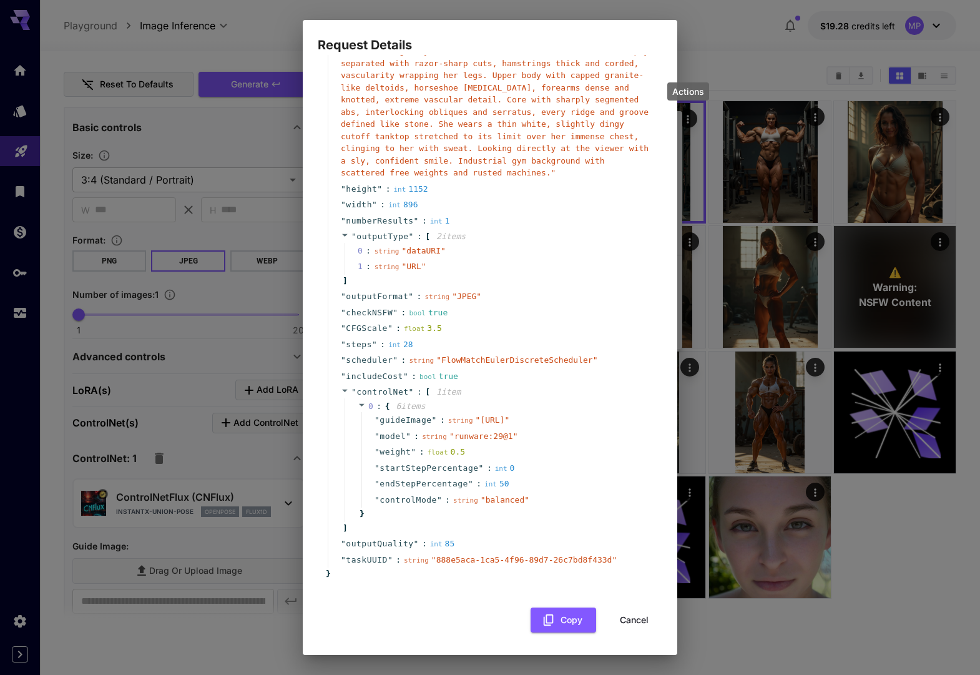
click at [255, 466] on div "Request Details { 16 item s " taskType " : string " imageInference " " model " …" at bounding box center [490, 337] width 980 height 675
click at [634, 622] on button "Cancel" at bounding box center [634, 620] width 56 height 26
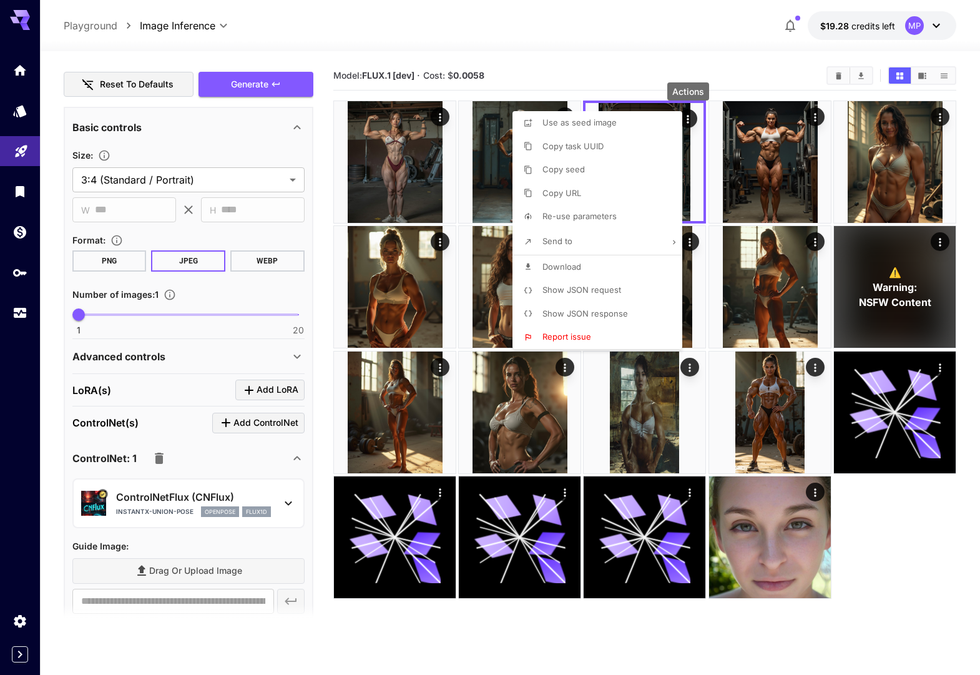
click at [472, 617] on div at bounding box center [490, 337] width 980 height 675
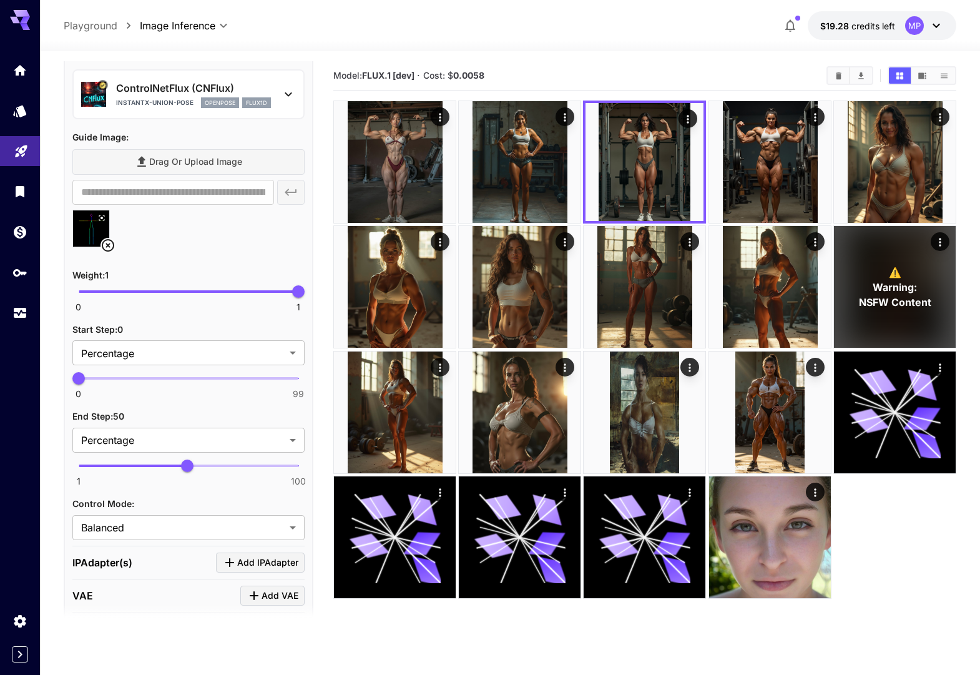
scroll to position [907, 0]
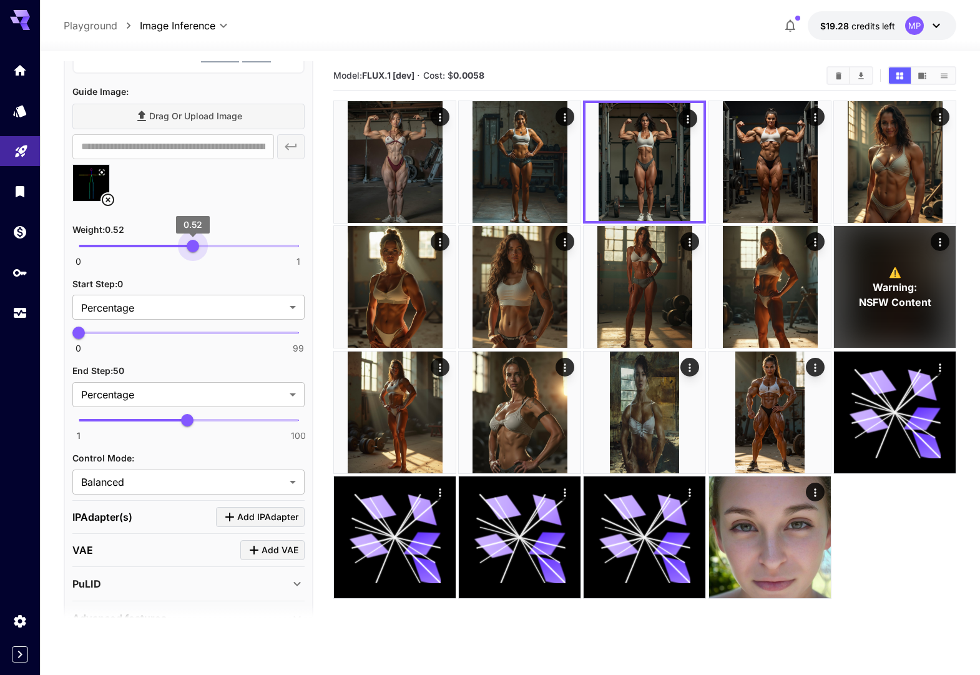
type input "***"
drag, startPoint x: 265, startPoint y: 245, endPoint x: 189, endPoint y: 274, distance: 82.0
click at [189, 240] on span "0.5" at bounding box center [188, 246] width 12 height 12
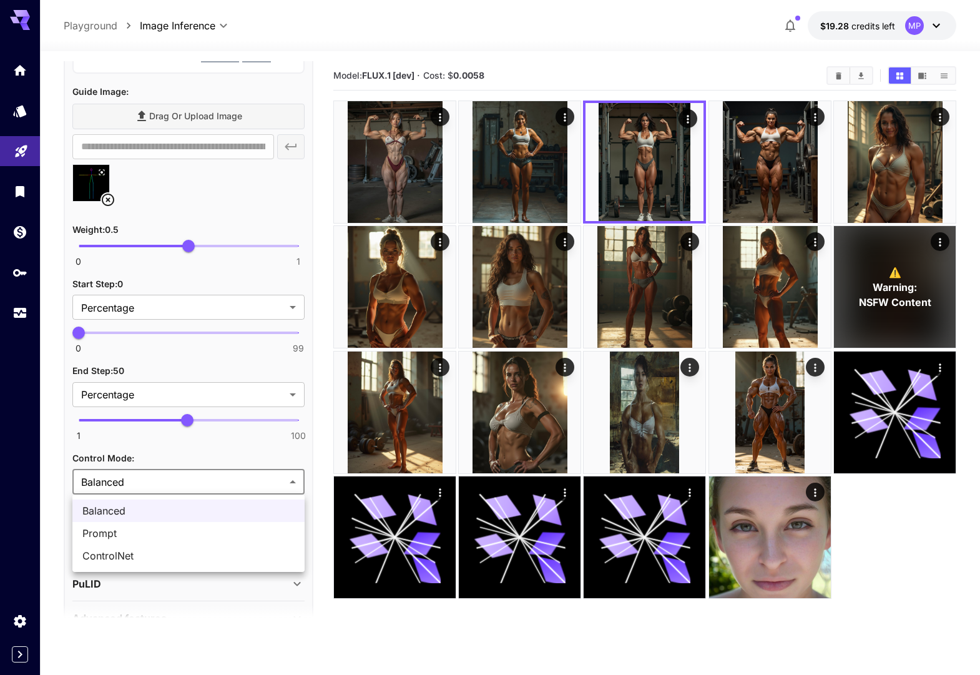
click at [230, 472] on body "**********" at bounding box center [490, 387] width 980 height 774
click at [189, 534] on span "Prompt" at bounding box center [188, 533] width 212 height 15
type input "******"
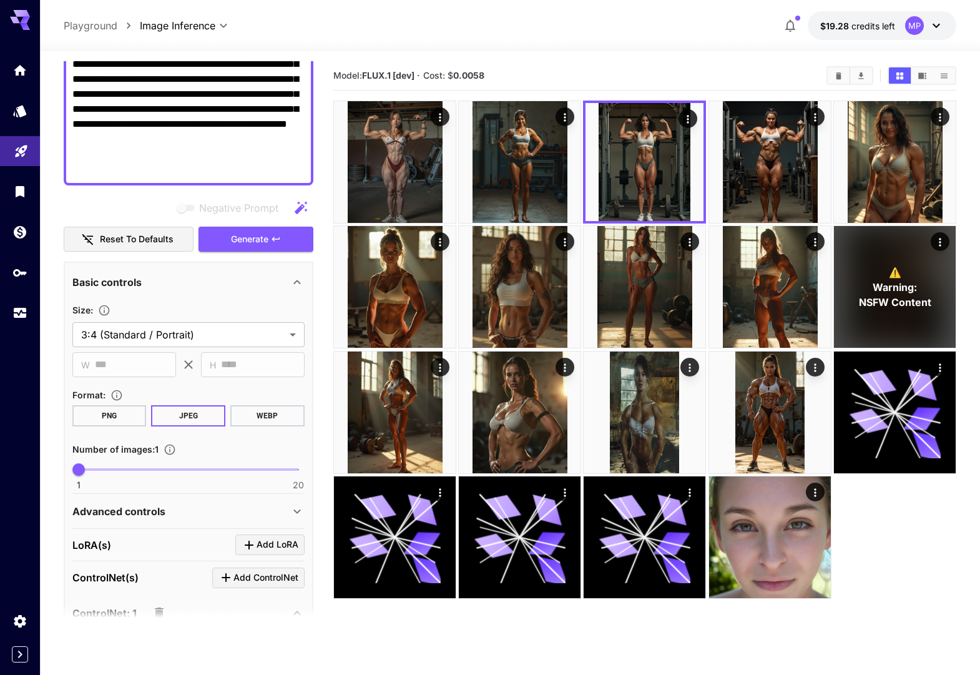
scroll to position [174, 0]
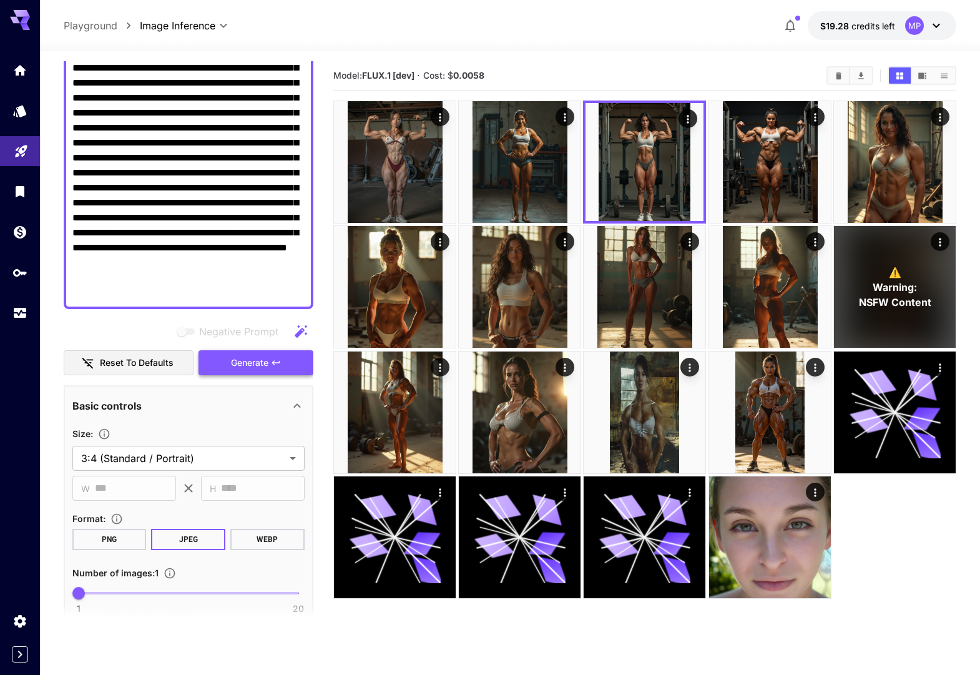
click at [252, 356] on span "Generate" at bounding box center [249, 363] width 37 height 16
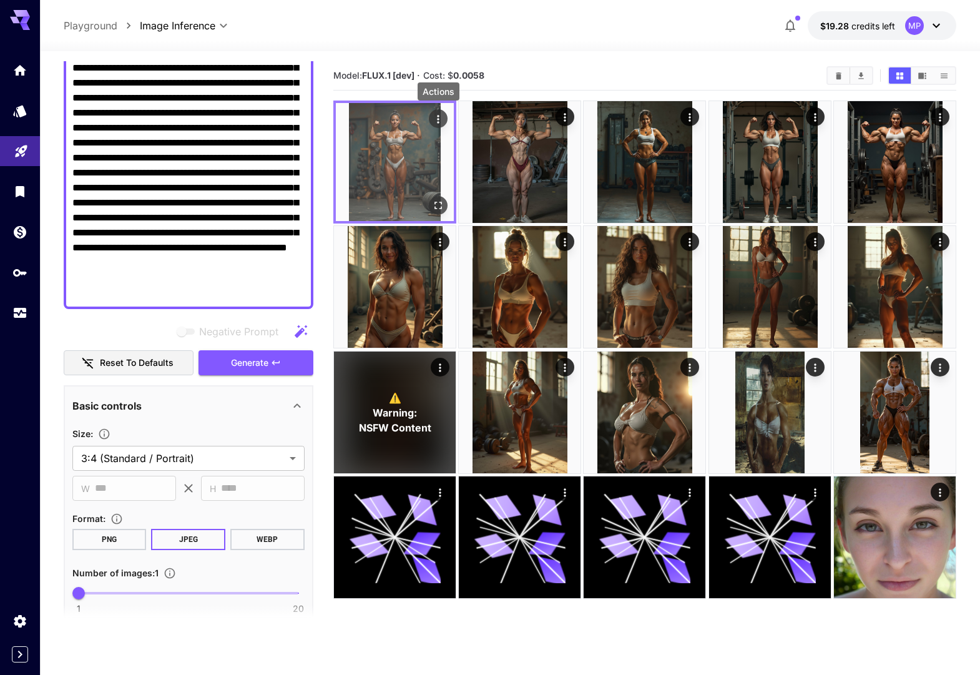
click at [439, 117] on icon "Actions" at bounding box center [438, 119] width 12 height 12
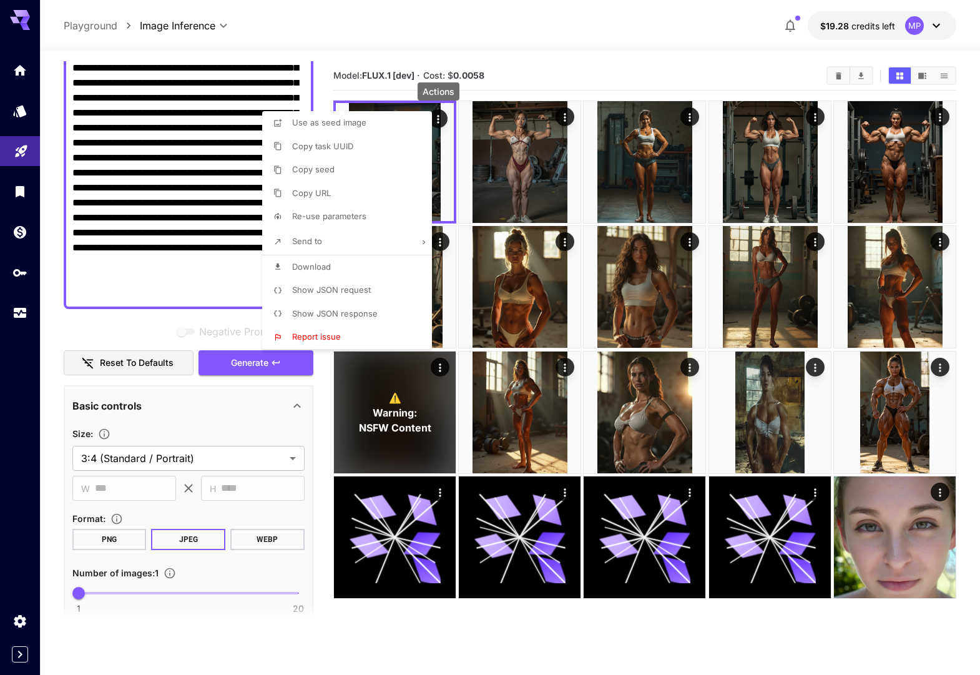
click at [325, 270] on span "Download" at bounding box center [311, 267] width 39 height 10
click at [322, 439] on div at bounding box center [490, 337] width 980 height 675
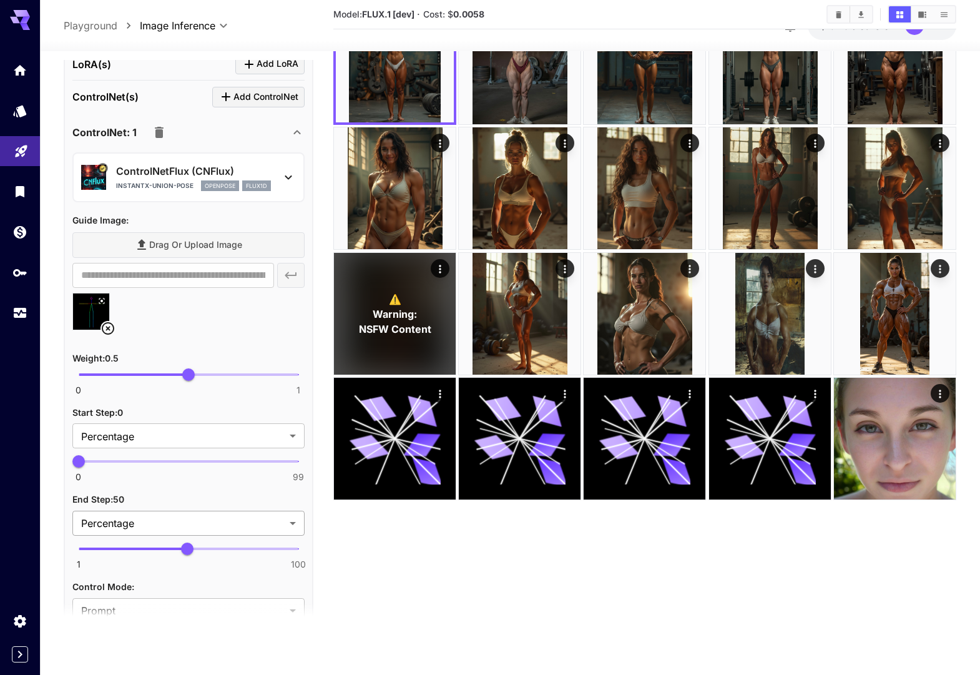
scroll to position [803, 0]
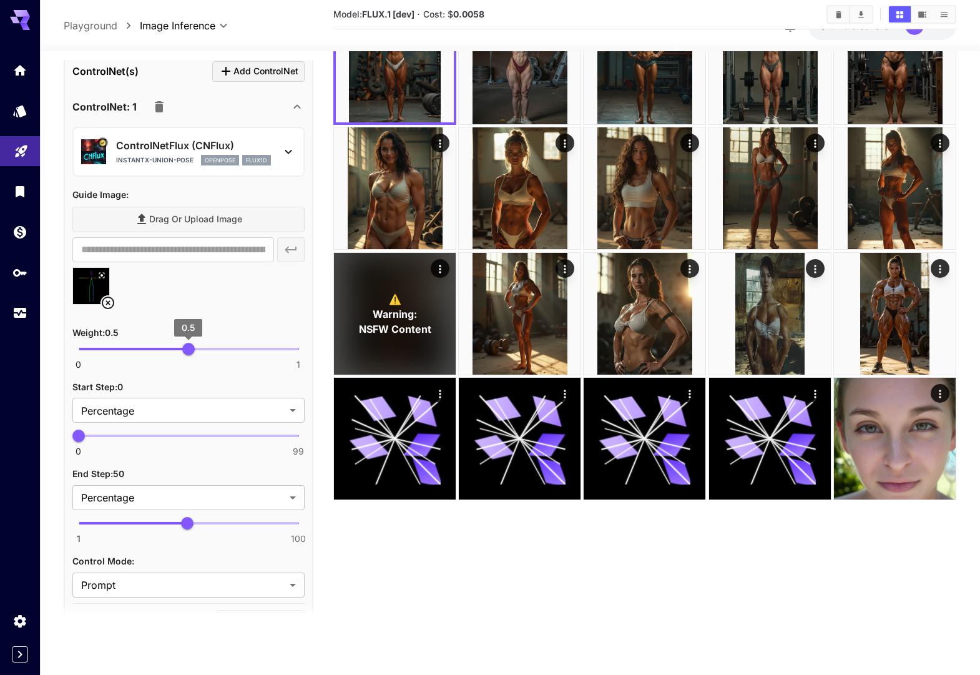
type input "***"
drag, startPoint x: 185, startPoint y: 348, endPoint x: 165, endPoint y: 351, distance: 20.2
click at [165, 348] on span "0.4" at bounding box center [166, 349] width 12 height 12
type input "**"
drag, startPoint x: 178, startPoint y: 522, endPoint x: 266, endPoint y: 450, distance: 114.0
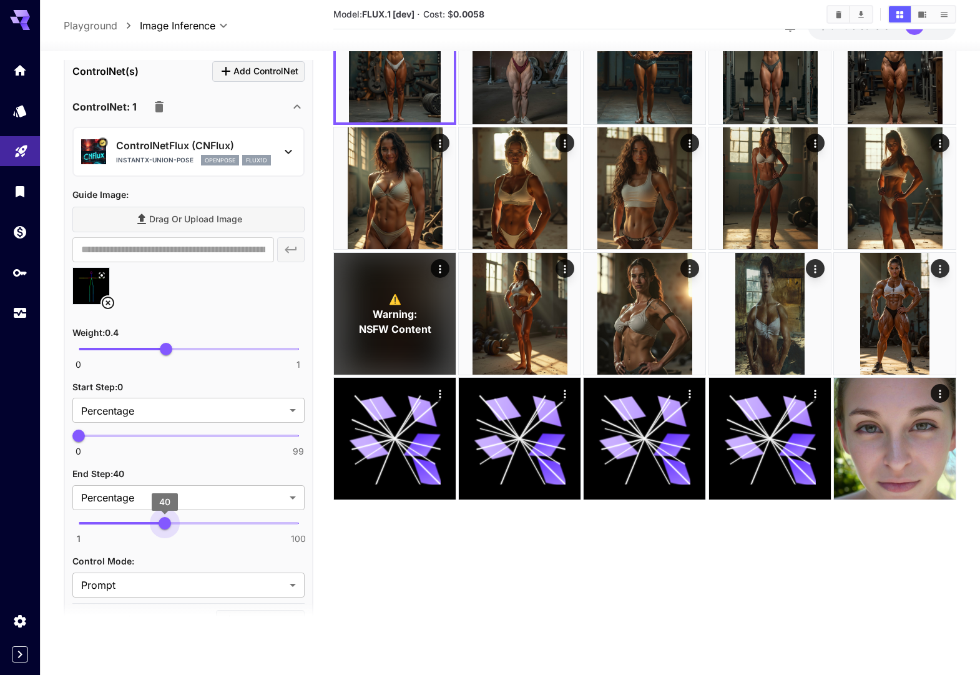
click at [164, 524] on span "40" at bounding box center [165, 523] width 12 height 12
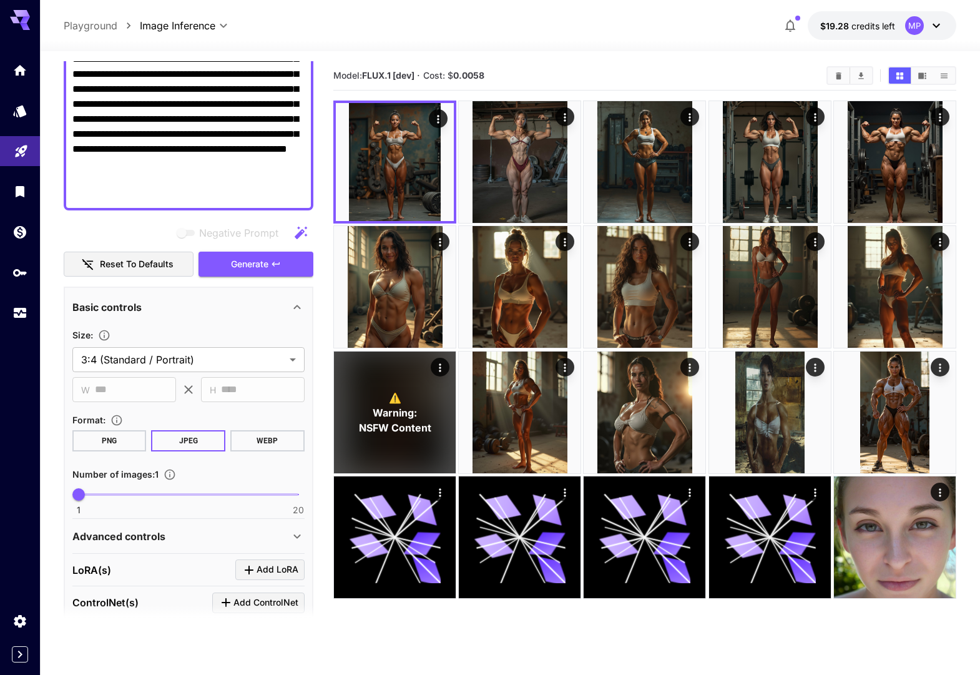
scroll to position [192, 0]
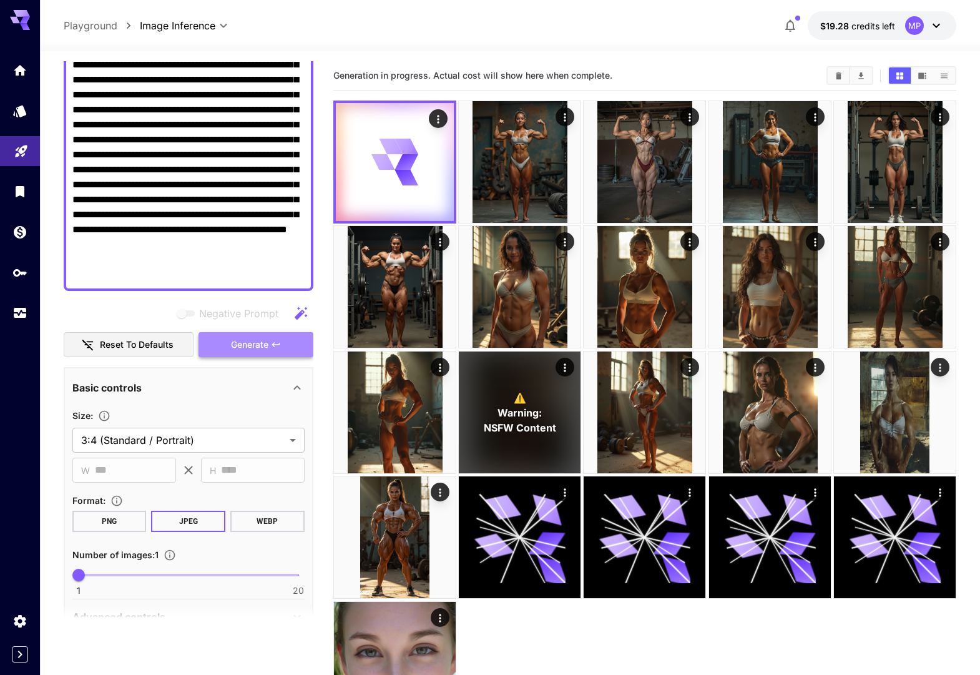
click at [267, 346] on span "Generate" at bounding box center [249, 345] width 37 height 16
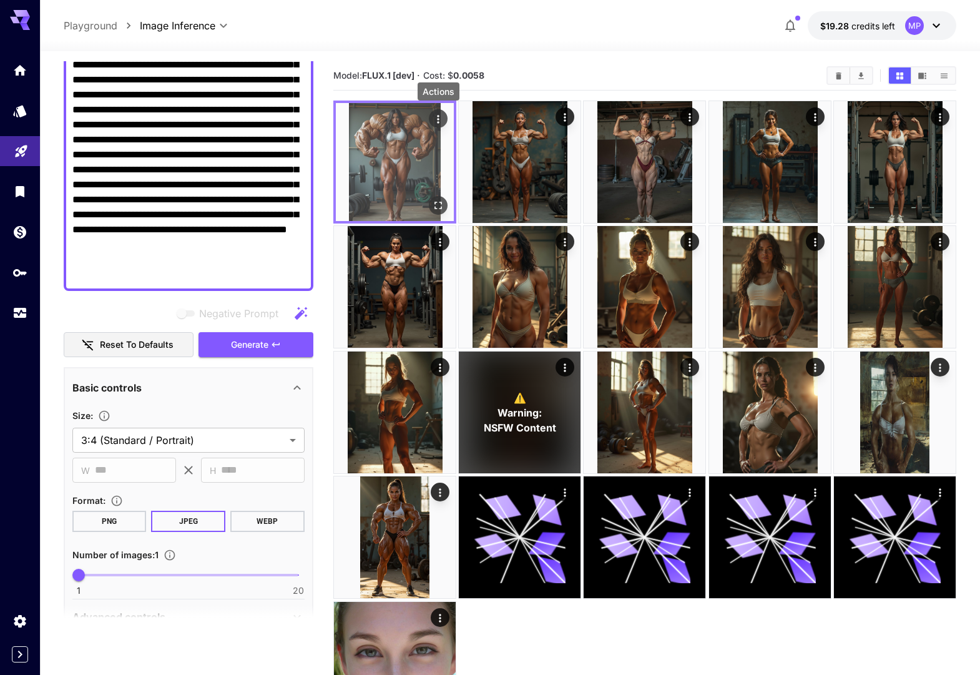
click at [439, 118] on icon "Actions" at bounding box center [438, 119] width 12 height 12
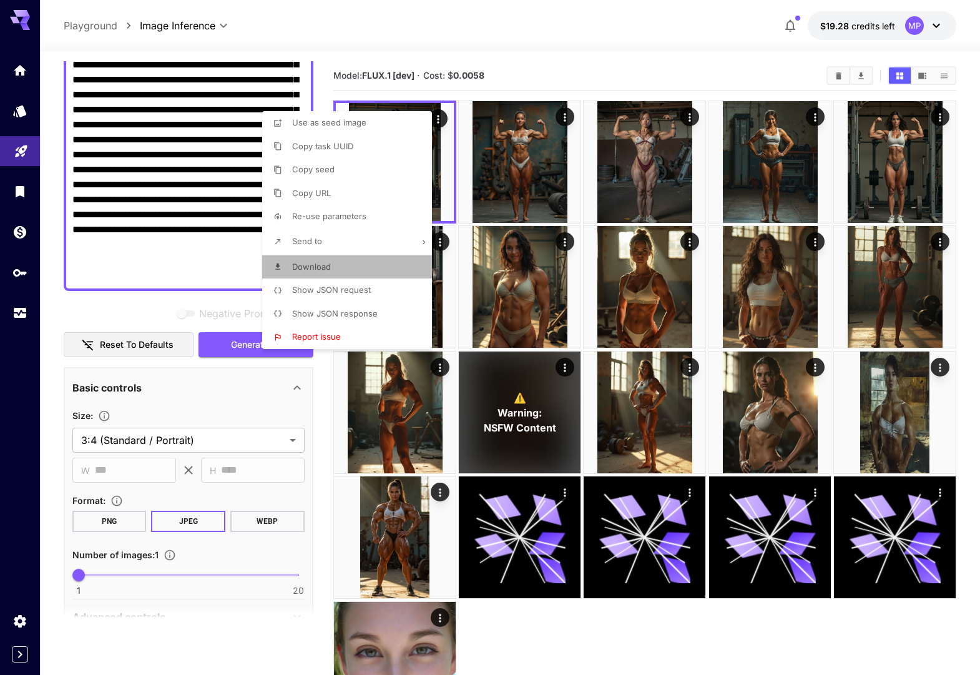
drag, startPoint x: 350, startPoint y: 270, endPoint x: 489, endPoint y: 278, distance: 138.8
click at [350, 270] on li "Download" at bounding box center [350, 267] width 177 height 24
click at [342, 565] on div at bounding box center [490, 337] width 980 height 675
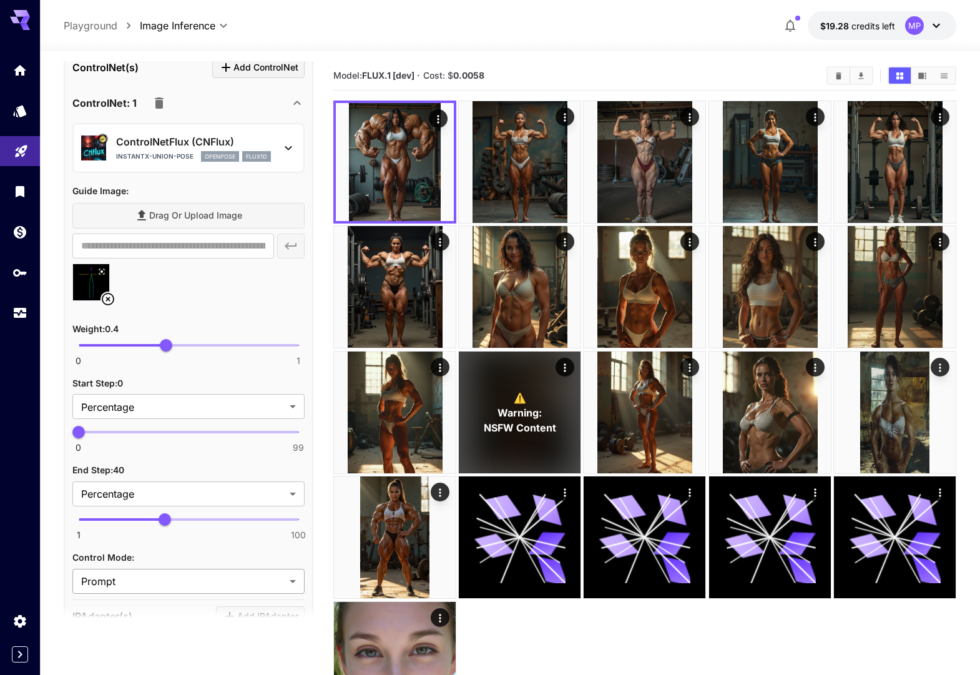
scroll to position [834, 0]
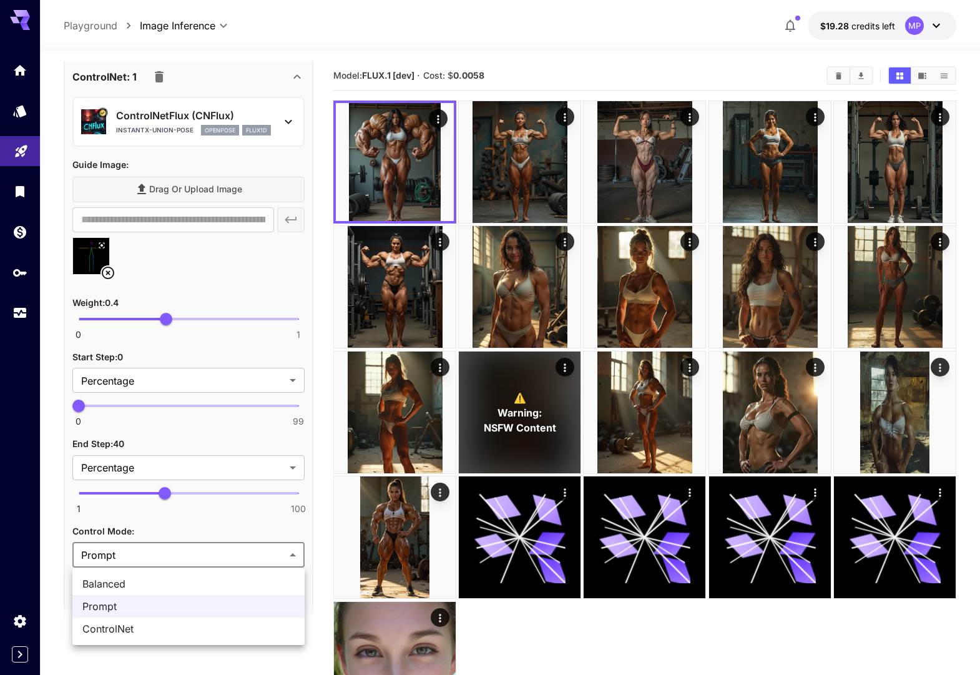
click at [142, 546] on body "**********" at bounding box center [490, 387] width 980 height 774
click at [143, 575] on li "Balanced" at bounding box center [188, 584] width 232 height 22
type input "********"
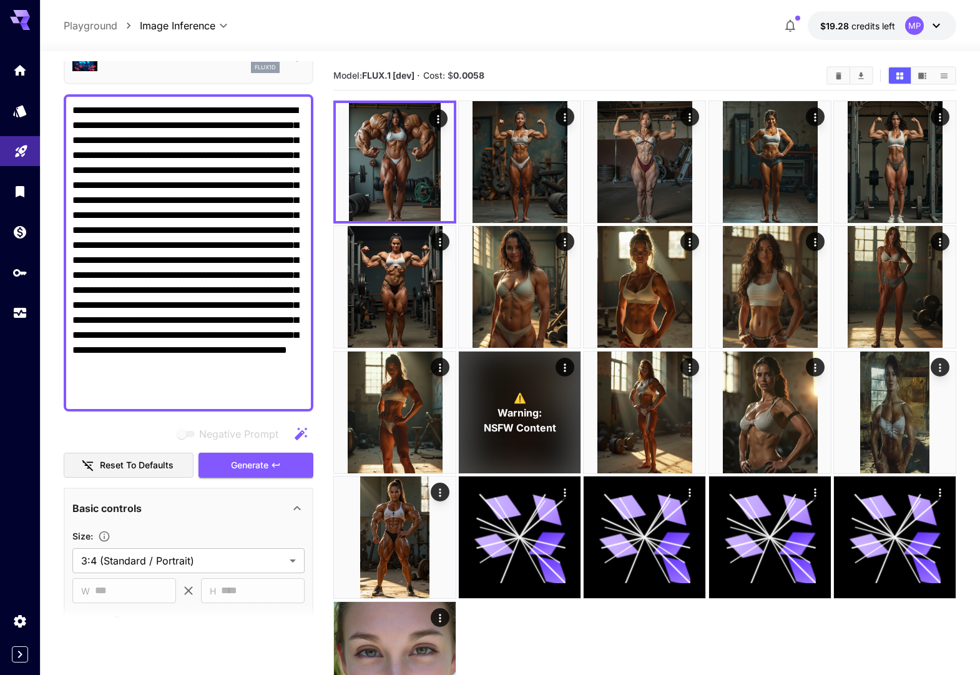
scroll to position [0, 0]
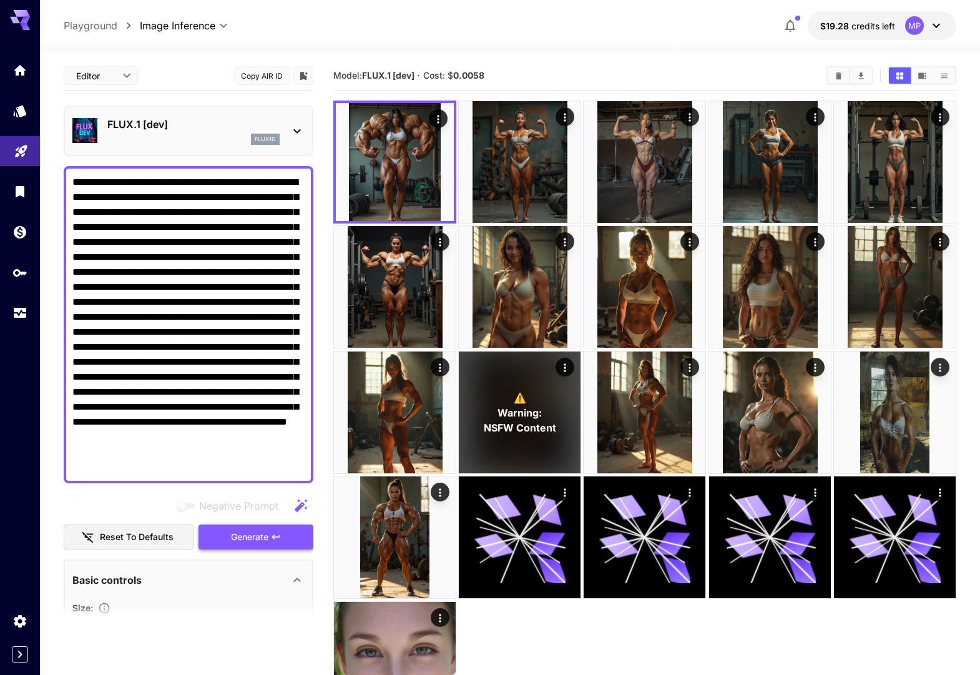
click at [234, 531] on span "Generate" at bounding box center [249, 537] width 37 height 16
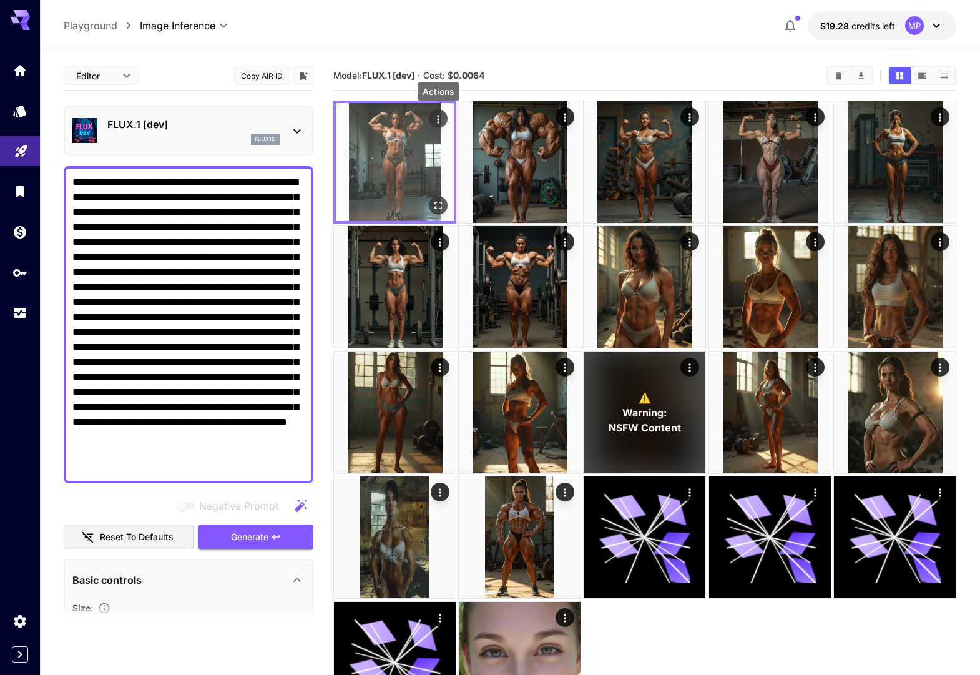
click at [442, 116] on icon "Actions" at bounding box center [438, 119] width 12 height 12
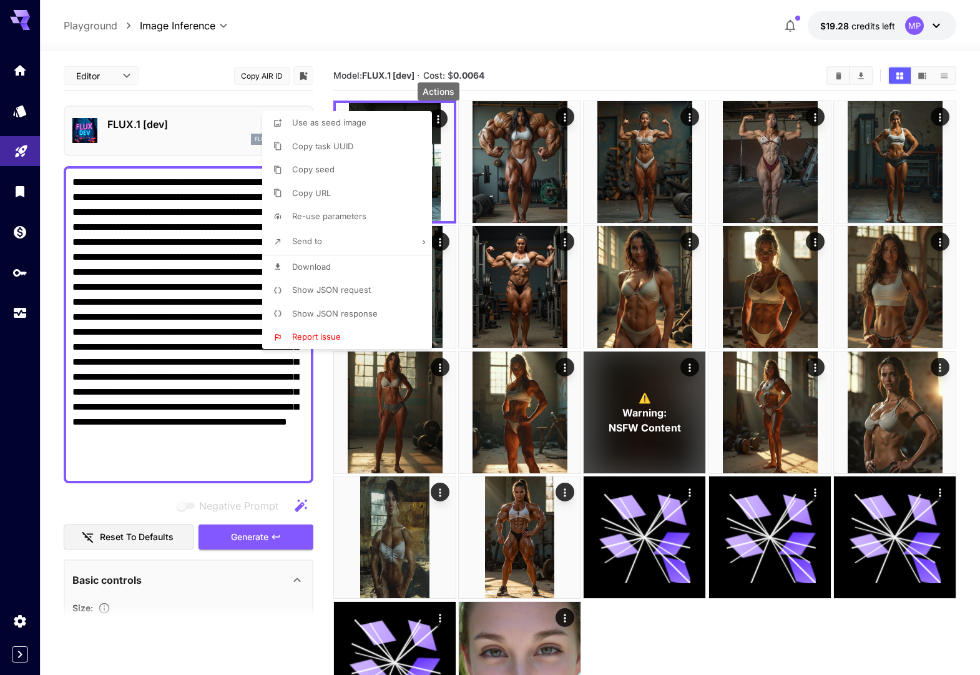
click at [358, 262] on li "Download" at bounding box center [350, 267] width 177 height 24
click at [253, 488] on div at bounding box center [490, 337] width 980 height 675
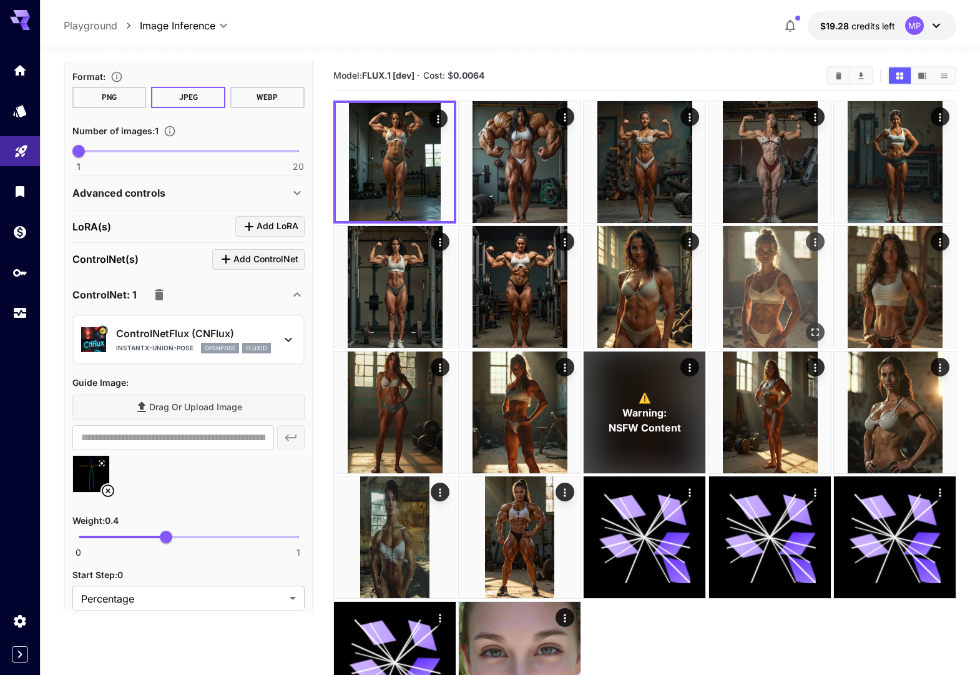
scroll to position [641, 0]
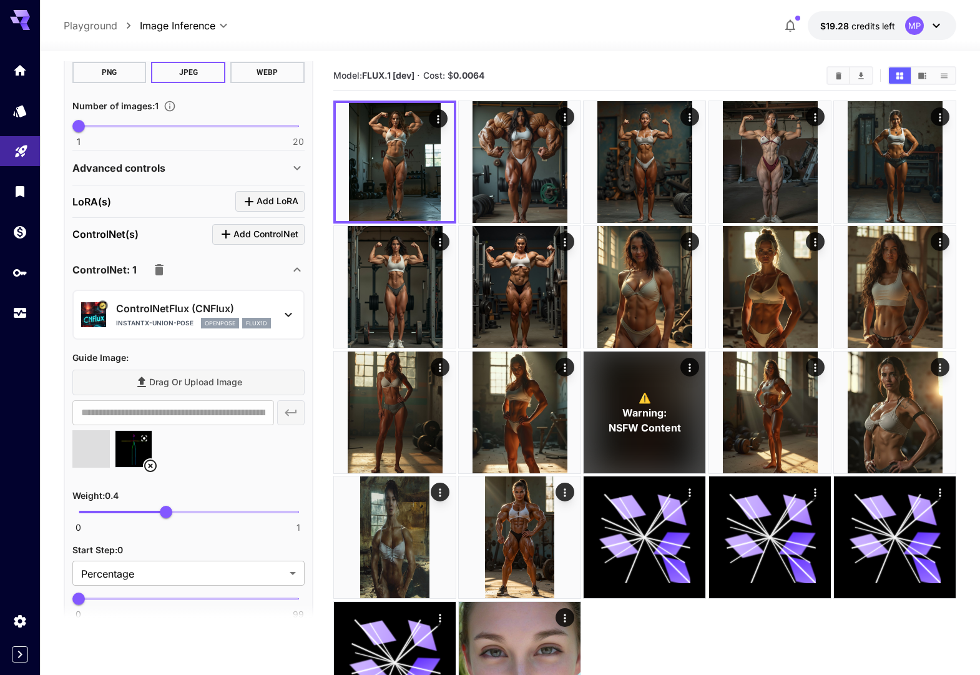
type input "**********"
click at [101, 440] on icon at bounding box center [101, 438] width 7 height 7
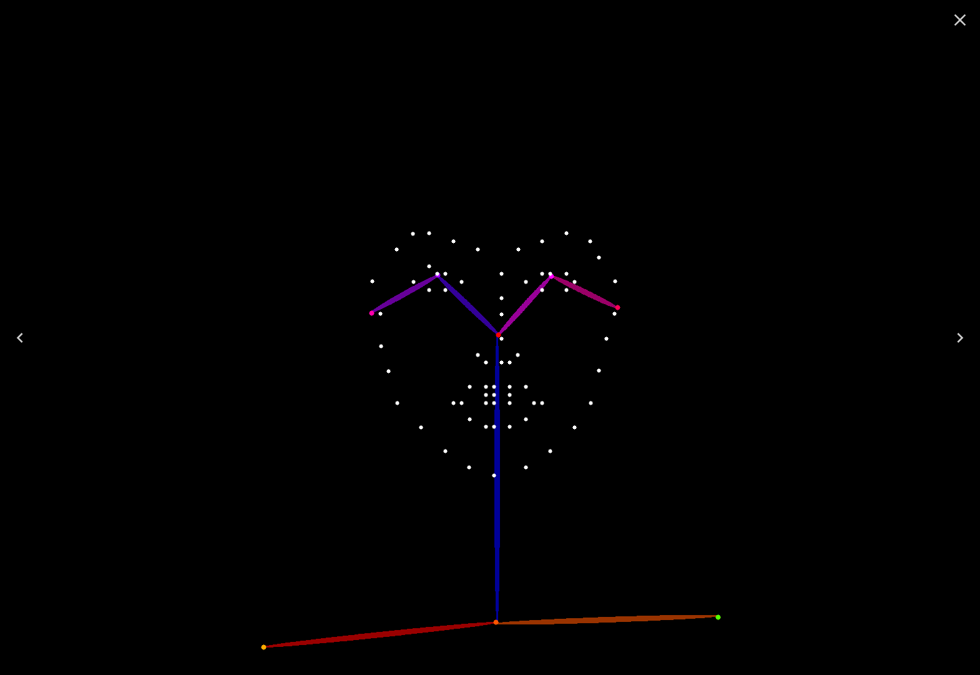
drag, startPoint x: 962, startPoint y: 24, endPoint x: 955, endPoint y: 22, distance: 7.6
click at [962, 24] on icon "Close" at bounding box center [960, 20] width 20 height 20
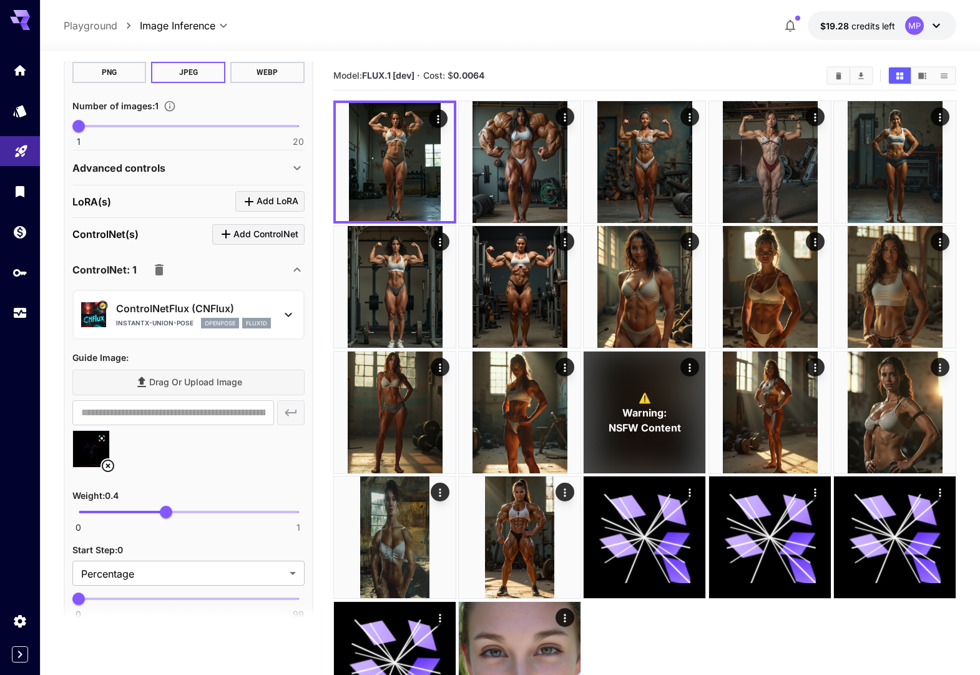
click at [224, 456] on div at bounding box center [188, 453] width 232 height 47
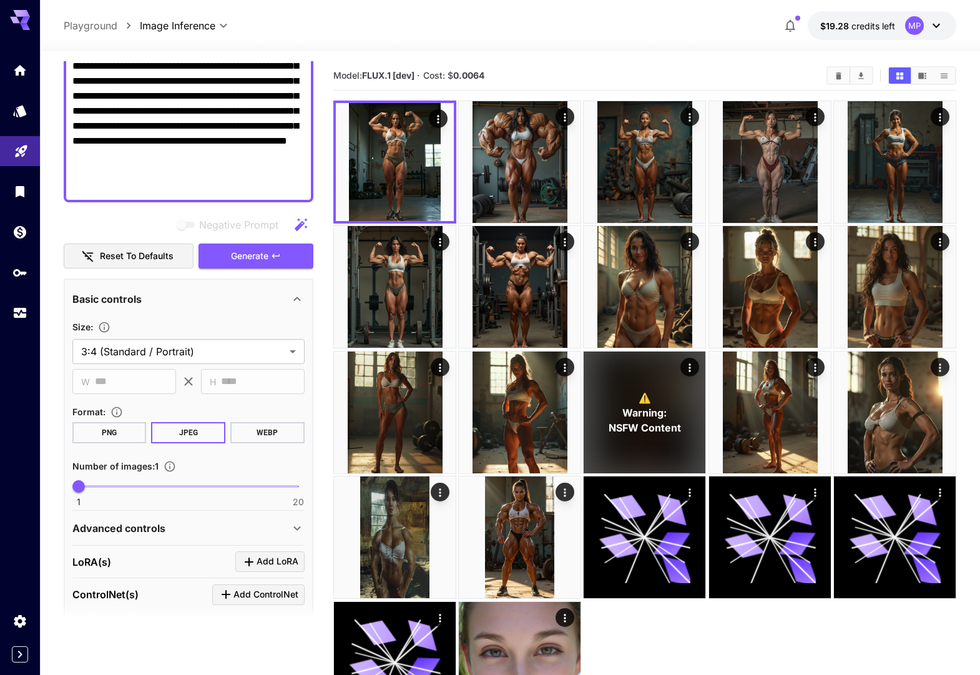
scroll to position [185, 0]
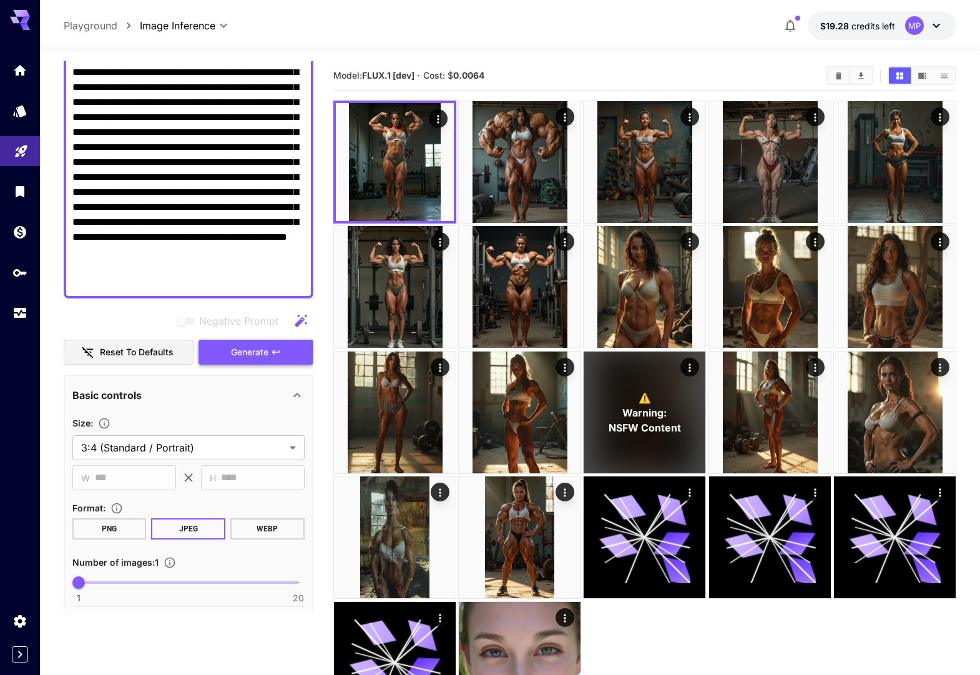
click at [262, 353] on span "Generate" at bounding box center [249, 353] width 37 height 16
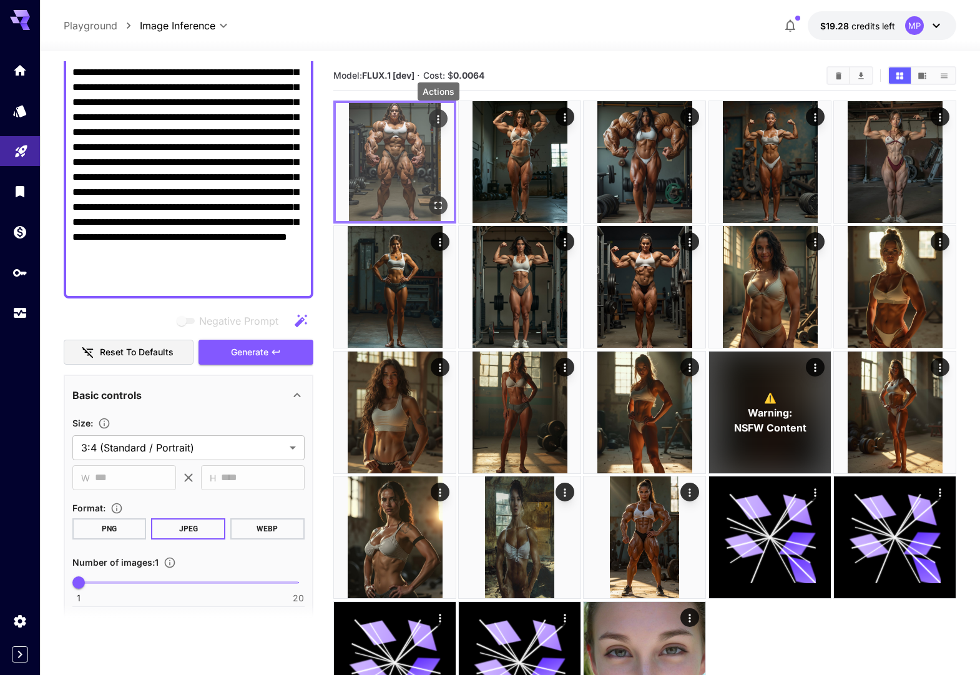
click at [439, 117] on icon "Actions" at bounding box center [438, 119] width 12 height 12
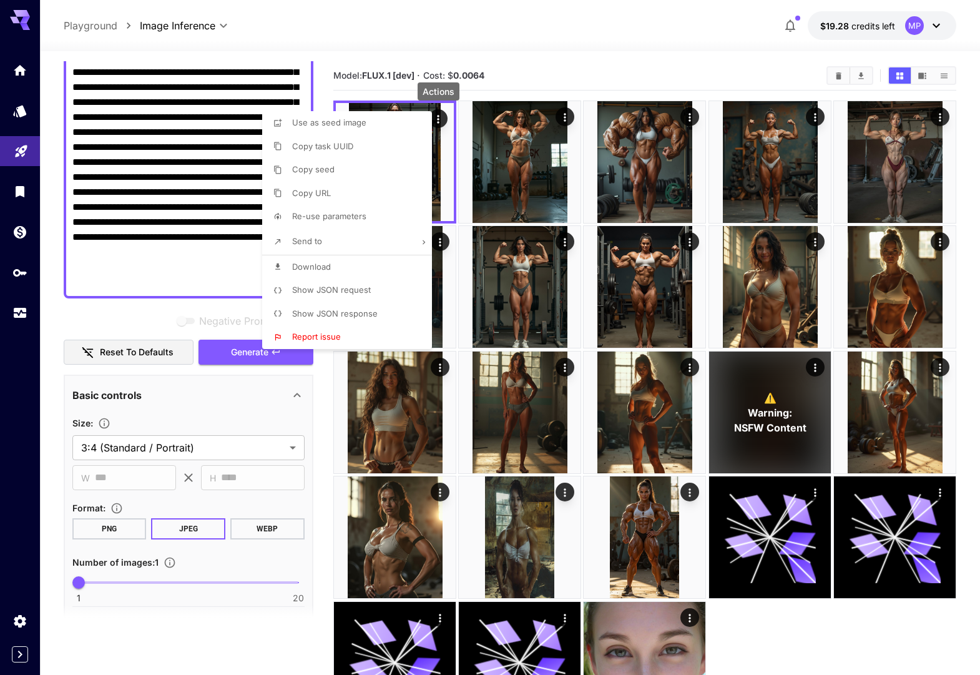
click at [326, 268] on span "Download" at bounding box center [311, 267] width 39 height 10
click at [322, 421] on div at bounding box center [490, 337] width 980 height 675
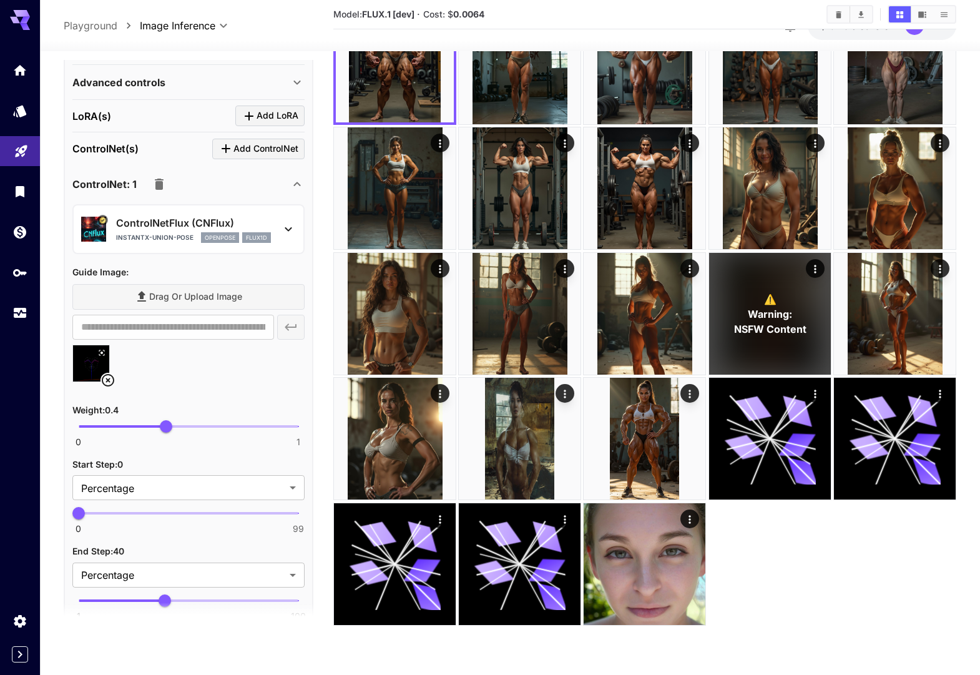
scroll to position [740, 0]
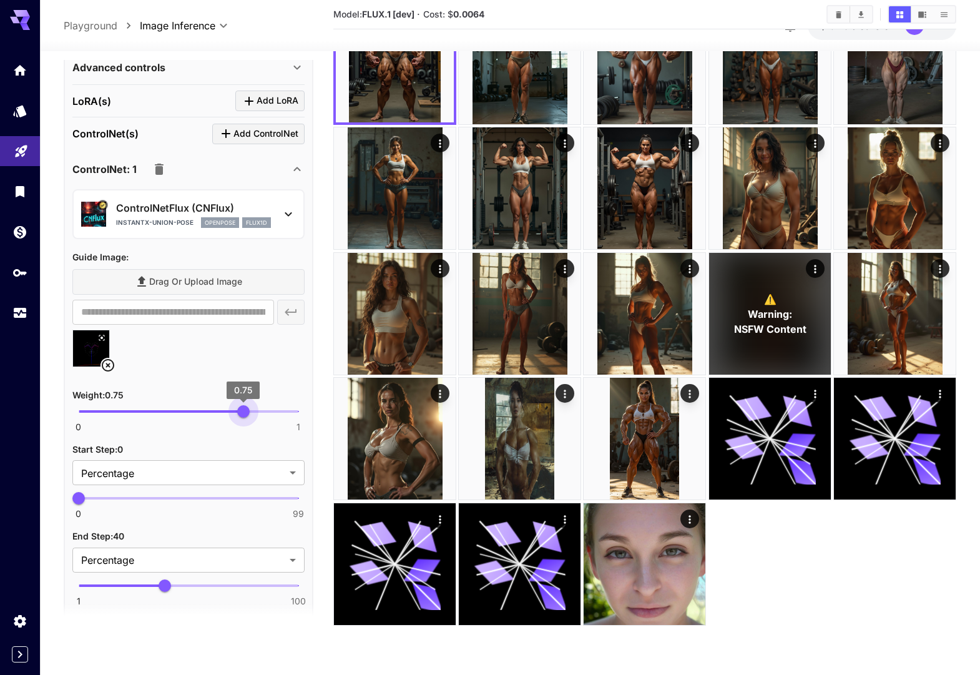
drag, startPoint x: 169, startPoint y: 411, endPoint x: 242, endPoint y: 408, distance: 73.1
click at [243, 405] on span "0.75" at bounding box center [243, 411] width 12 height 12
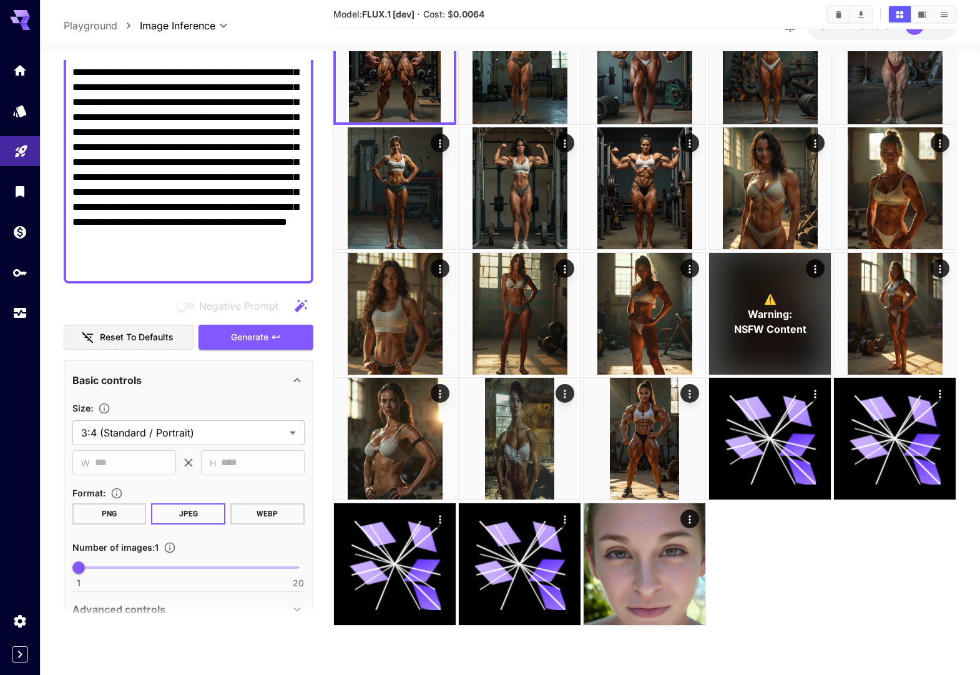
scroll to position [0, 0]
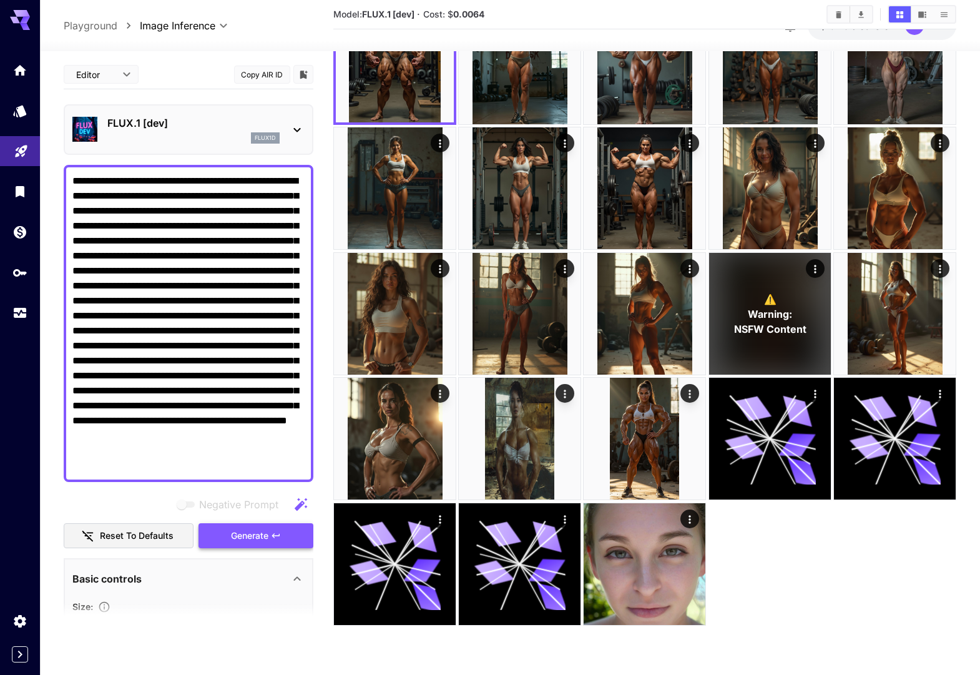
click at [237, 532] on span "Generate" at bounding box center [249, 536] width 37 height 16
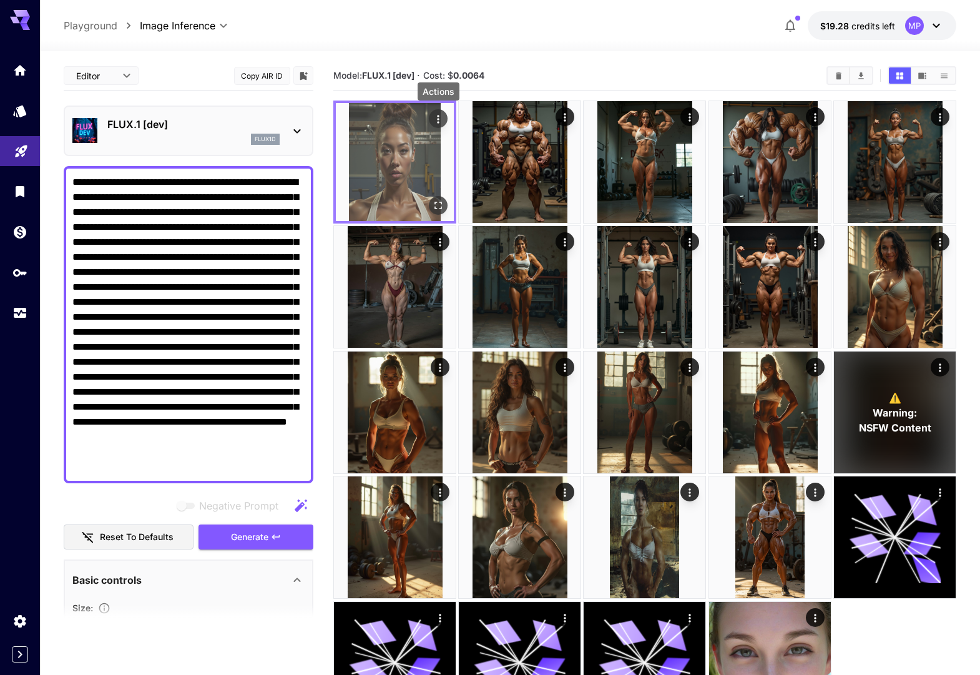
click at [441, 115] on icon "Actions" at bounding box center [438, 119] width 12 height 12
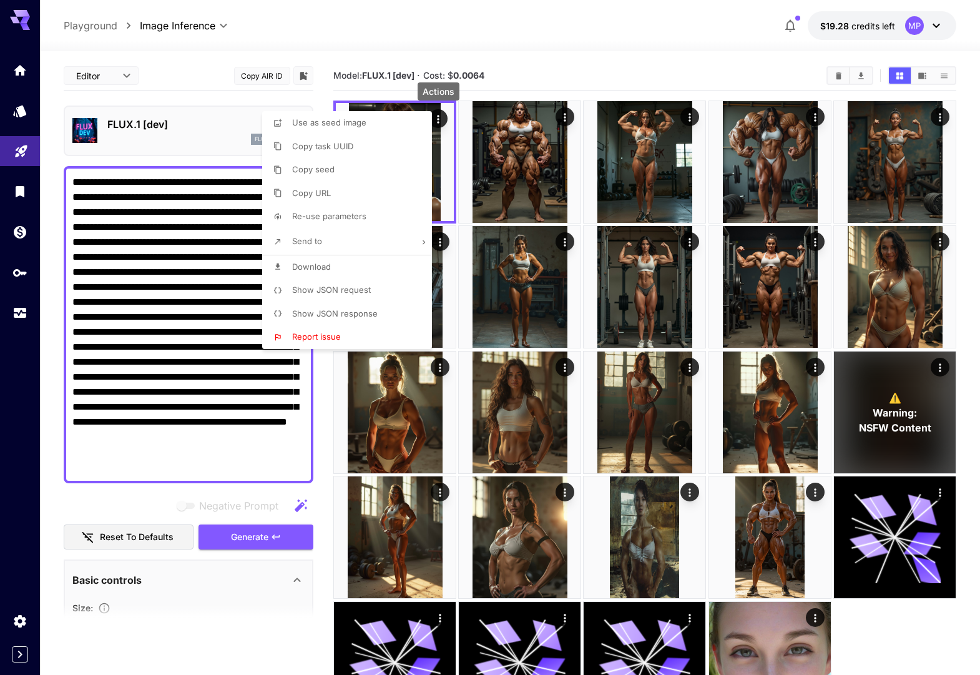
click at [322, 265] on span "Download" at bounding box center [311, 267] width 39 height 10
click at [209, 99] on div at bounding box center [490, 337] width 980 height 675
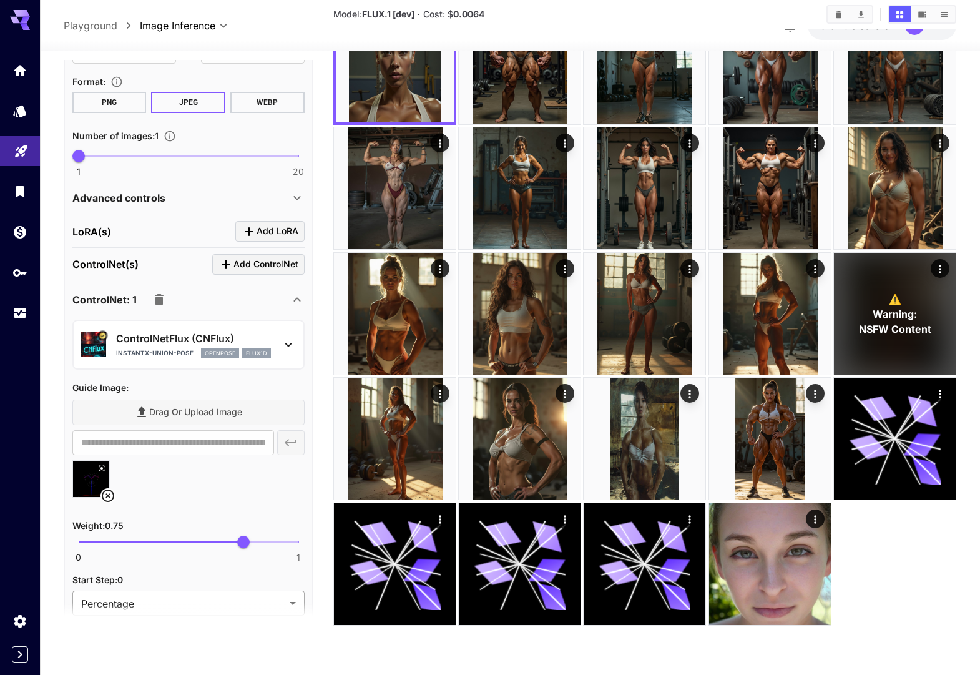
scroll to position [626, 0]
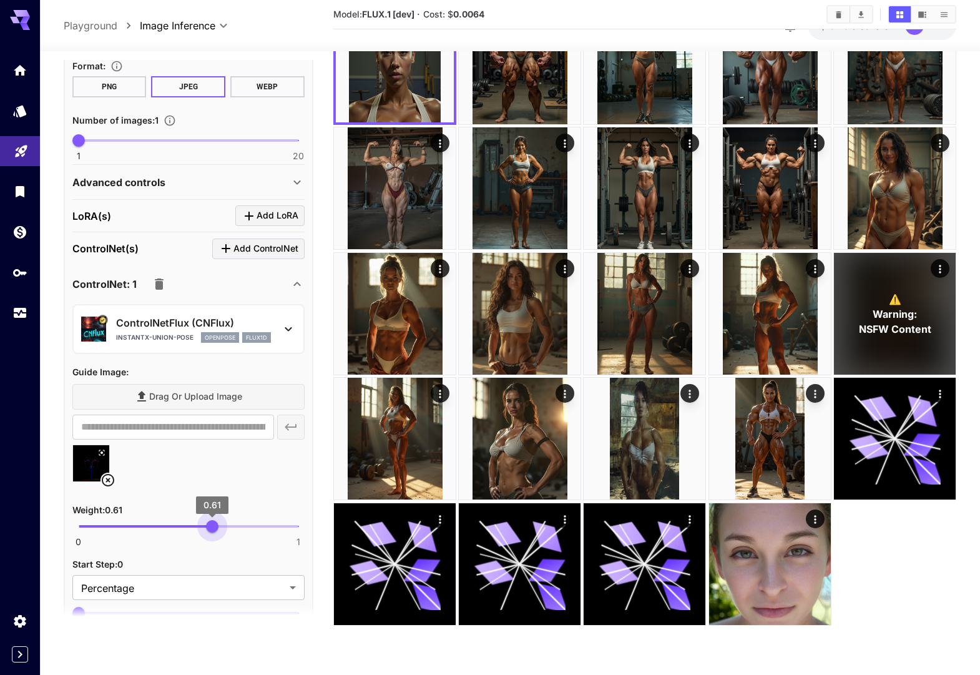
type input "***"
drag, startPoint x: 242, startPoint y: 527, endPoint x: 211, endPoint y: 528, distance: 30.6
click at [211, 528] on span "0.6" at bounding box center [210, 526] width 12 height 12
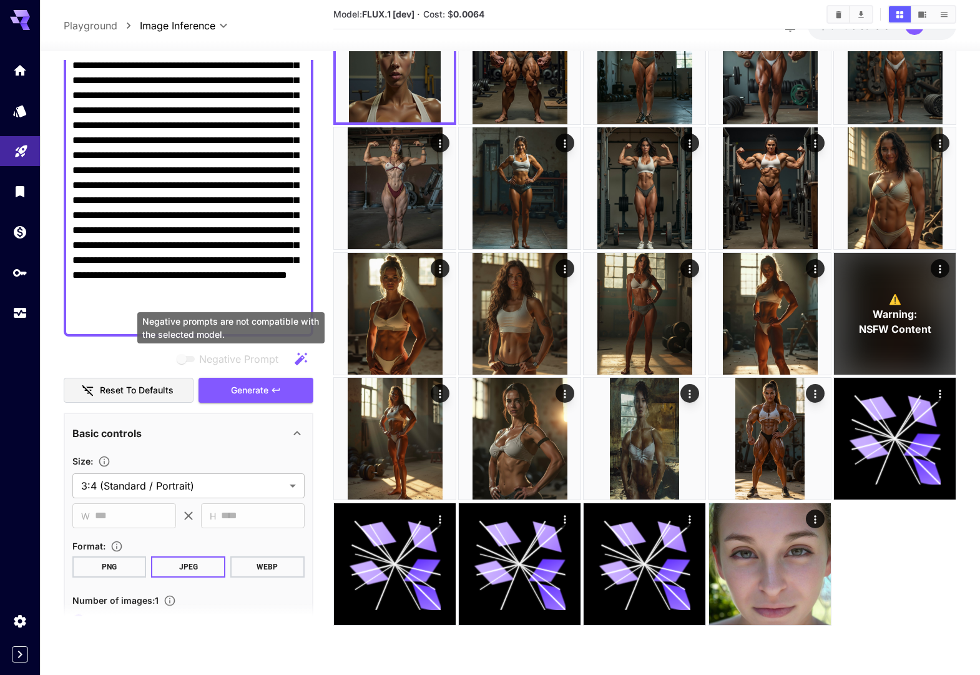
scroll to position [140, 0]
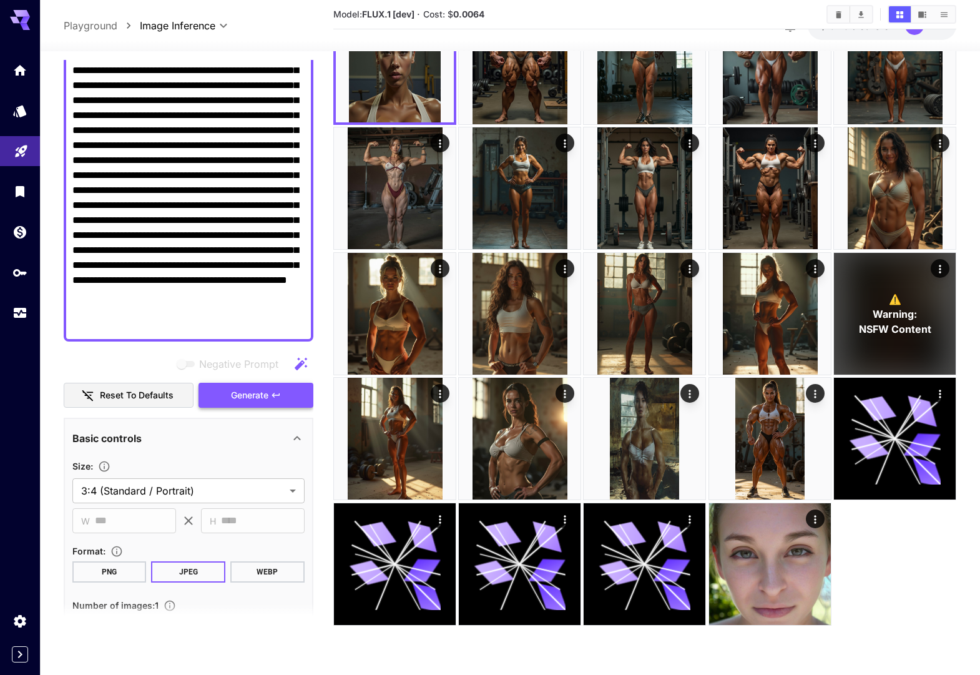
click at [240, 390] on span "Generate" at bounding box center [249, 396] width 37 height 16
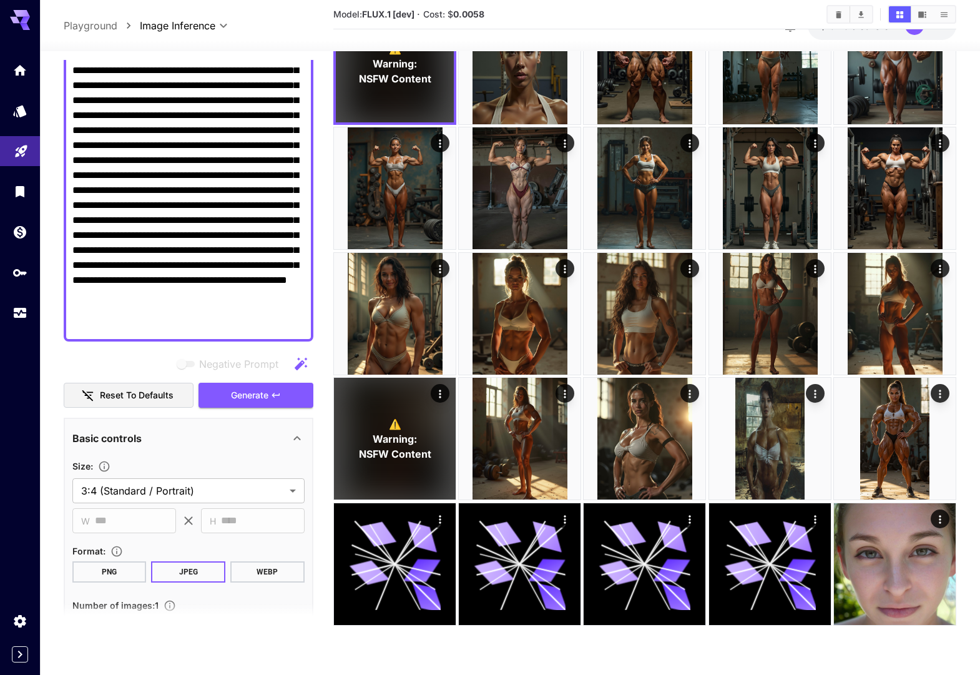
scroll to position [0, 0]
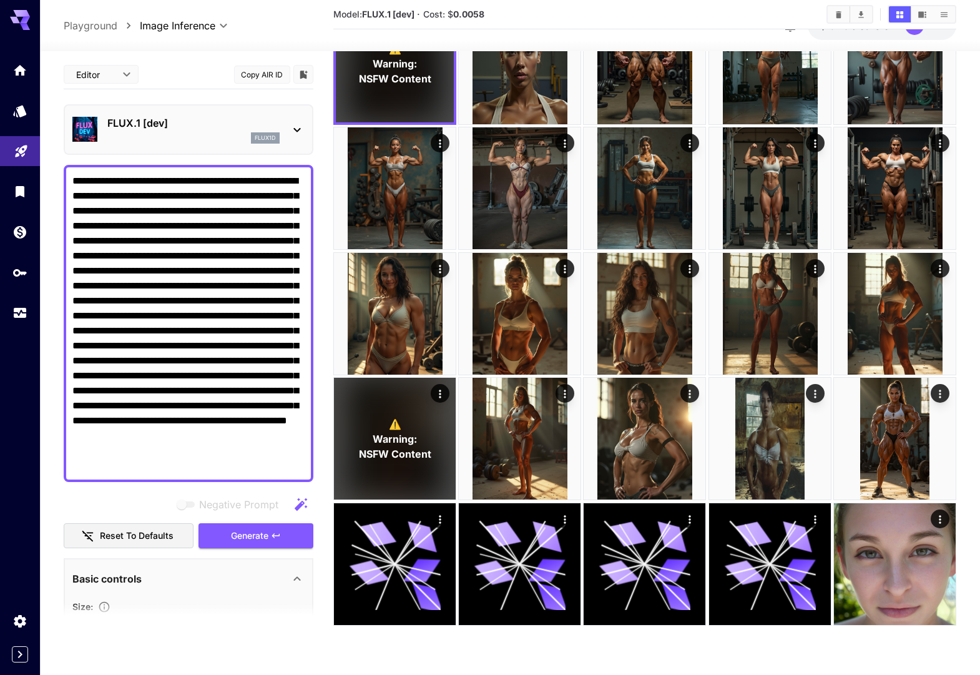
click at [195, 122] on p "FLUX.1 [dev]" at bounding box center [193, 123] width 172 height 15
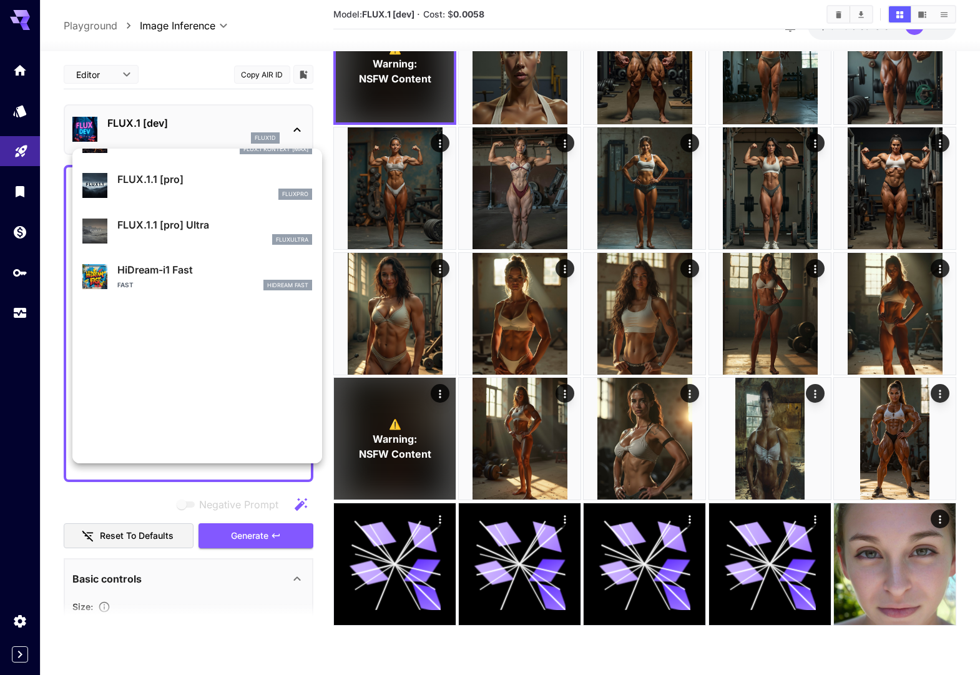
scroll to position [1010, 0]
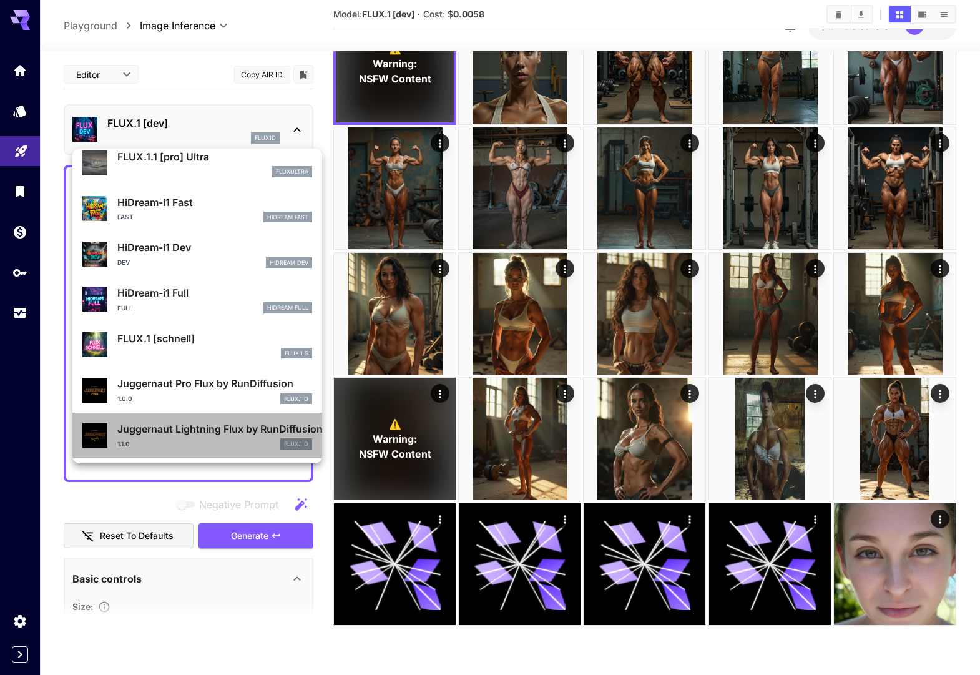
click at [182, 436] on p "Juggernaut Lightning Flux by RunDiffusion" at bounding box center [214, 428] width 195 height 15
type input "*"
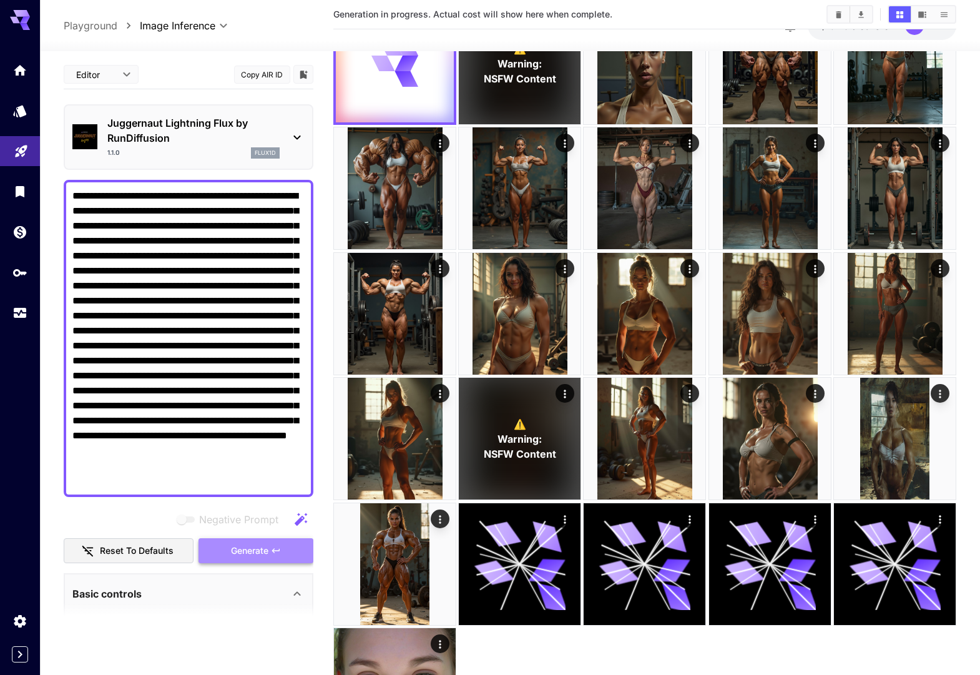
click at [231, 547] on span "Generate" at bounding box center [249, 551] width 37 height 16
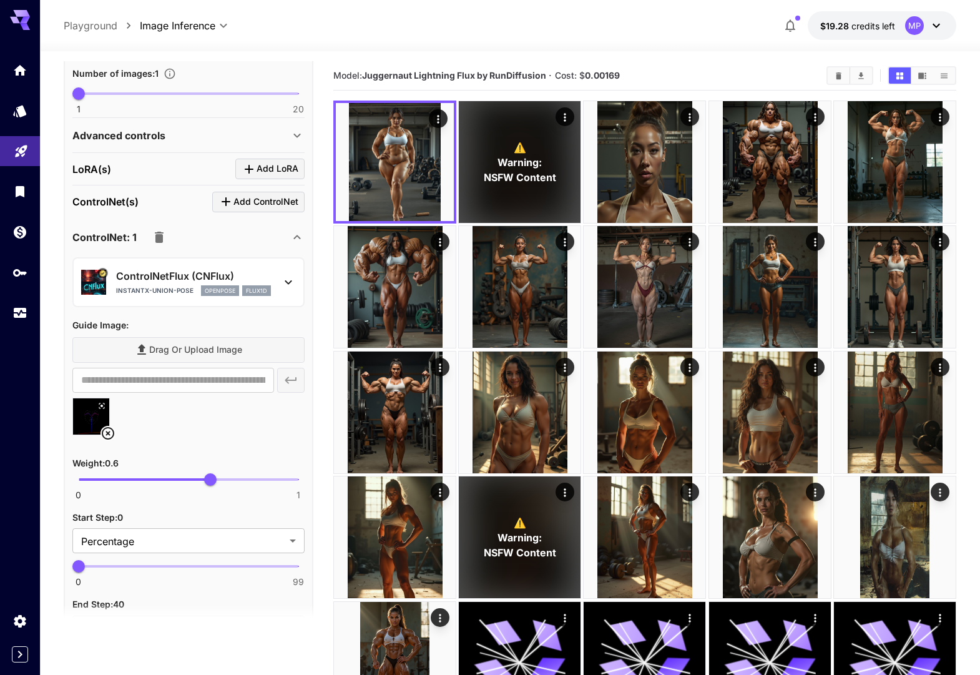
scroll to position [699, 0]
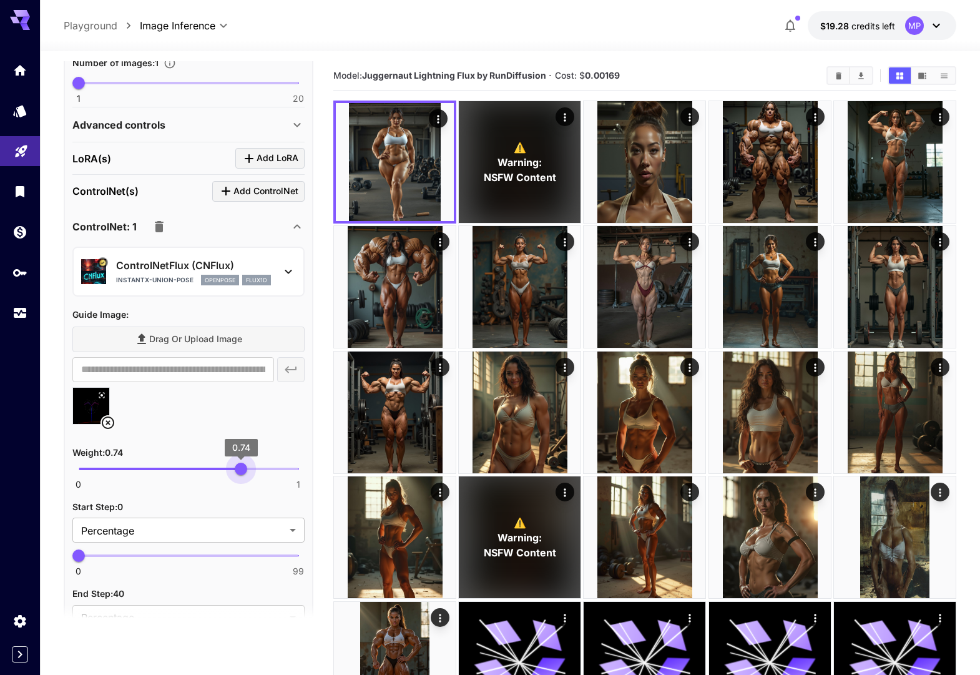
type input "****"
drag, startPoint x: 211, startPoint y: 471, endPoint x: 242, endPoint y: 466, distance: 31.6
click at [242, 466] on span "0.75" at bounding box center [243, 469] width 12 height 12
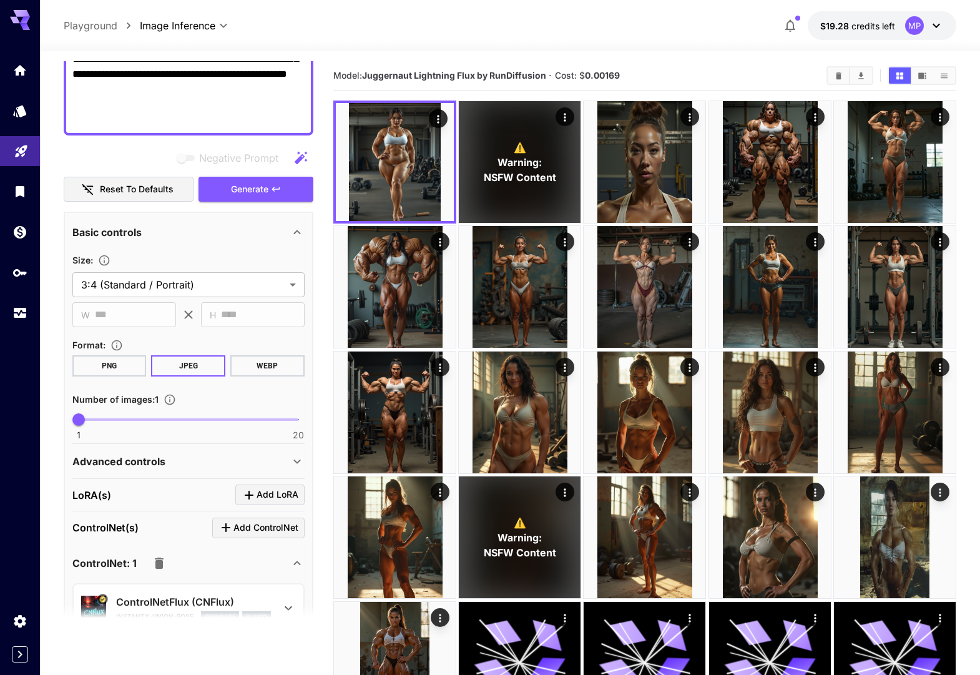
scroll to position [302, 0]
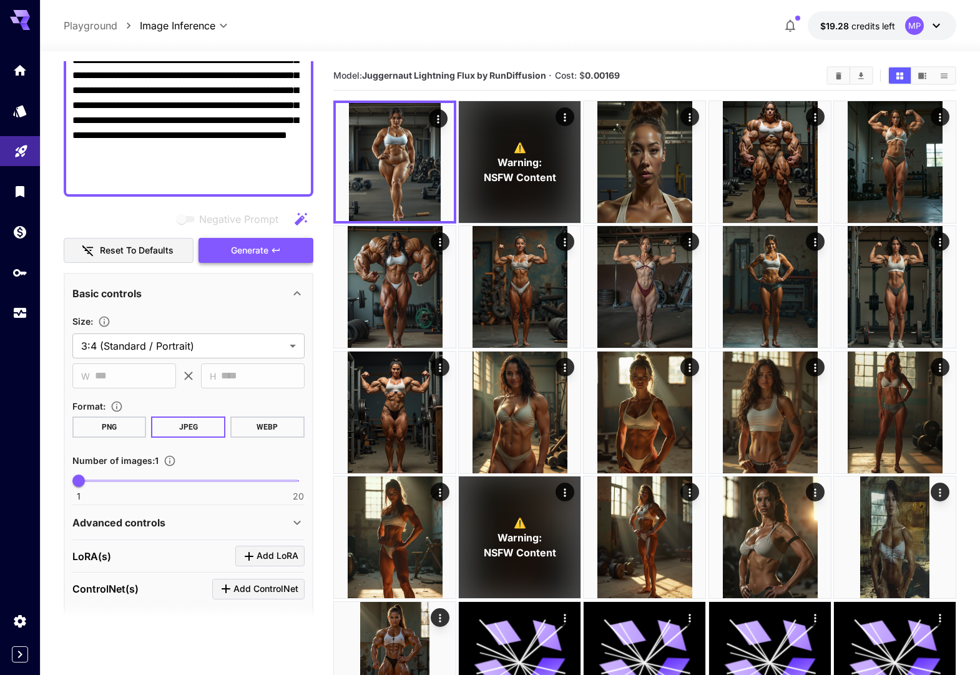
click at [252, 253] on span "Generate" at bounding box center [249, 251] width 37 height 16
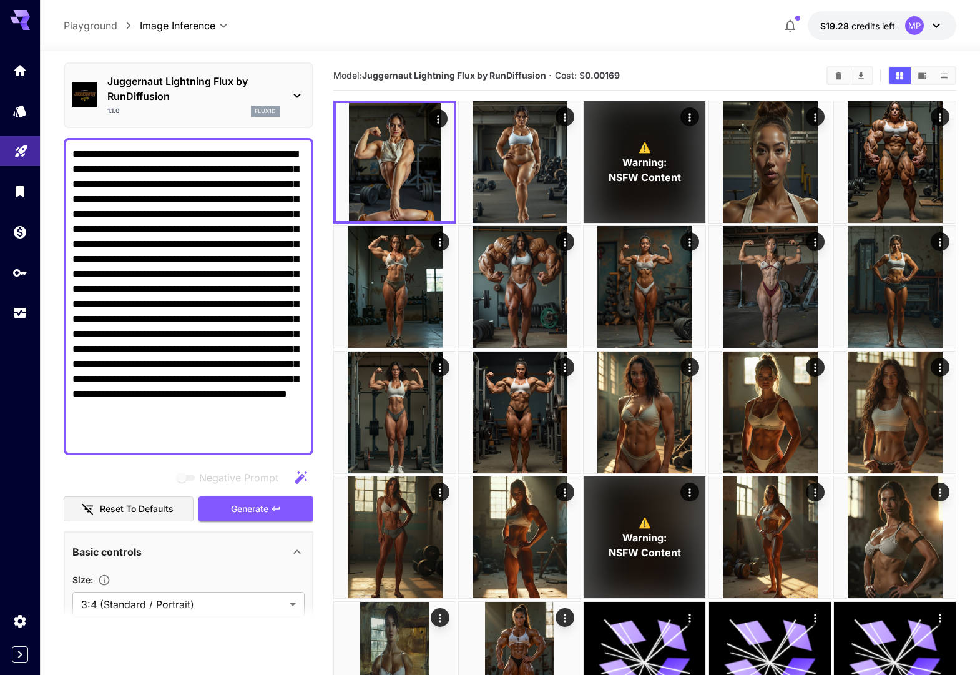
scroll to position [0, 0]
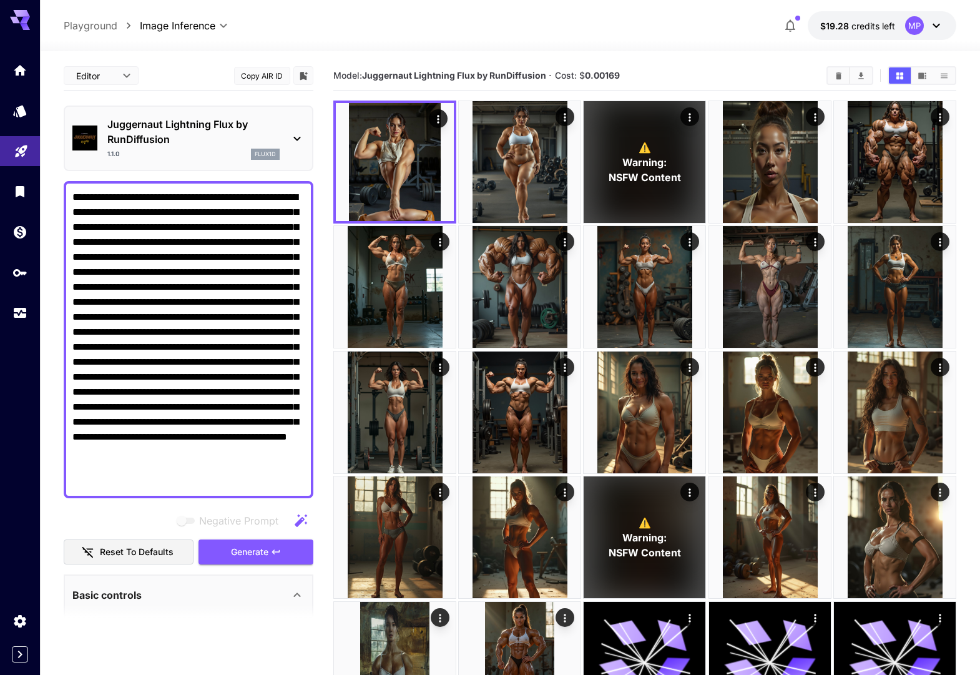
click at [224, 132] on p "Juggernaut Lightning Flux by RunDiffusion" at bounding box center [193, 132] width 172 height 30
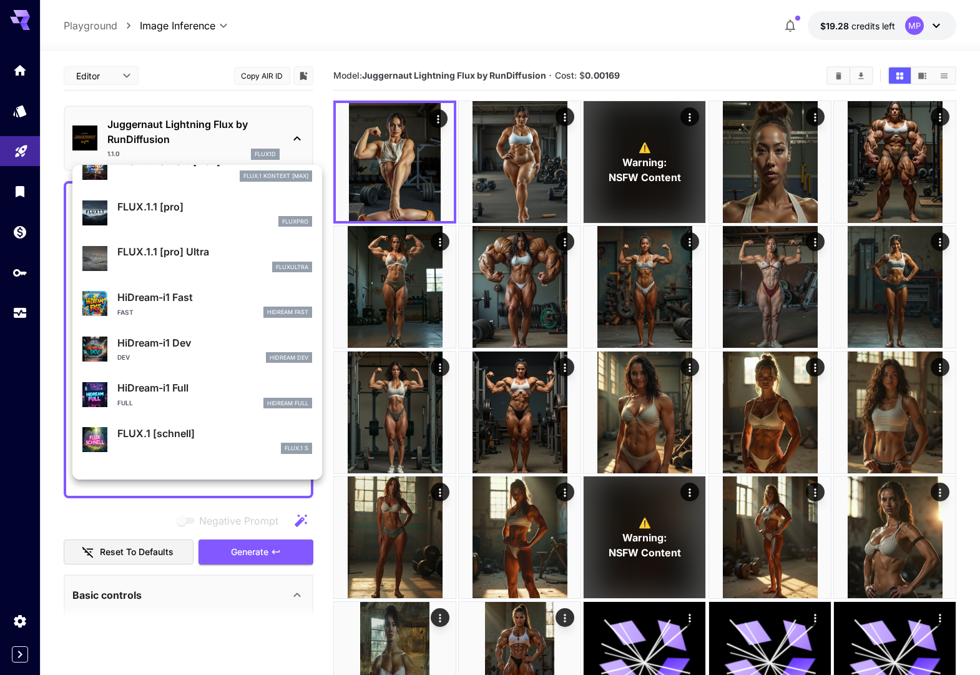
scroll to position [1010, 0]
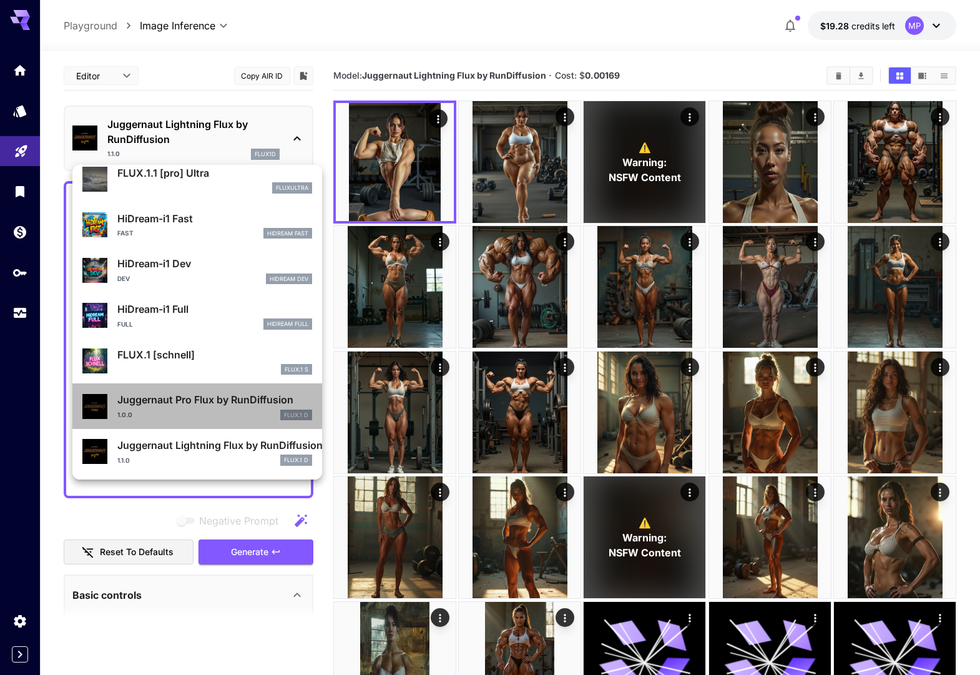
click at [179, 396] on p "Juggernaut Pro Flux by RunDiffusion" at bounding box center [214, 399] width 195 height 15
type input "**"
type input "*"
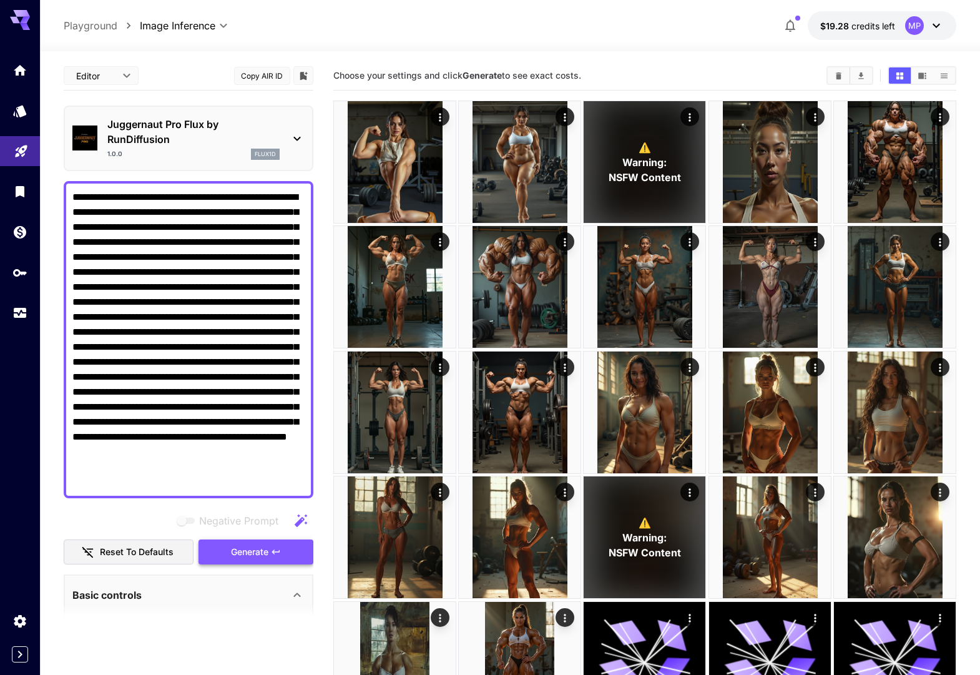
click at [242, 554] on span "Generate" at bounding box center [249, 552] width 37 height 16
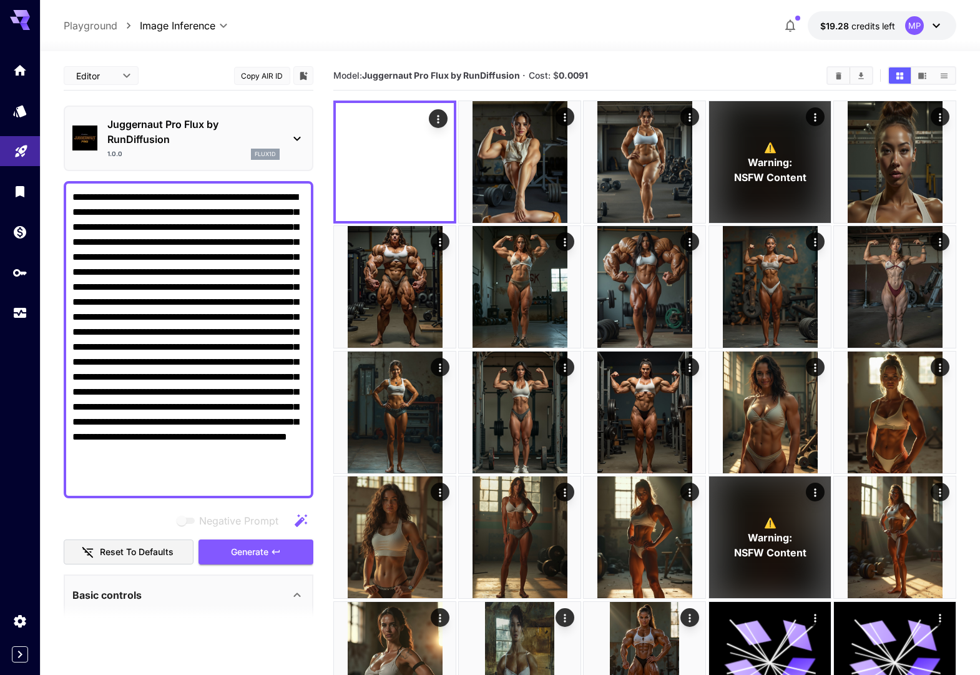
click at [294, 132] on icon at bounding box center [297, 138] width 15 height 15
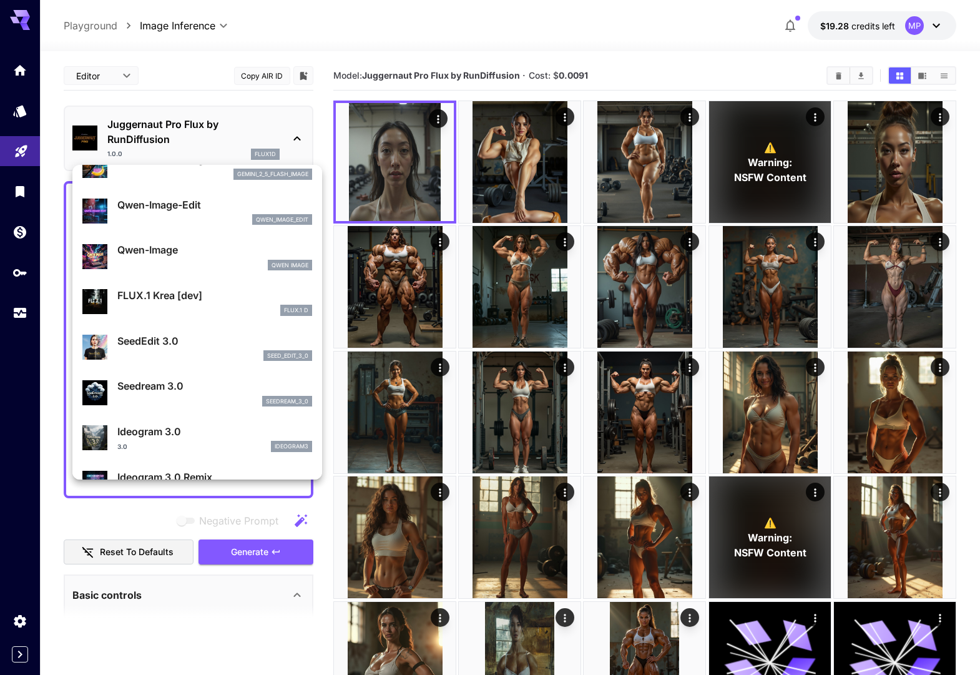
scroll to position [166, 0]
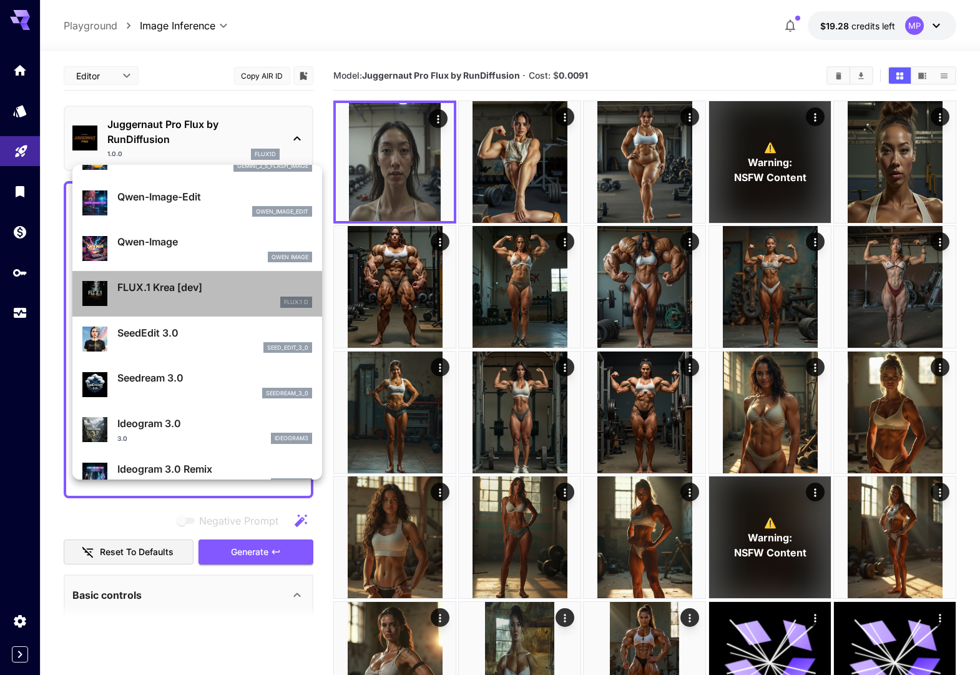
click at [160, 293] on p "FLUX.1 Krea [dev]" at bounding box center [214, 287] width 195 height 15
type input "**"
type input "***"
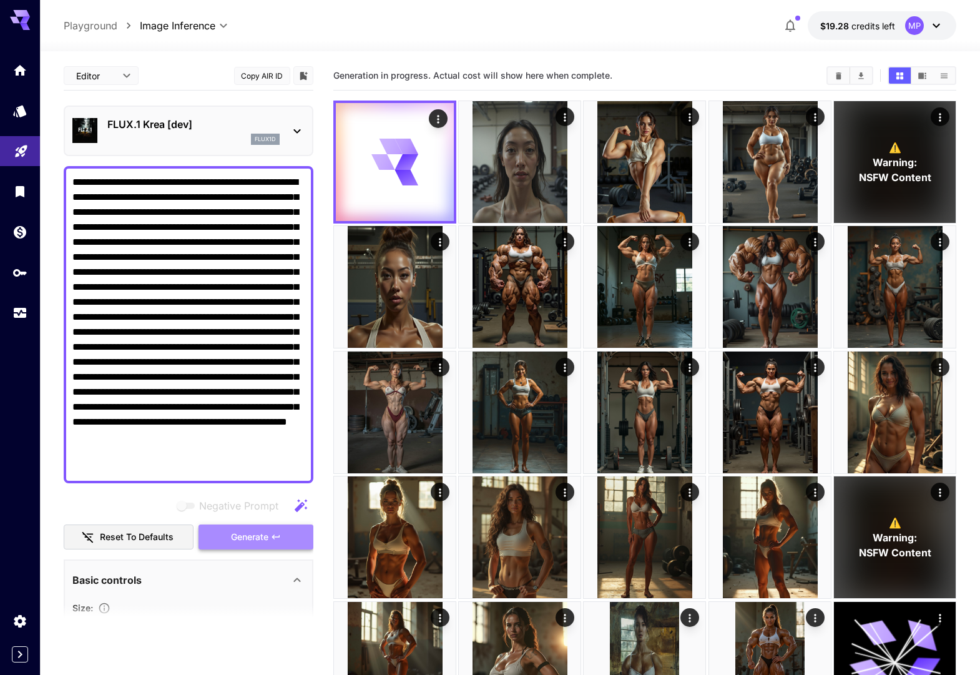
click at [232, 544] on span "Generate" at bounding box center [249, 537] width 37 height 16
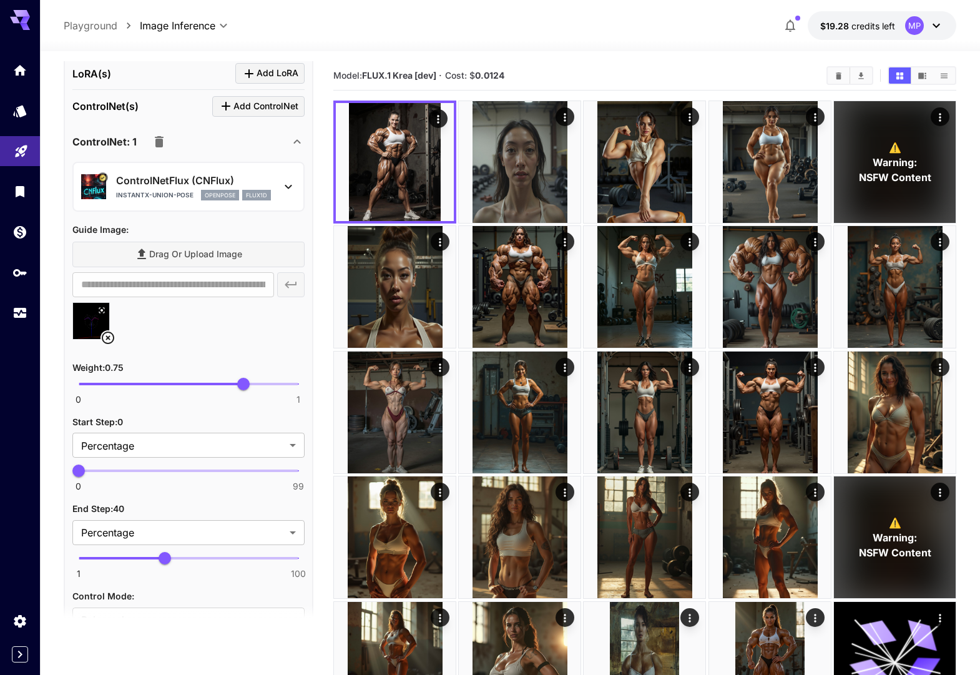
scroll to position [767, 0]
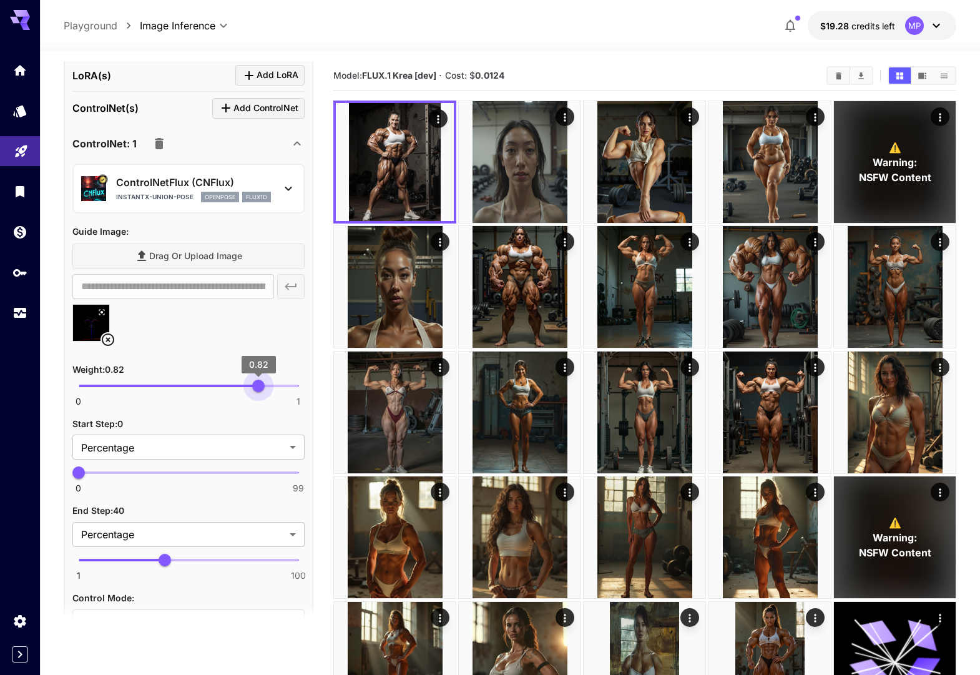
type input "****"
drag, startPoint x: 245, startPoint y: 385, endPoint x: 262, endPoint y: 386, distance: 16.9
click at [265, 385] on span "0.85" at bounding box center [265, 386] width 12 height 12
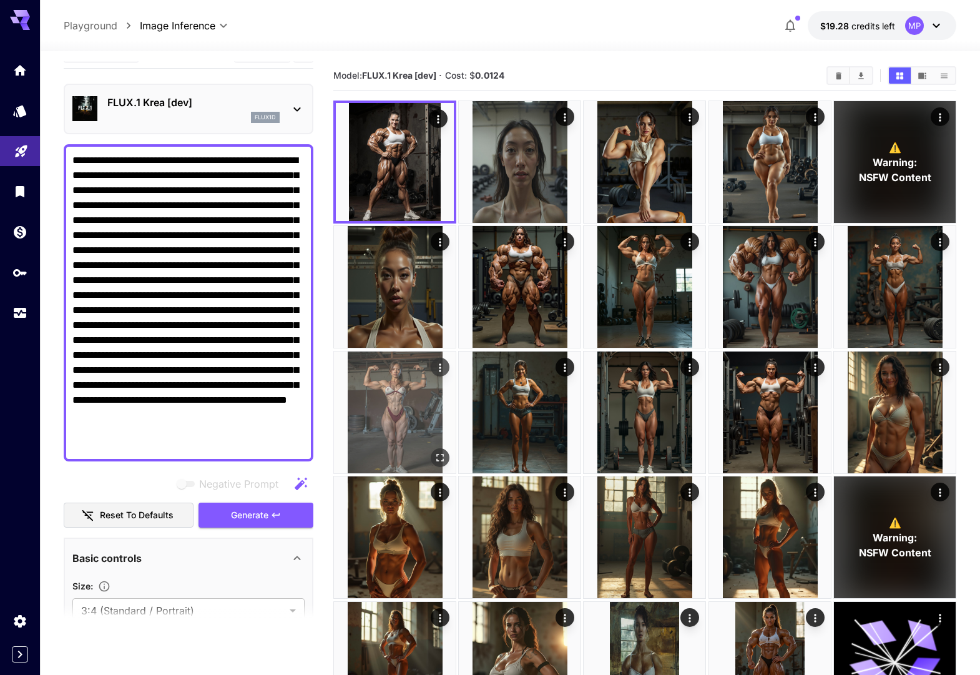
scroll to position [14, 0]
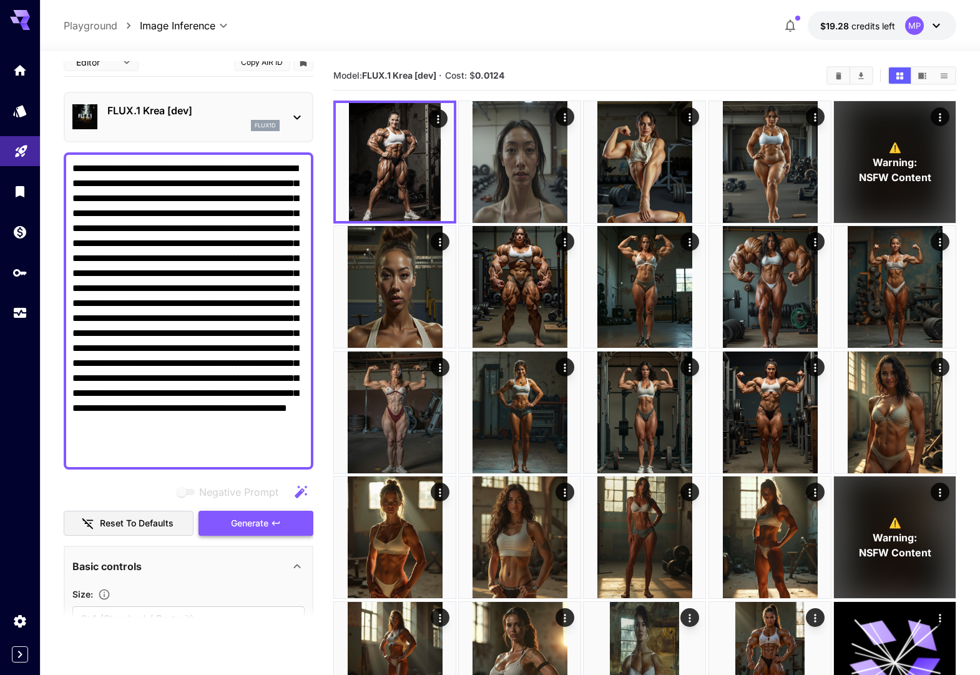
click at [252, 513] on button "Generate" at bounding box center [256, 524] width 115 height 26
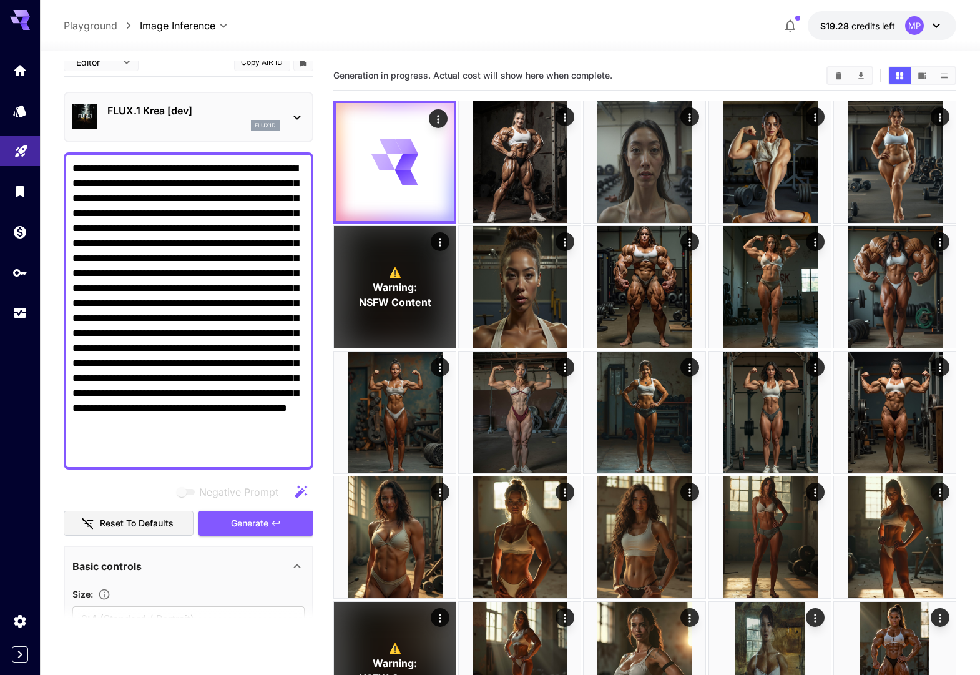
scroll to position [10, 0]
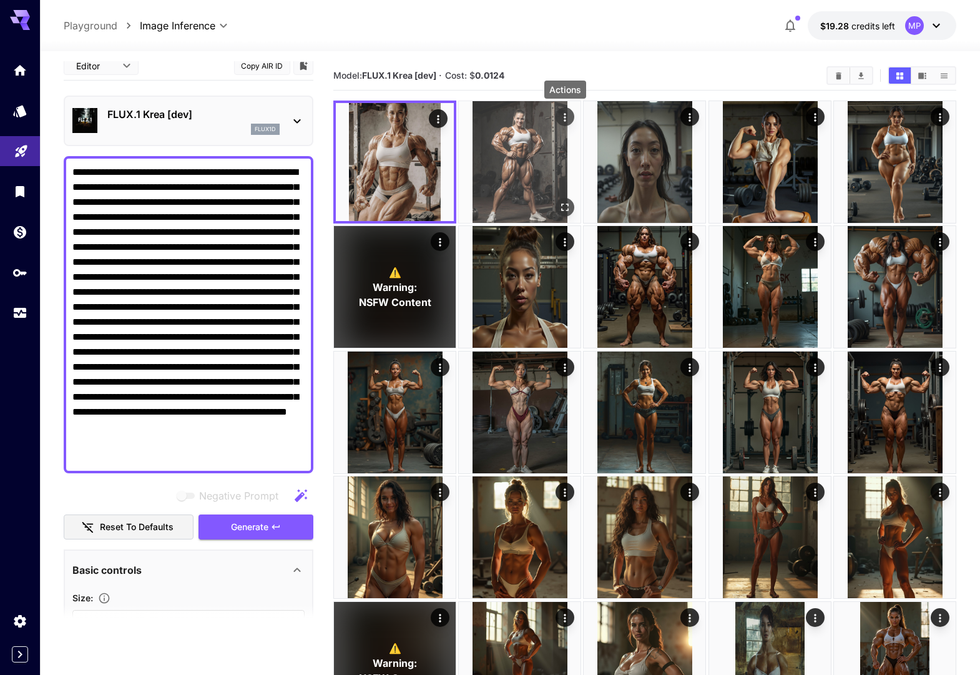
click at [563, 114] on icon "Actions" at bounding box center [565, 117] width 12 height 12
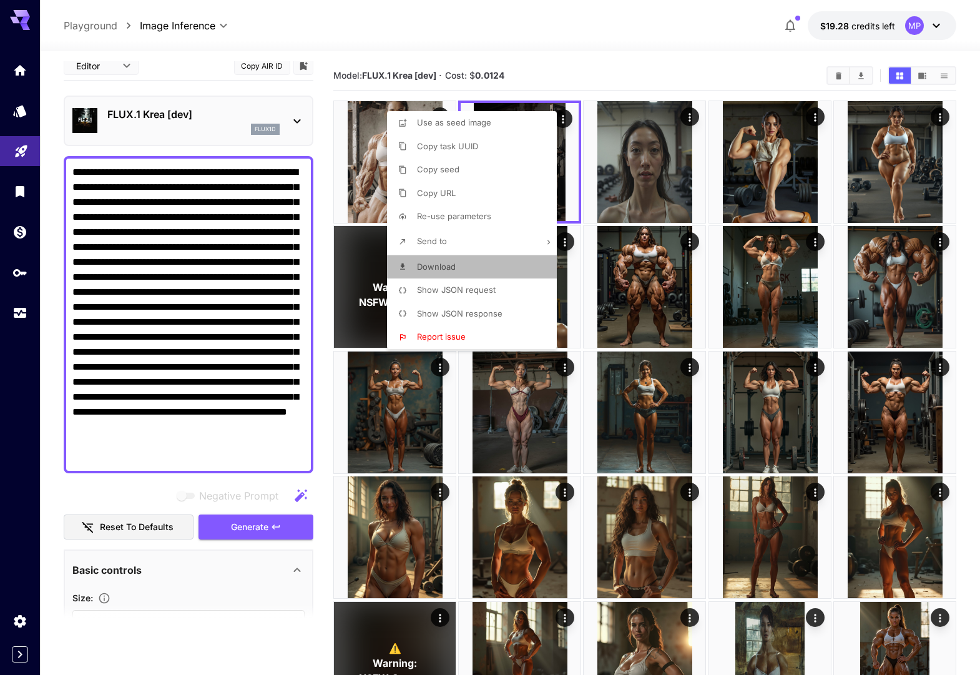
click at [450, 264] on span "Download" at bounding box center [436, 267] width 39 height 10
click at [388, 101] on div at bounding box center [490, 337] width 980 height 675
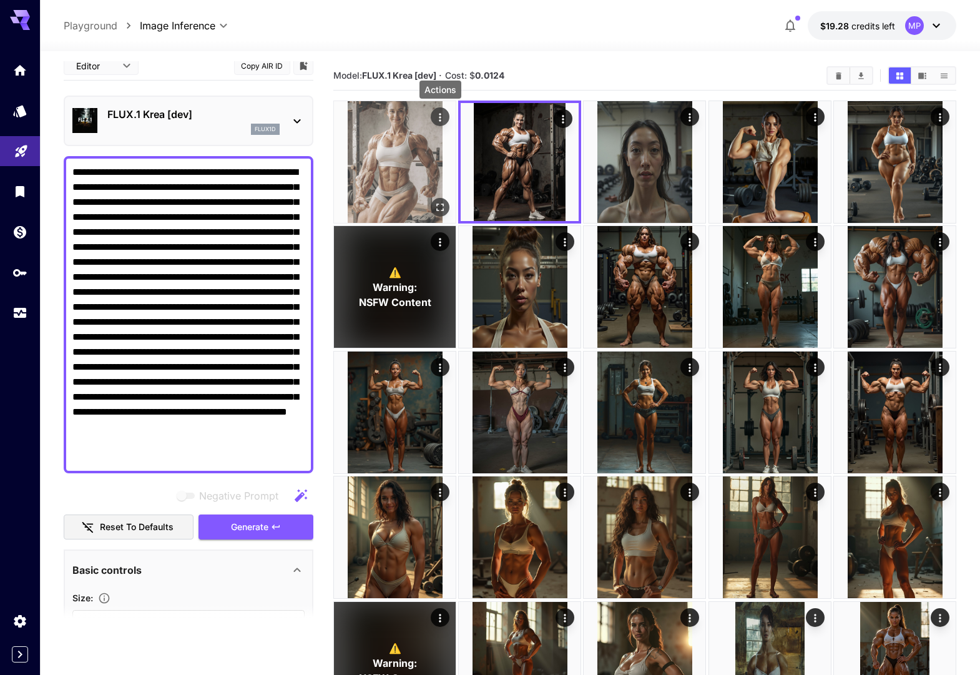
click at [438, 114] on icon "Actions" at bounding box center [440, 117] width 12 height 12
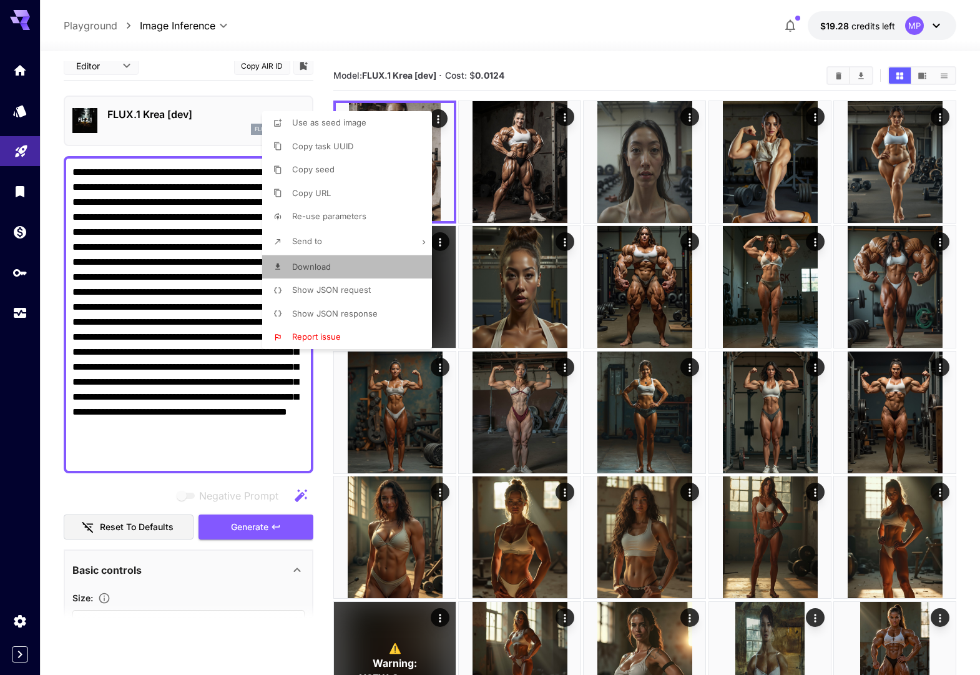
drag, startPoint x: 359, startPoint y: 263, endPoint x: 599, endPoint y: 243, distance: 241.1
click at [359, 263] on li "Download" at bounding box center [350, 267] width 177 height 24
click at [243, 616] on div at bounding box center [490, 337] width 980 height 675
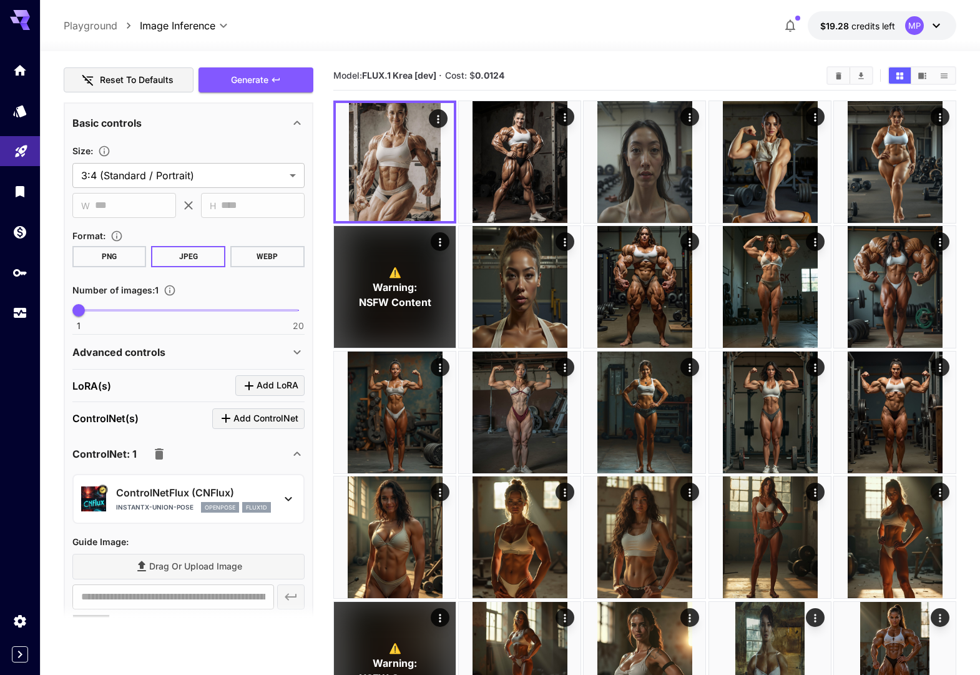
scroll to position [472, 0]
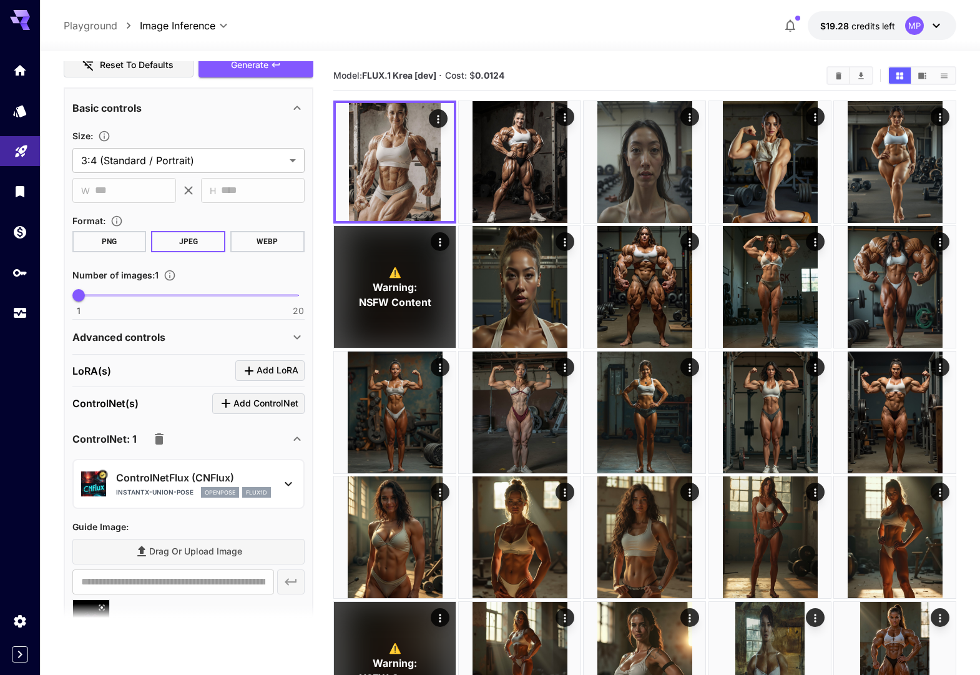
click at [160, 442] on icon "button" at bounding box center [159, 438] width 9 height 11
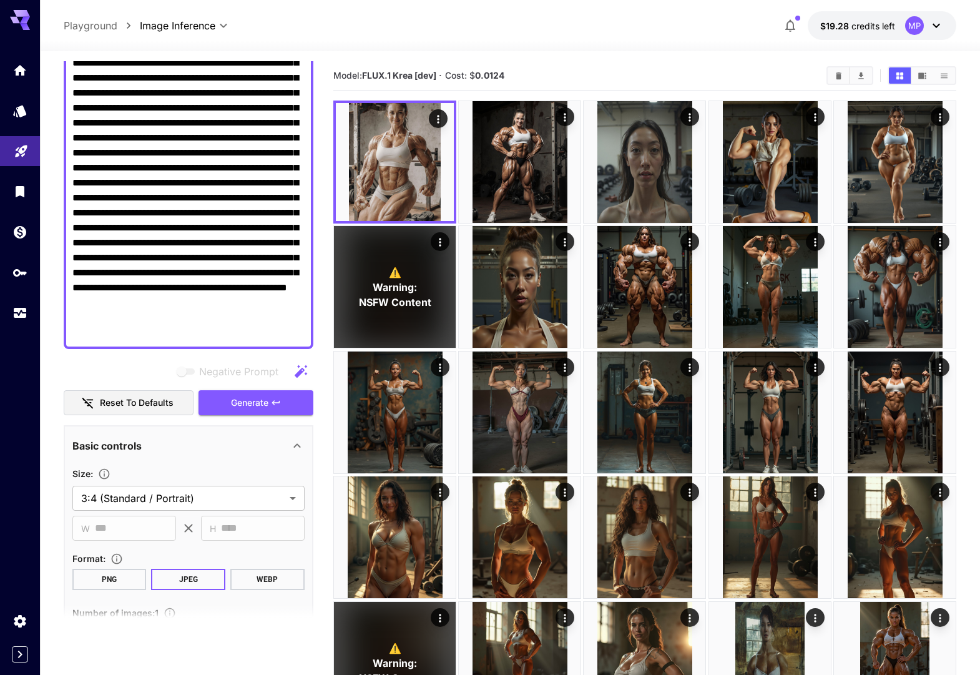
scroll to position [0, 0]
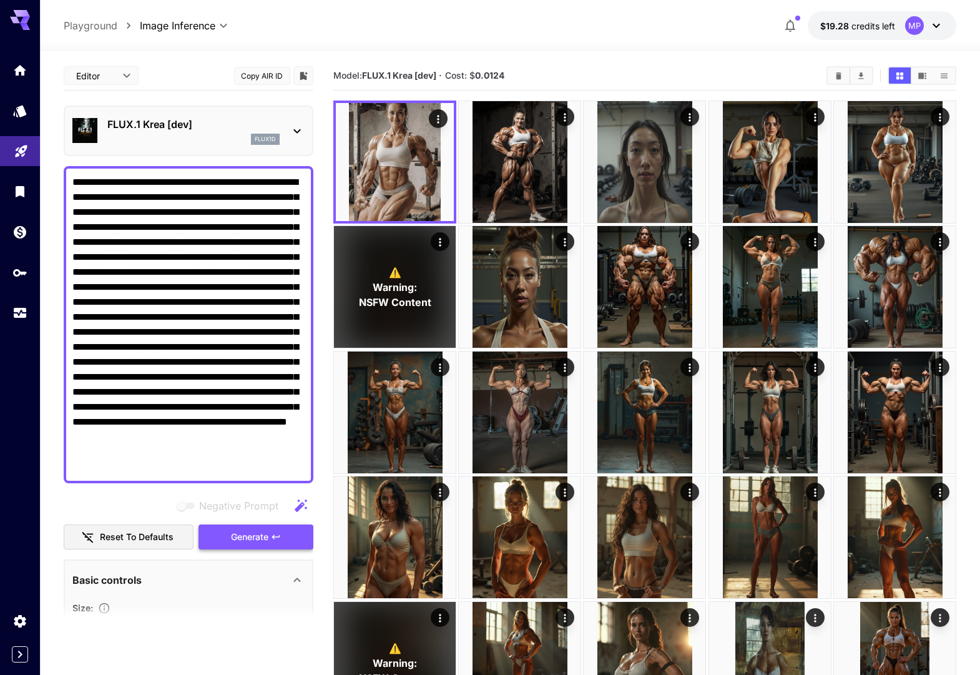
click at [234, 538] on span "Generate" at bounding box center [249, 537] width 37 height 16
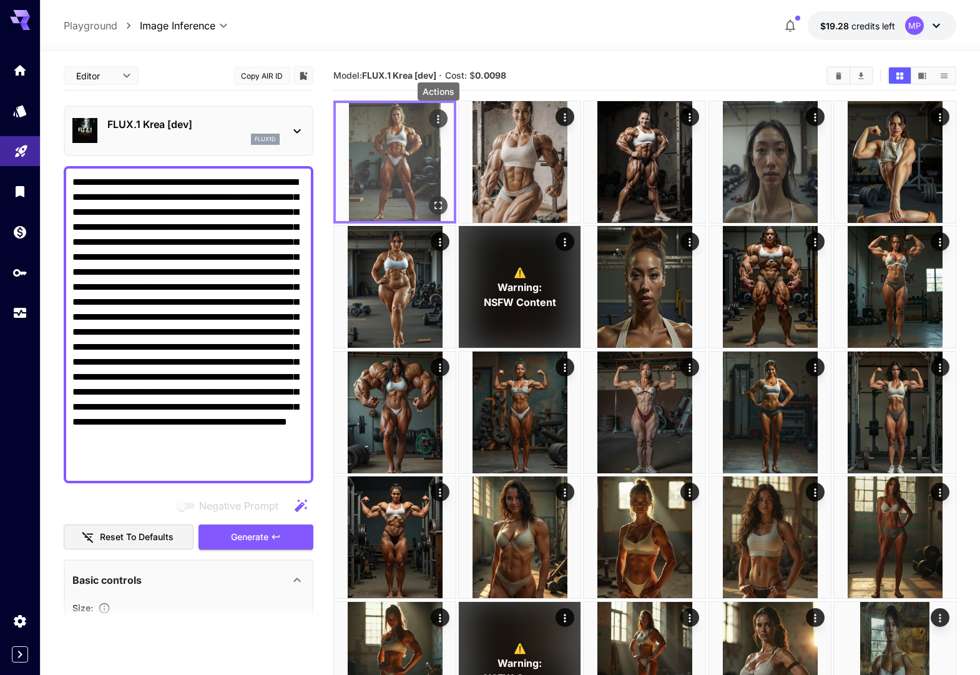
click at [440, 120] on icon "Actions" at bounding box center [438, 119] width 12 height 12
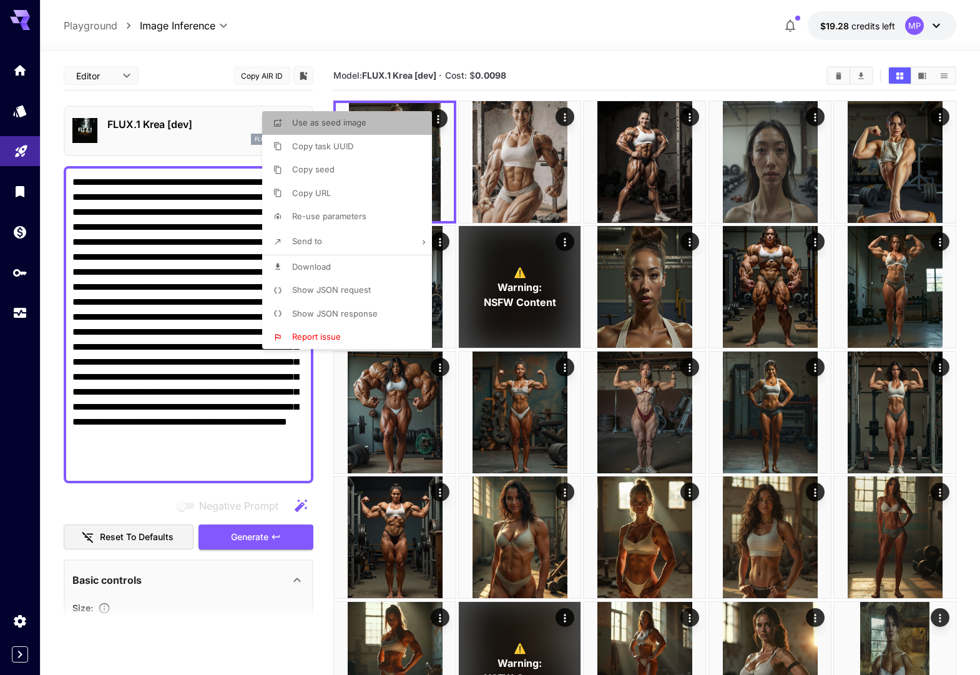
click at [391, 128] on li "Use as seed image" at bounding box center [350, 123] width 177 height 24
type input "**********"
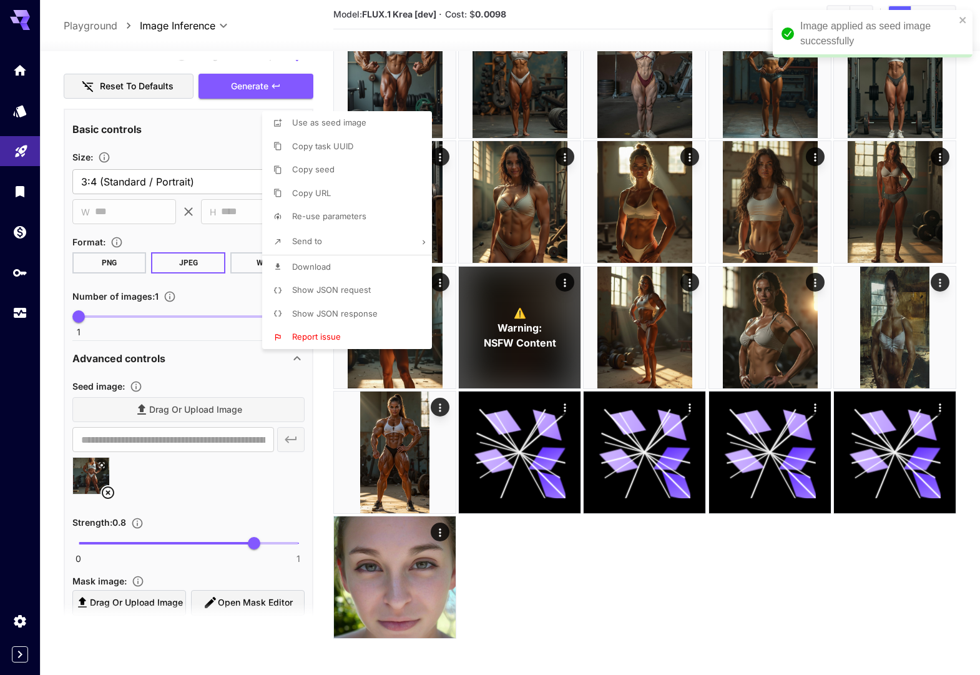
scroll to position [459, 0]
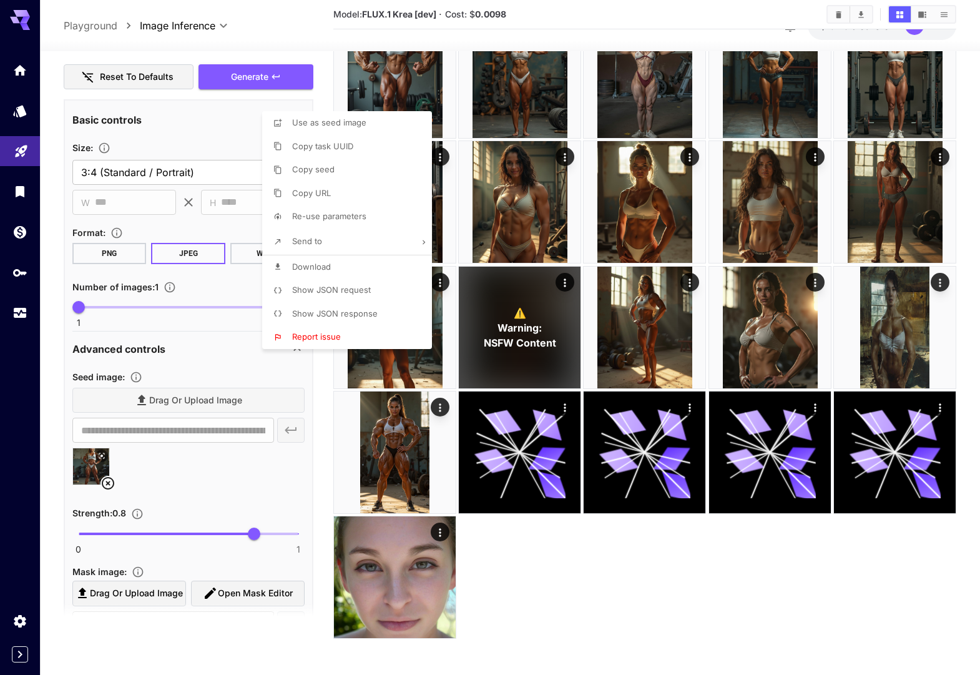
click at [360, 265] on li "Download" at bounding box center [350, 267] width 177 height 24
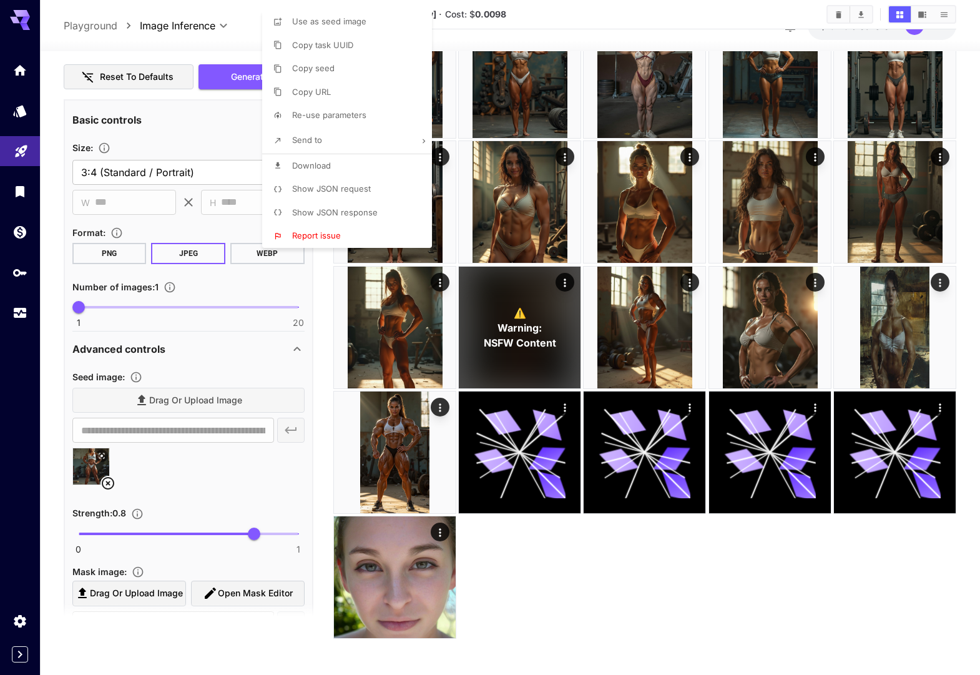
click at [225, 124] on div at bounding box center [490, 337] width 980 height 675
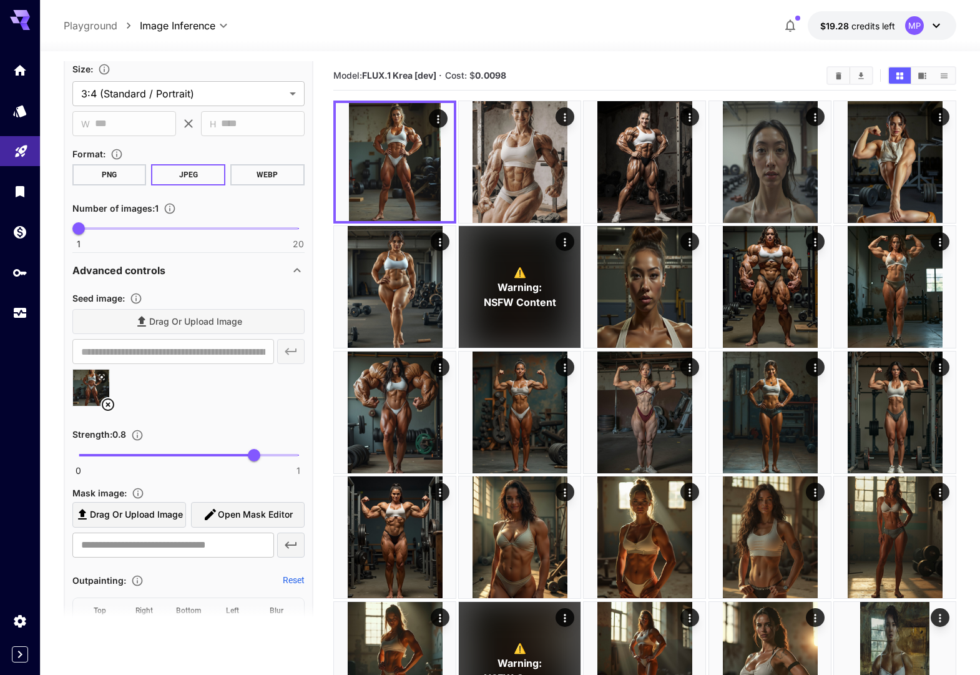
scroll to position [538, 0]
click at [109, 403] on icon at bounding box center [108, 405] width 12 height 12
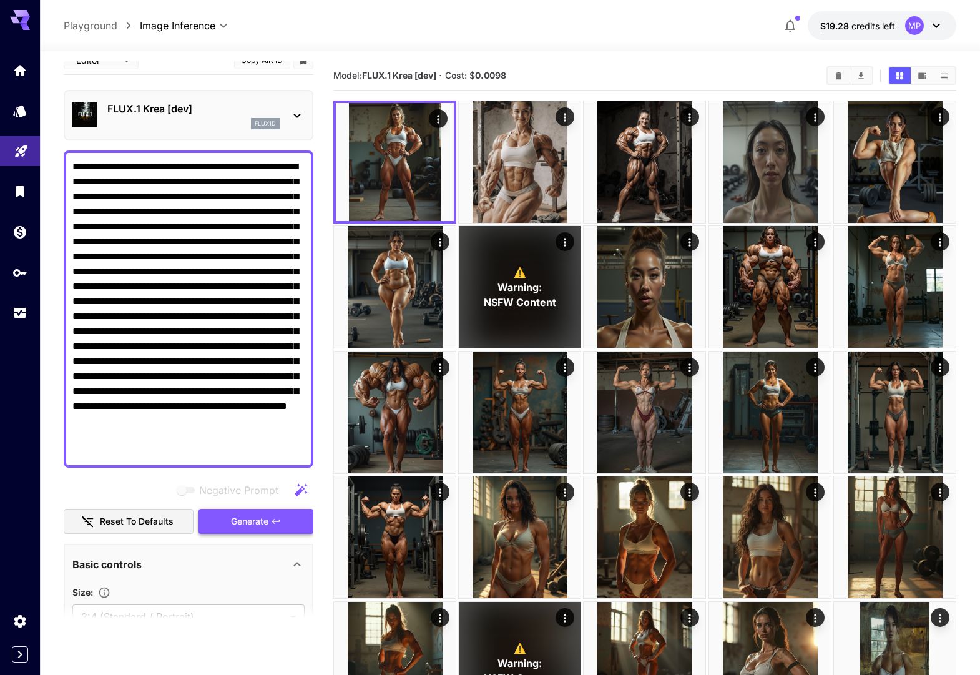
scroll to position [12, 0]
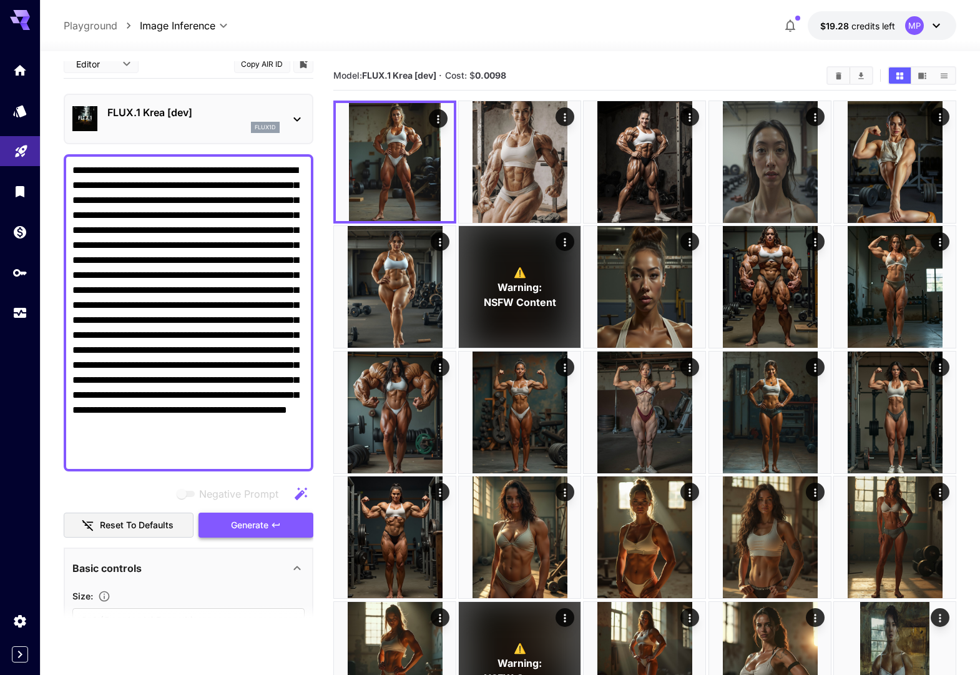
click at [228, 523] on button "Generate" at bounding box center [256, 526] width 115 height 26
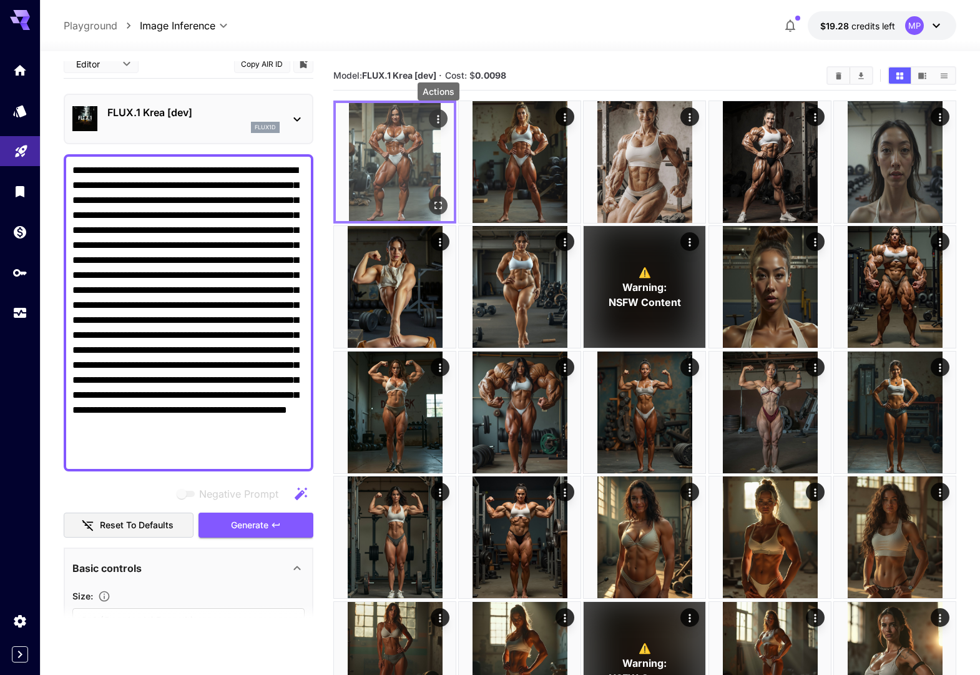
click at [440, 120] on icon "Actions" at bounding box center [438, 119] width 12 height 12
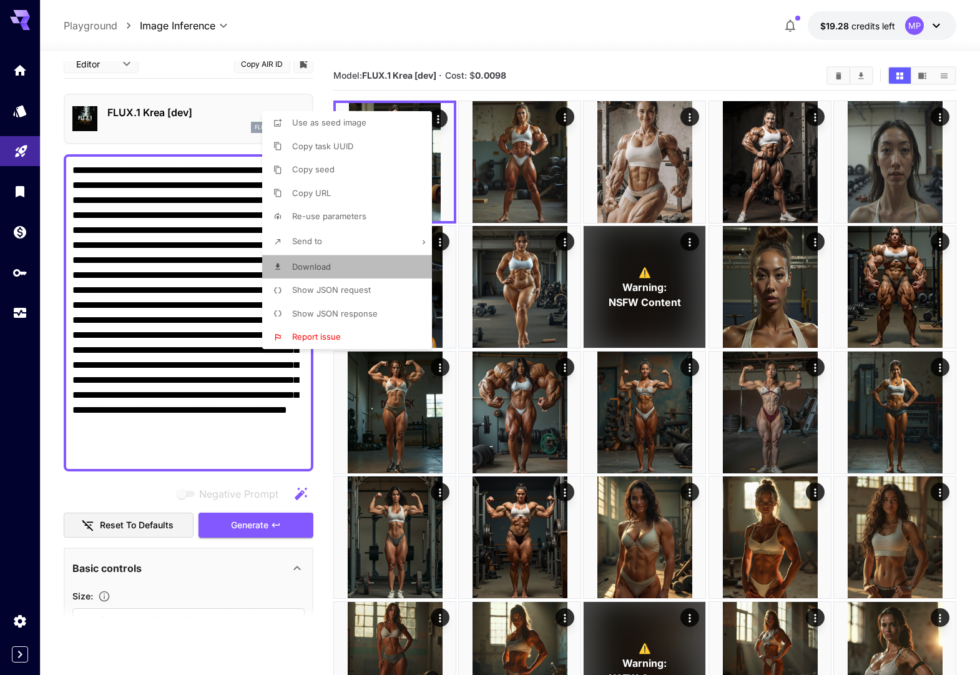
click at [332, 268] on li "Download" at bounding box center [350, 267] width 177 height 24
click at [325, 49] on div at bounding box center [490, 337] width 980 height 675
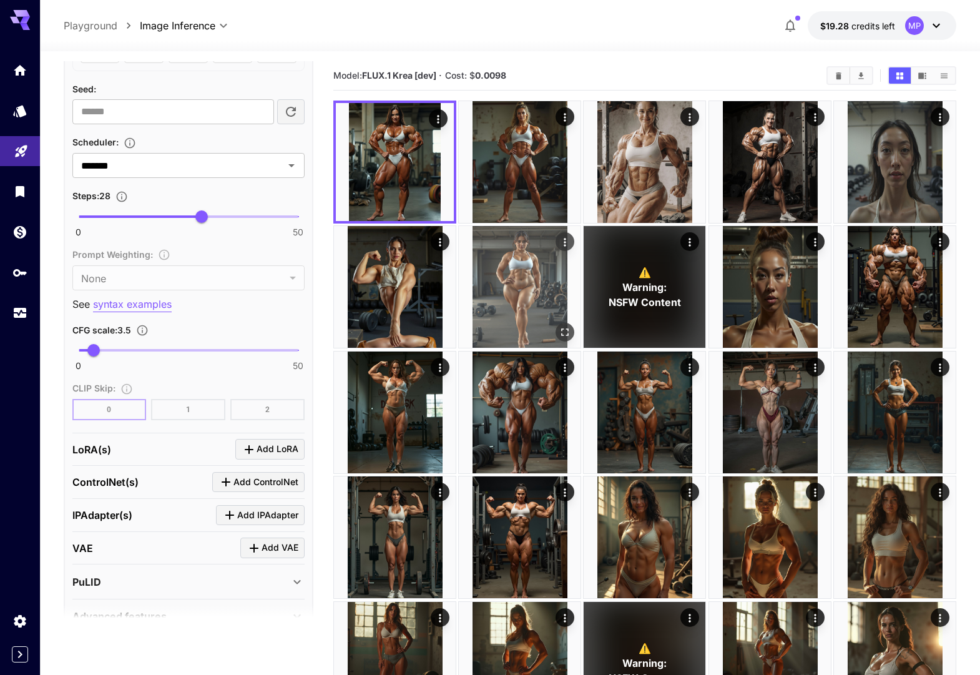
scroll to position [1021, 0]
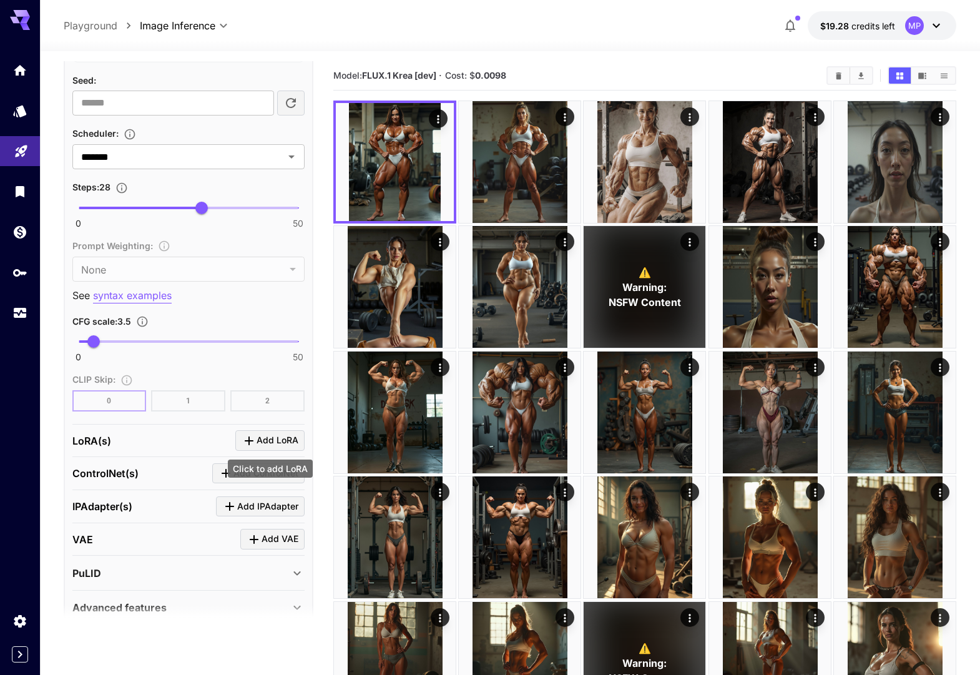
click at [258, 436] on span "Add LoRA" at bounding box center [278, 441] width 42 height 16
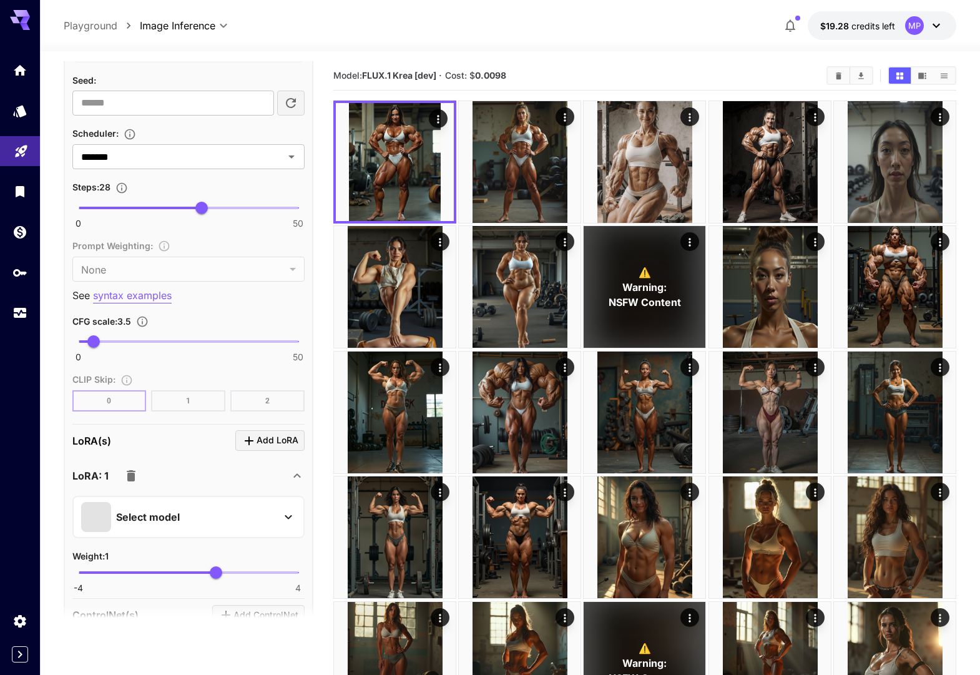
click at [197, 519] on div "Select model" at bounding box center [178, 517] width 195 height 30
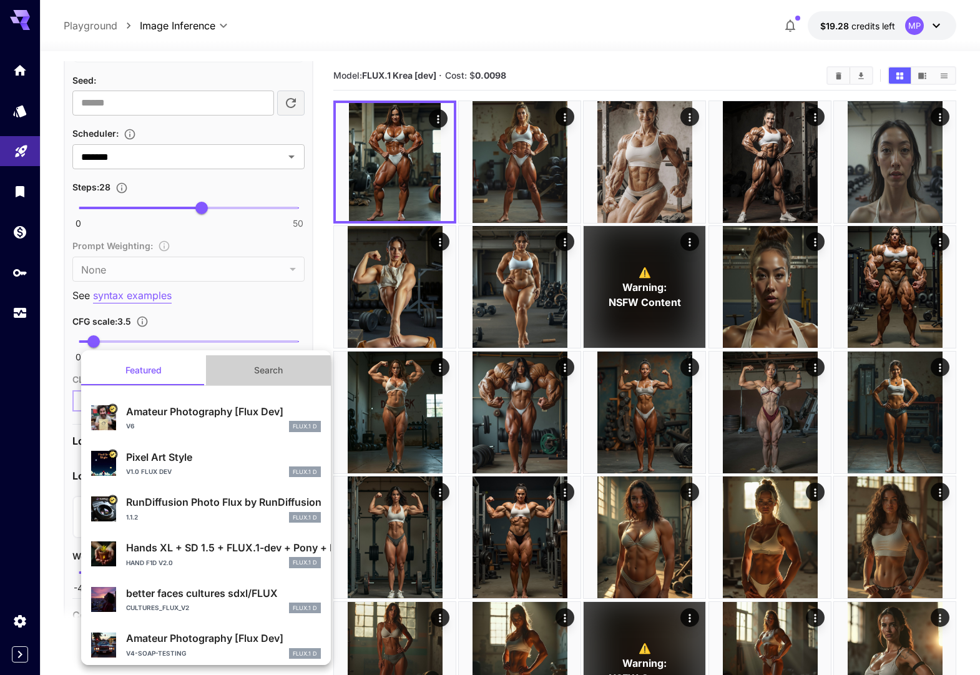
click at [267, 370] on button "Search" at bounding box center [268, 370] width 125 height 30
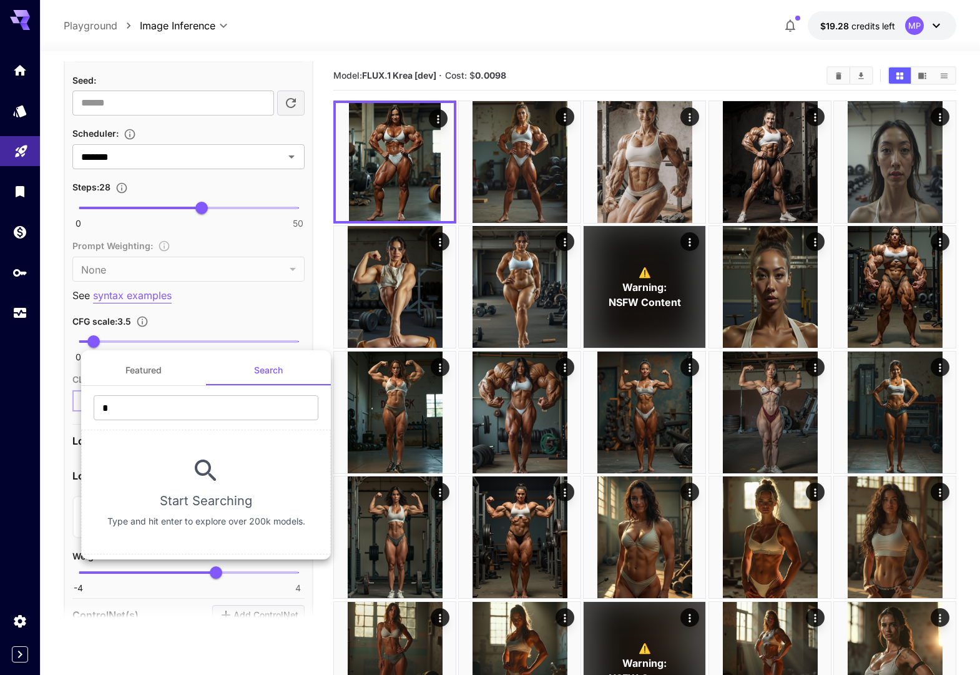
click at [224, 375] on div "Featured Search * ​ Start Searching Type and hit enter to explore over 200k mod…" at bounding box center [125, 187] width 250 height 375
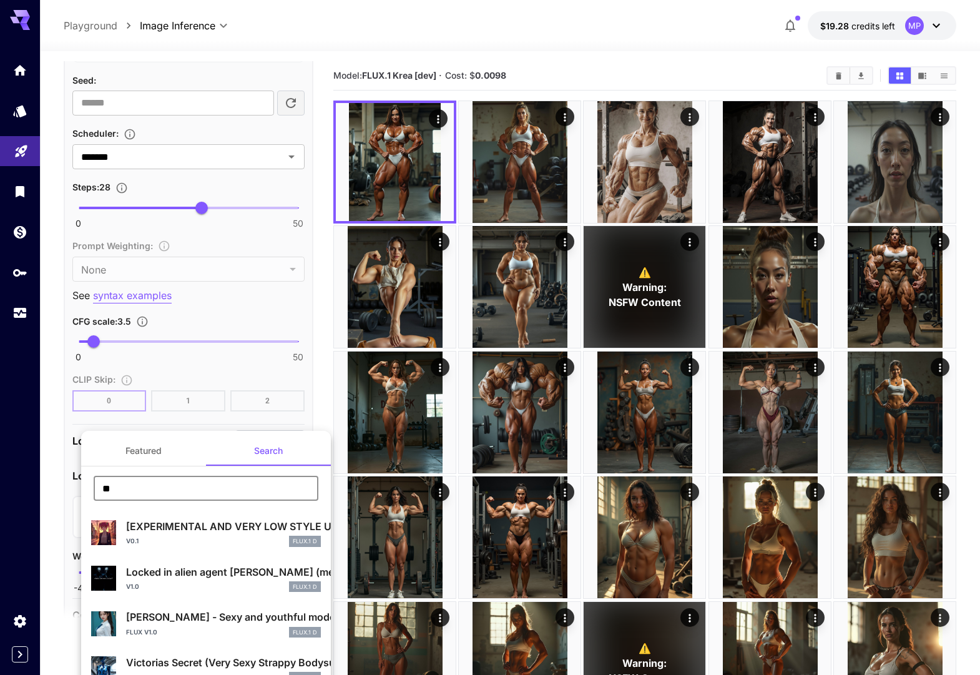
type input "**********"
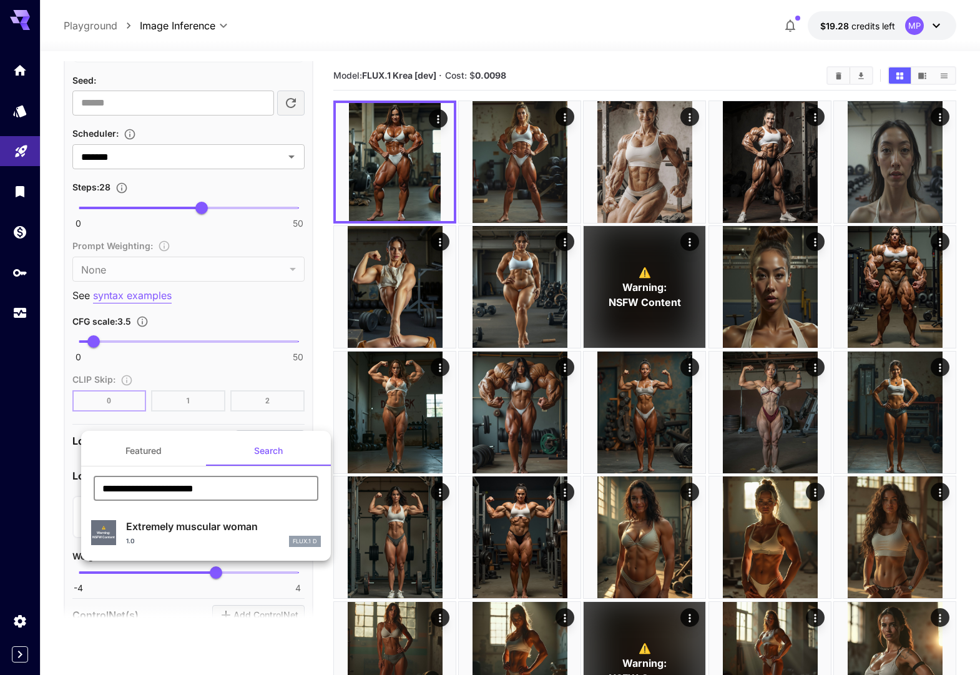
click at [159, 532] on p "Extremely muscular woman" at bounding box center [223, 526] width 195 height 15
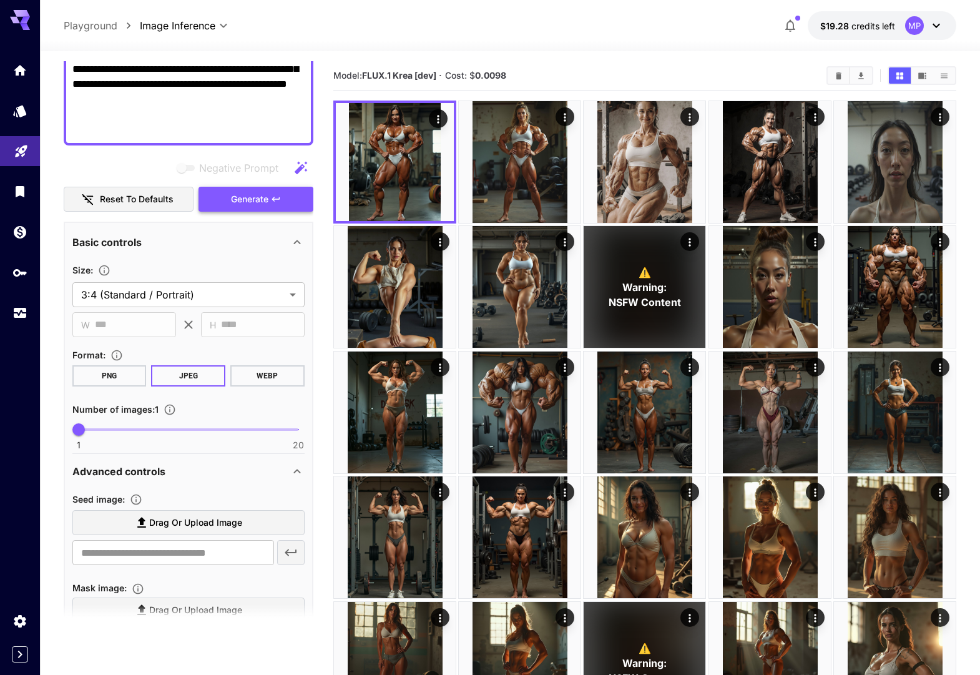
click at [255, 202] on span "Generate" at bounding box center [249, 200] width 37 height 16
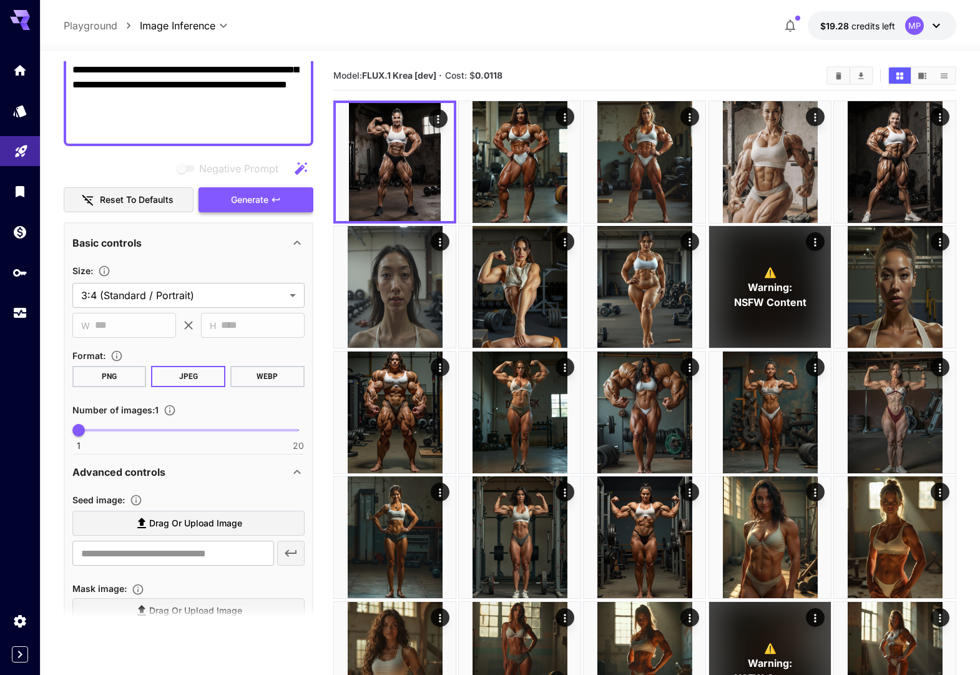
scroll to position [343, 0]
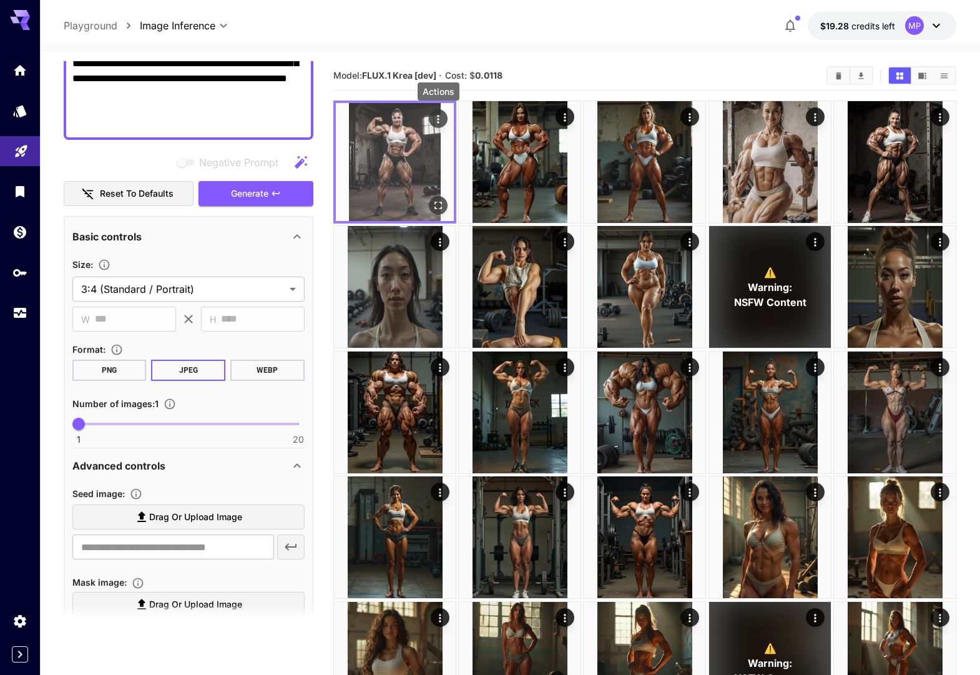
click at [436, 115] on icon "Actions" at bounding box center [438, 119] width 12 height 12
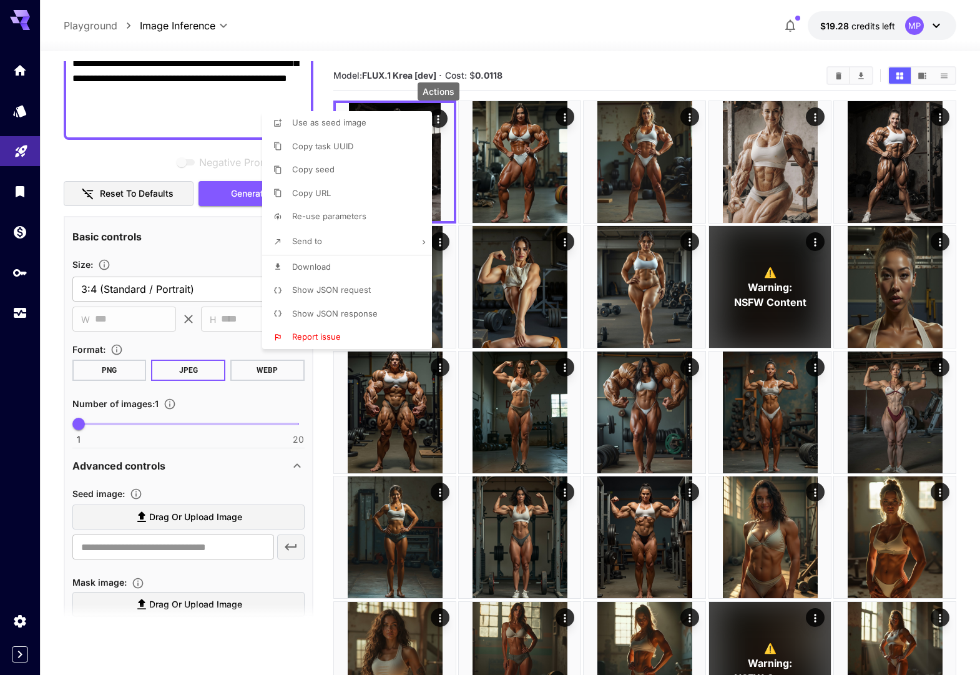
click at [352, 270] on li "Download" at bounding box center [350, 267] width 177 height 24
click at [438, 59] on div at bounding box center [490, 337] width 980 height 675
